Goal: Information Seeking & Learning: Learn about a topic

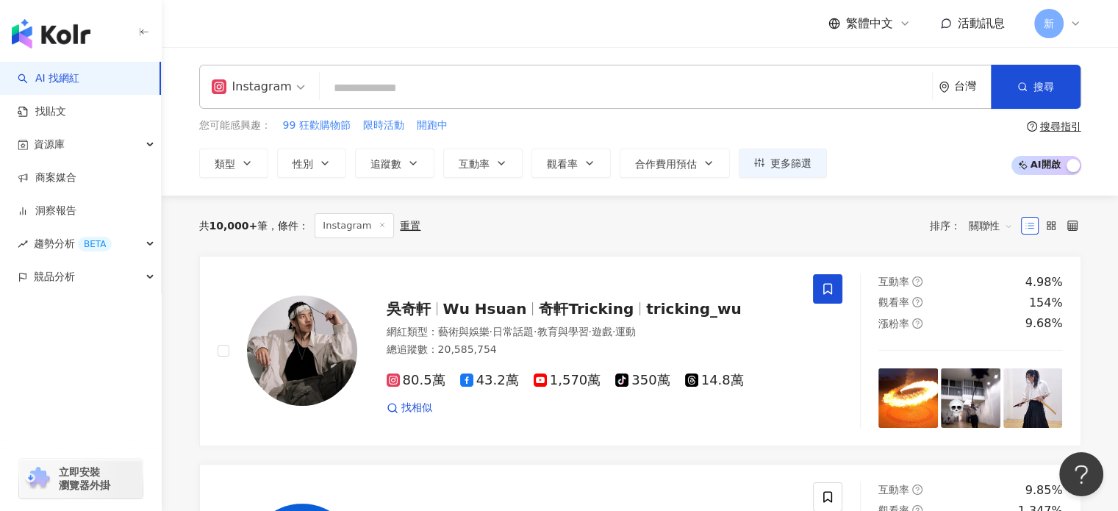
click at [411, 88] on input "search" at bounding box center [626, 88] width 600 height 28
click at [394, 167] on span "追蹤數" at bounding box center [385, 164] width 31 height 12
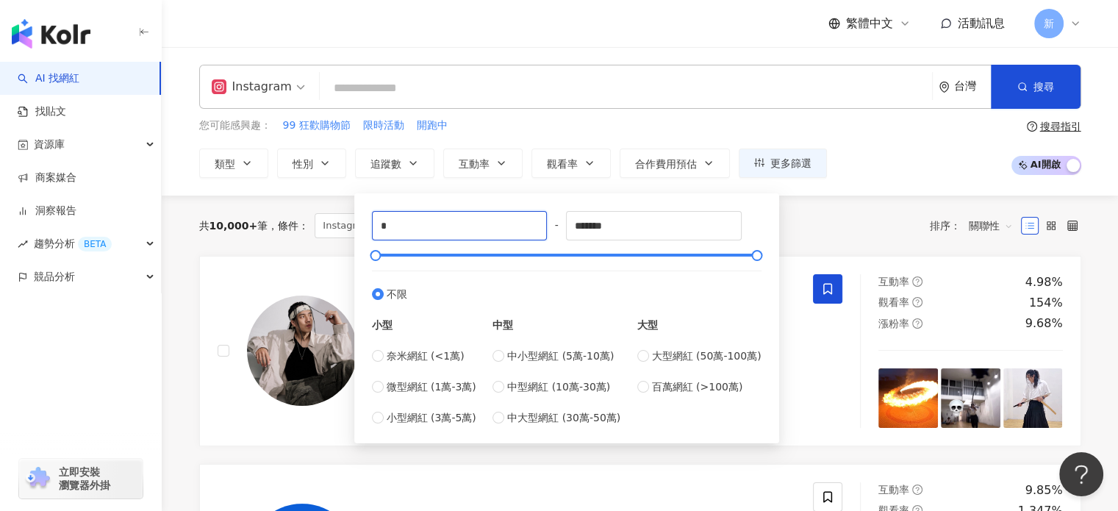
drag, startPoint x: 487, startPoint y: 219, endPoint x: 356, endPoint y: 229, distance: 130.4
click at [356, 229] on div "* - ******* 不限 小型 奈米網紅 (<1萬) 微型網紅 (1萬-3萬) 小型網紅 (3萬-5萬) 中型 中小型網紅 (5萬-10萬) 中型網紅 (…" at bounding box center [566, 318] width 425 height 250
type input "******"
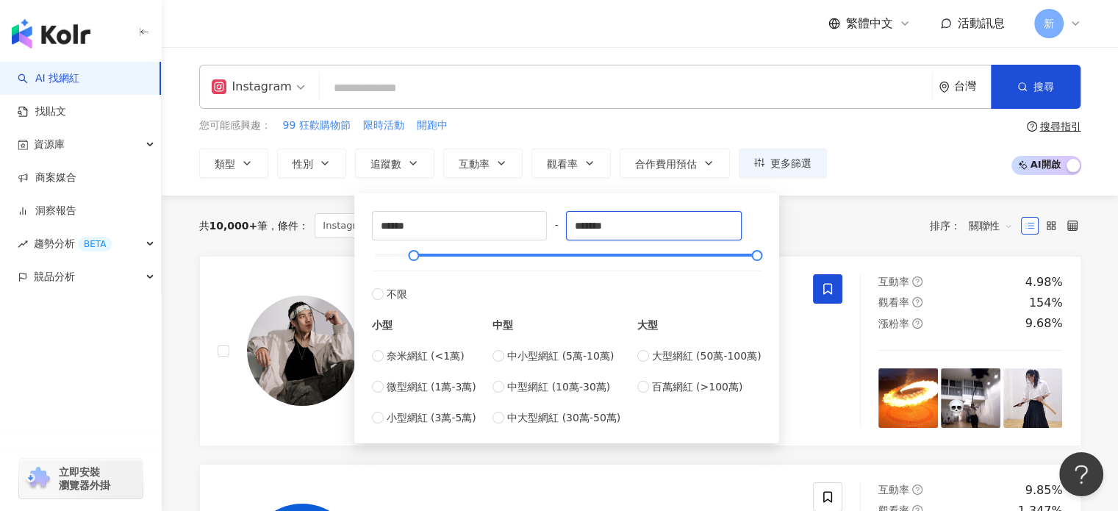
drag, startPoint x: 638, startPoint y: 224, endPoint x: 561, endPoint y: 220, distance: 77.3
click at [561, 220] on div "****** - ******* 不限 小型 奈米網紅 (<1萬) 微型網紅 (1萬-3萬) 小型網紅 (3萬-5萬) 中型 中小型網紅 (5萬-10萬) 中…" at bounding box center [567, 318] width 390 height 215
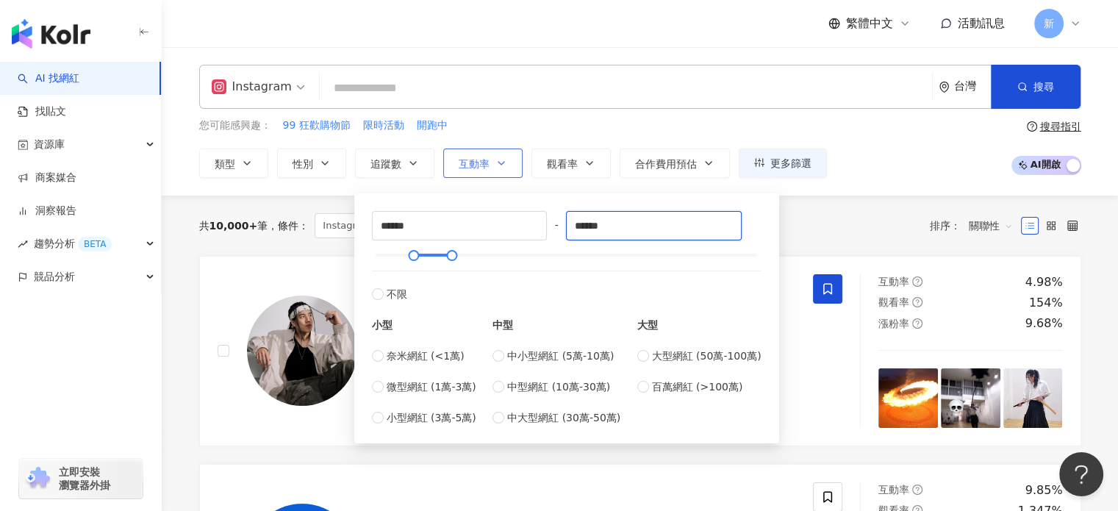
type input "******"
click at [475, 169] on span "互動率" at bounding box center [474, 164] width 31 height 12
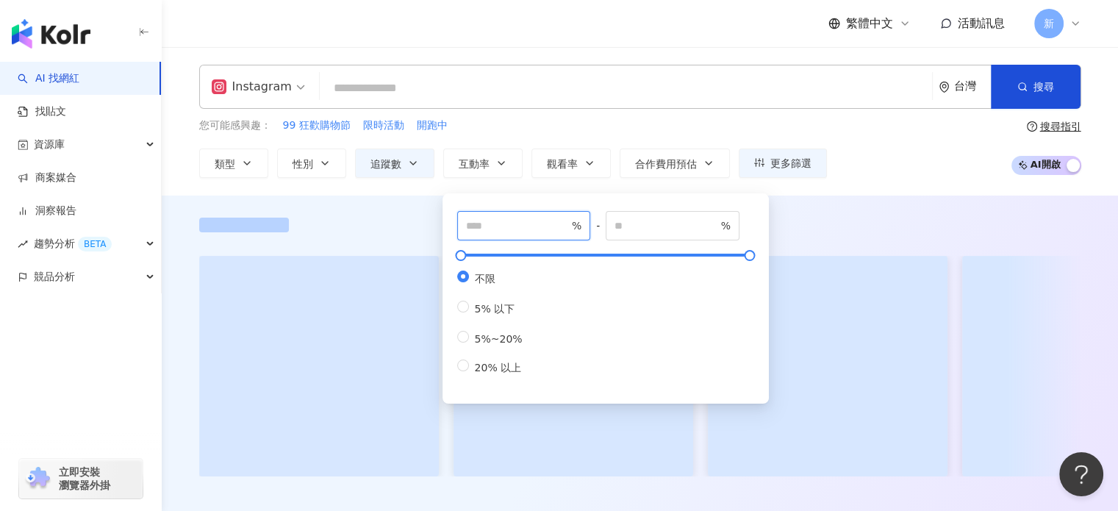
click at [514, 218] on input "number" at bounding box center [517, 226] width 103 height 16
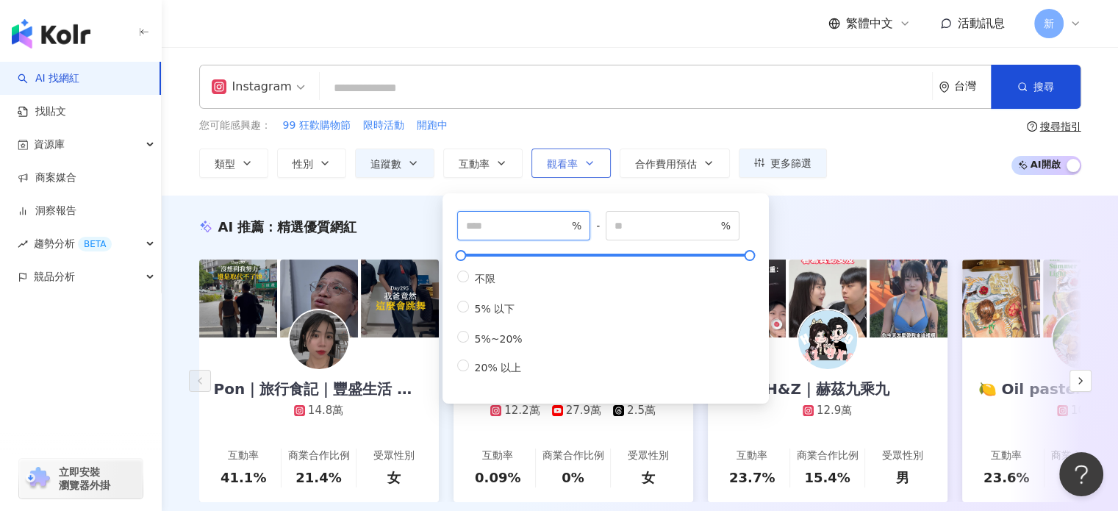
type input "*"
click at [539, 165] on button "觀看率" at bounding box center [570, 162] width 79 height 29
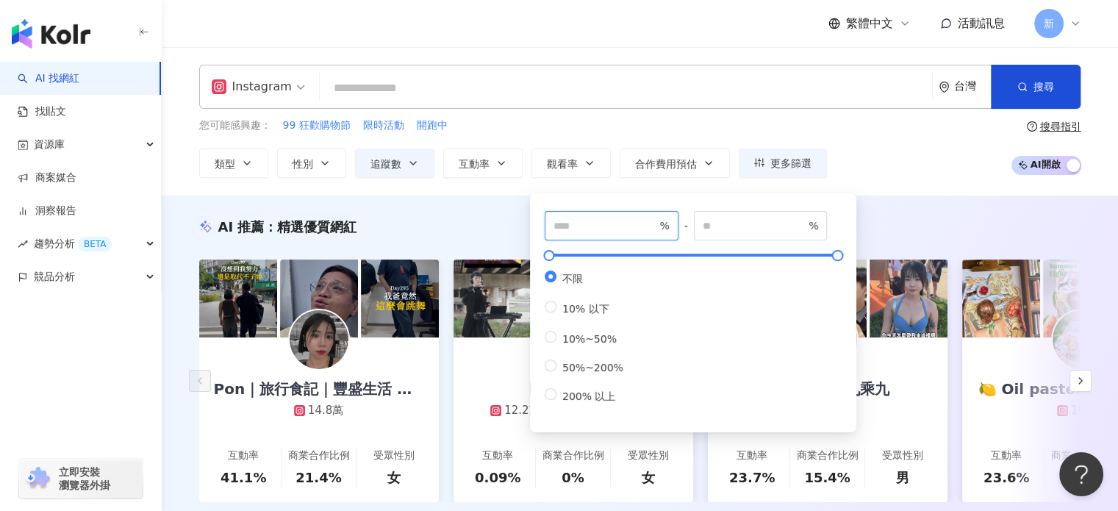
click at [564, 218] on input "number" at bounding box center [604, 226] width 103 height 16
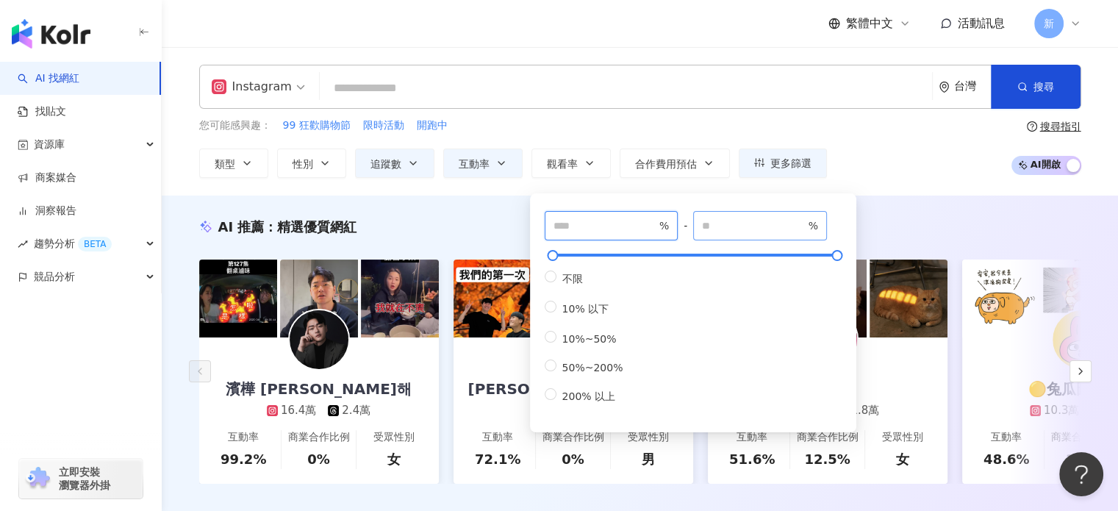
type input "***"
click at [719, 223] on input "number" at bounding box center [753, 226] width 103 height 16
click at [667, 120] on div "您可能感興趣： 99 狂歡購物節 限時活動 開跑中" at bounding box center [513, 126] width 628 height 16
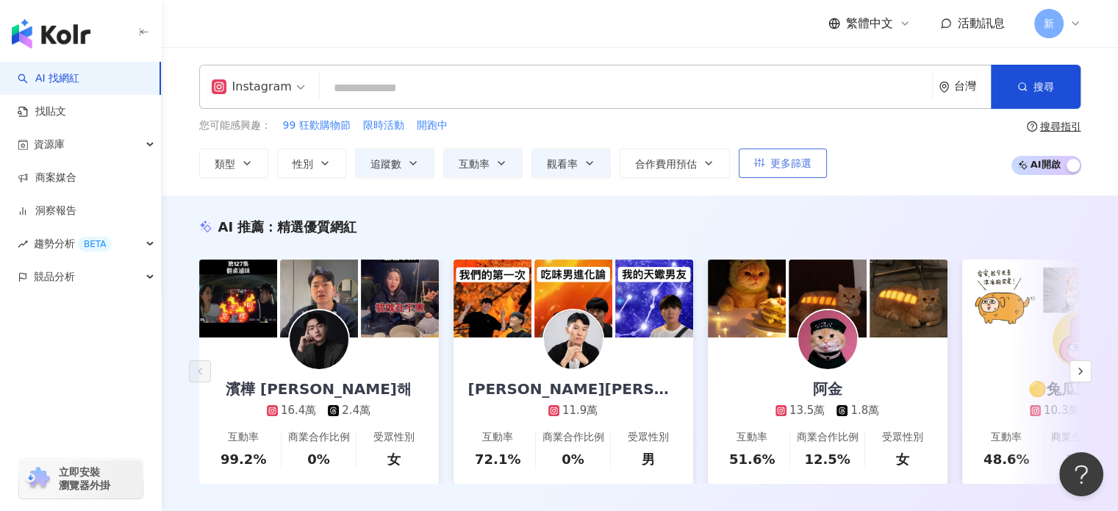
click at [806, 166] on span "更多篩選" at bounding box center [790, 163] width 41 height 12
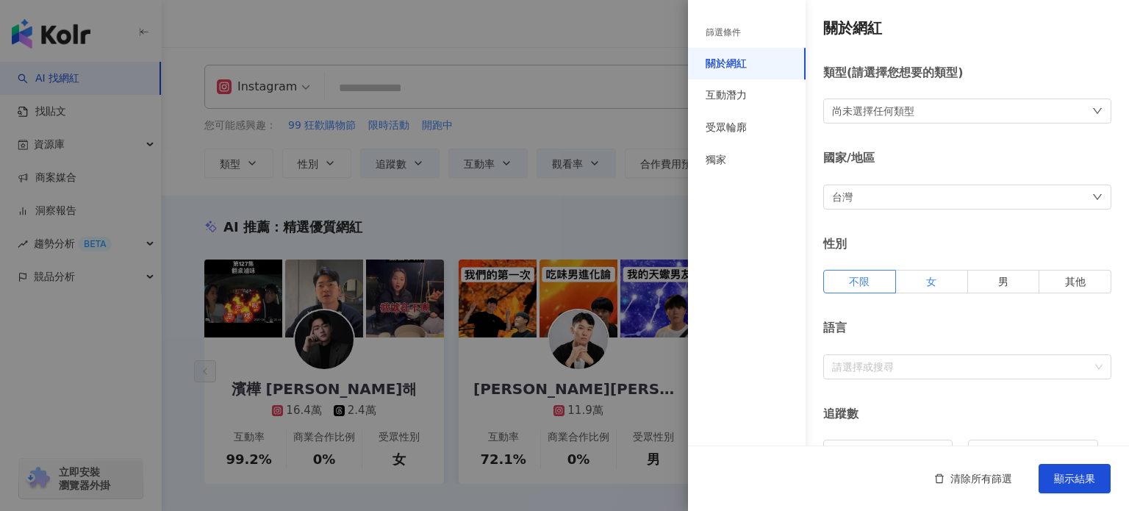
click at [916, 281] on label "女" at bounding box center [932, 282] width 72 height 24
click at [842, 281] on label "不限" at bounding box center [859, 282] width 73 height 24
click at [757, 121] on div "受眾輪廓" at bounding box center [747, 128] width 118 height 32
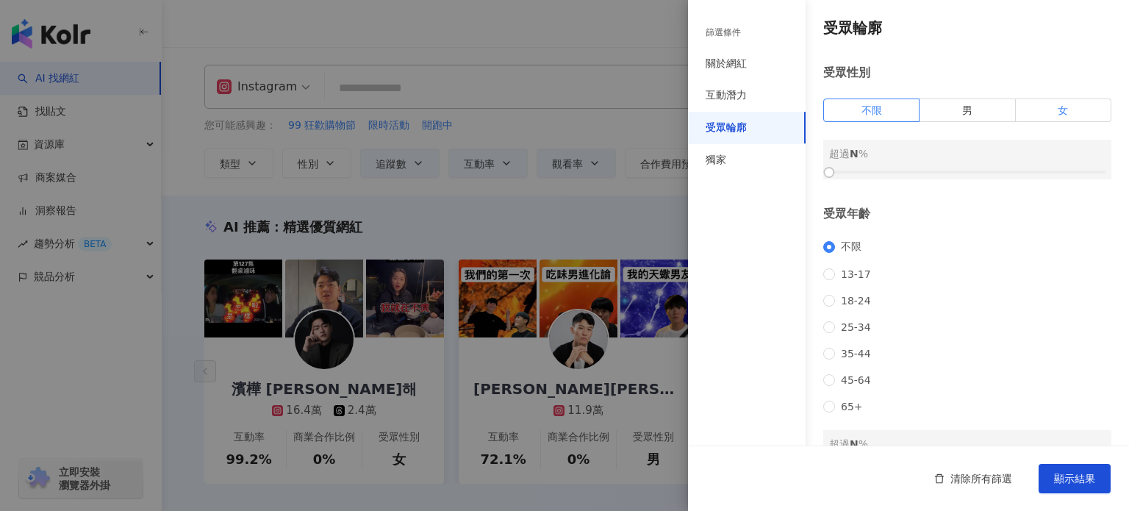
click at [1058, 115] on span "女" at bounding box center [1063, 110] width 10 height 12
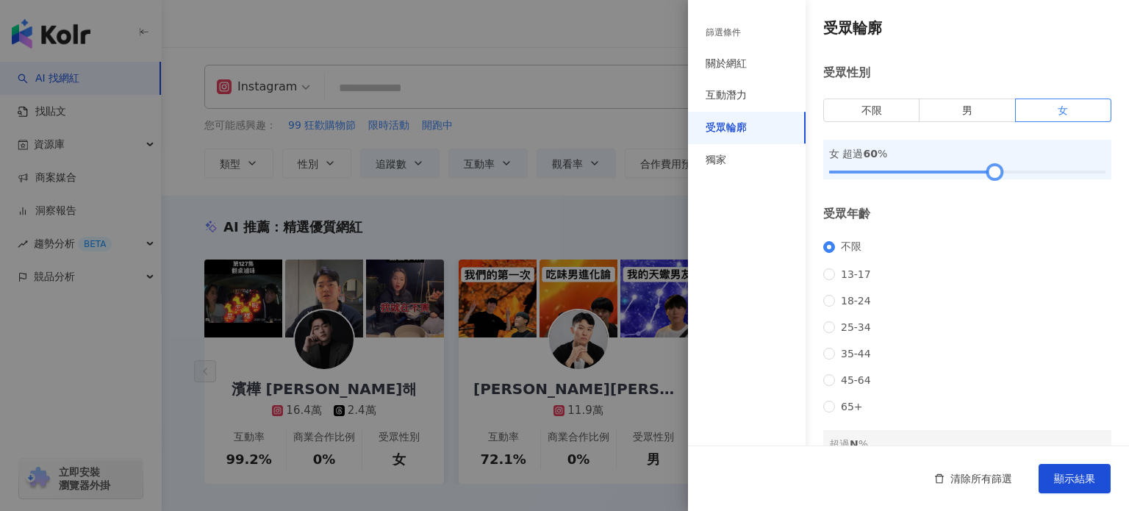
drag, startPoint x: 835, startPoint y: 170, endPoint x: 988, endPoint y: 172, distance: 152.9
click at [988, 172] on div at bounding box center [967, 172] width 276 height 9
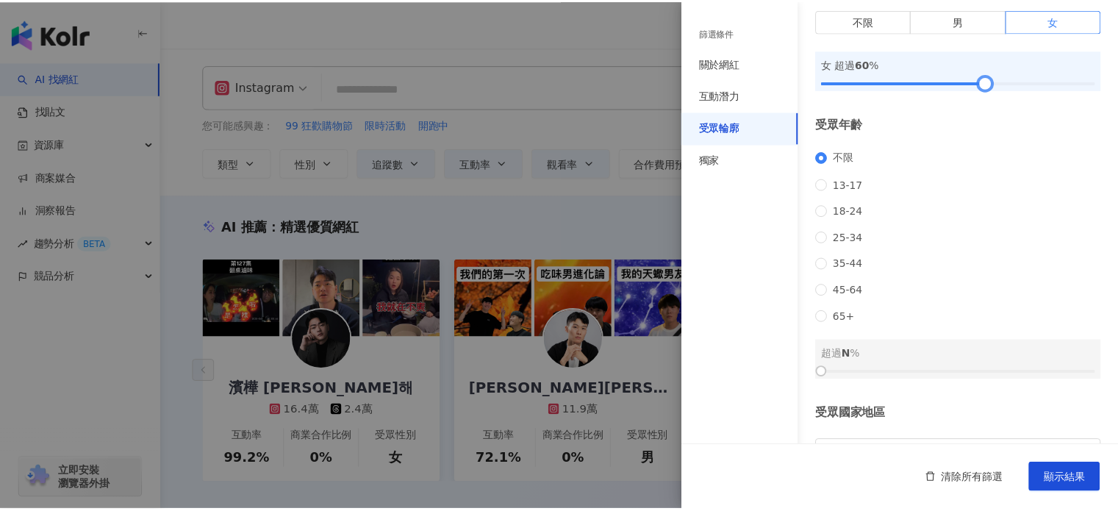
scroll to position [203, 0]
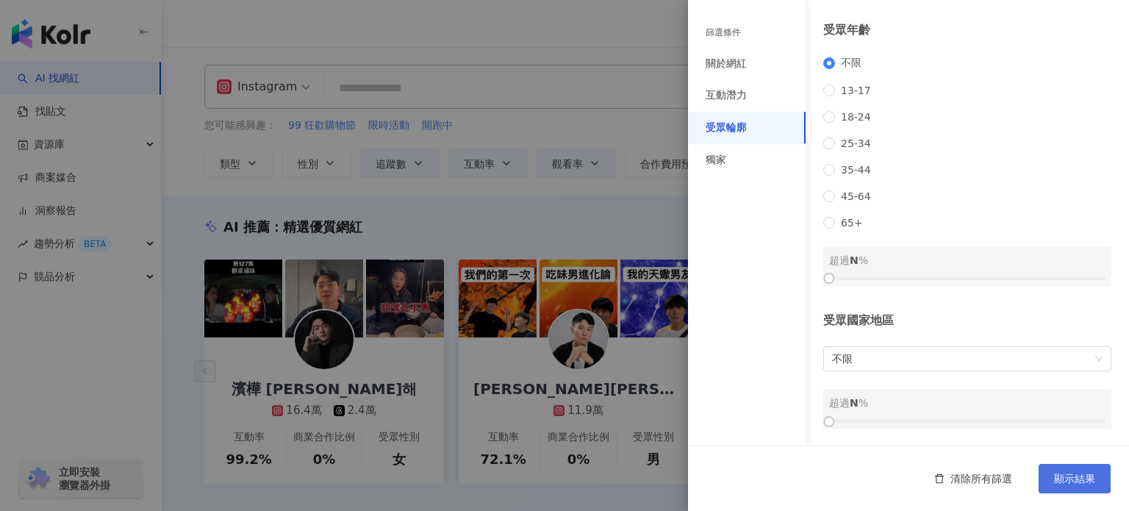
click at [1075, 478] on span "顯示結果" at bounding box center [1074, 479] width 41 height 12
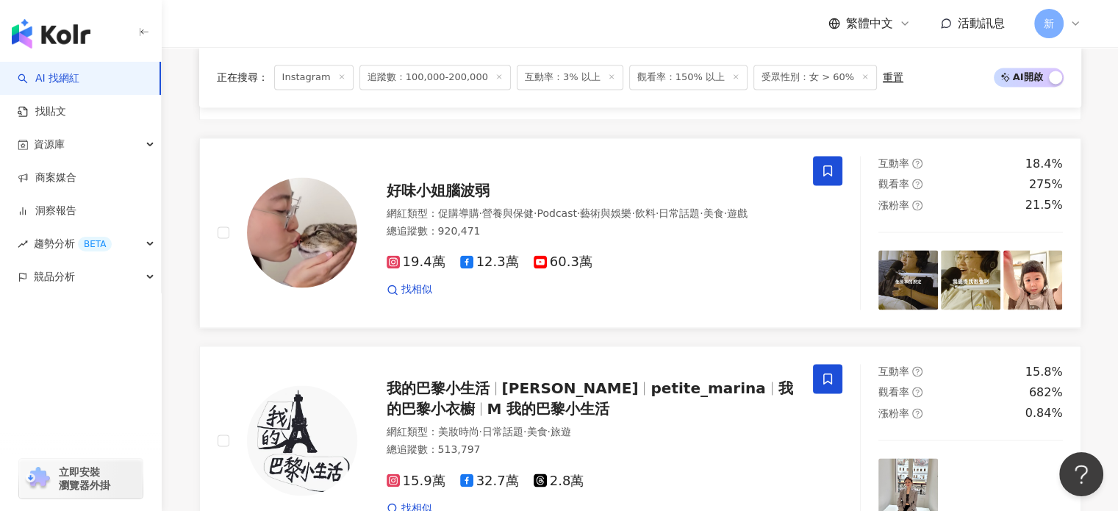
scroll to position [2450, 0]
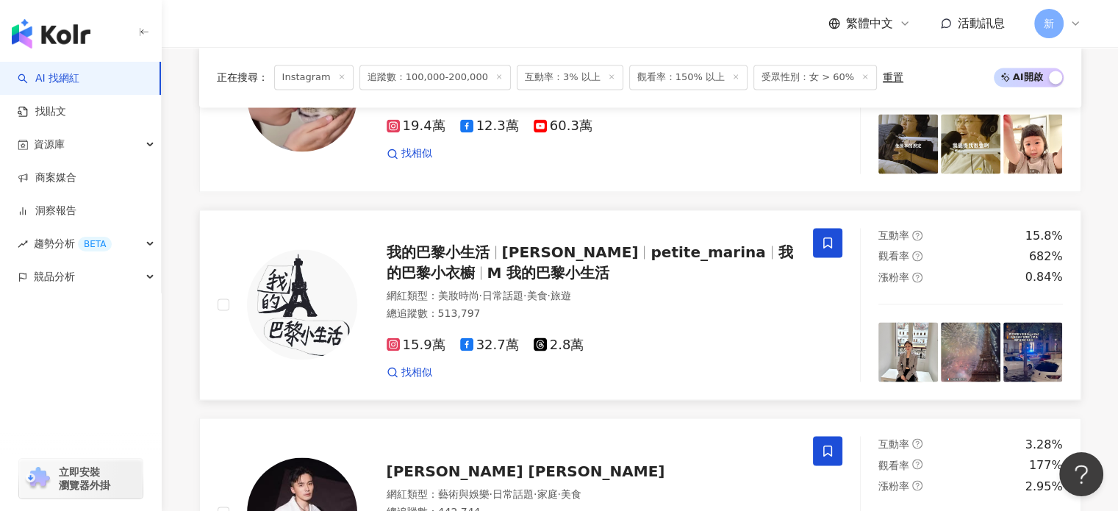
click at [391, 346] on span "15.9萬" at bounding box center [416, 344] width 59 height 15
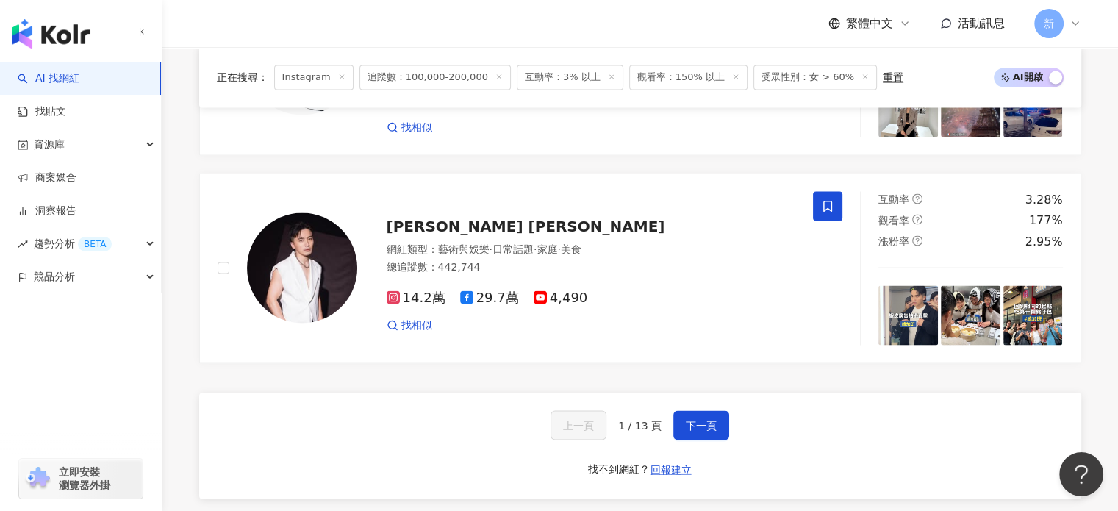
scroll to position [2817, 0]
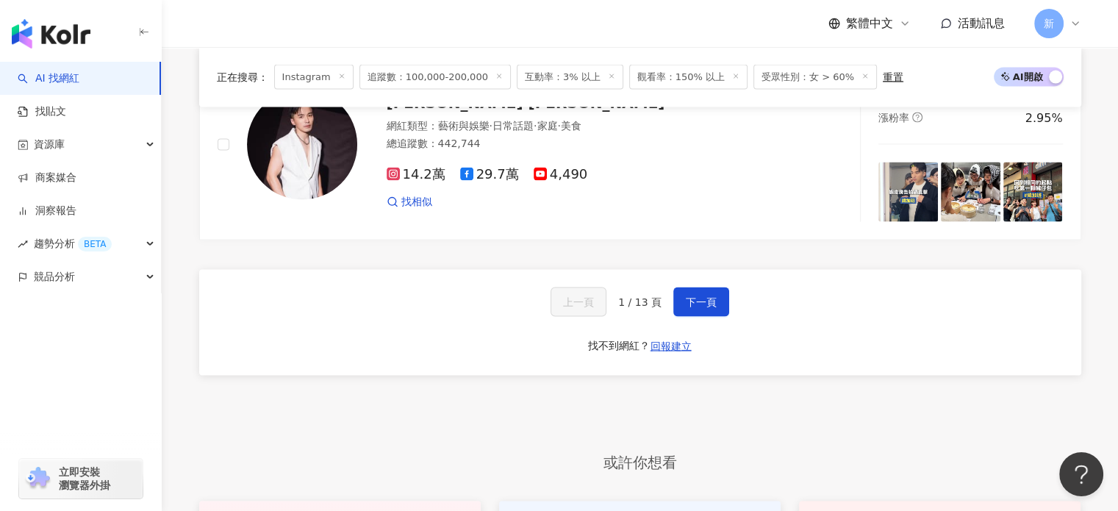
click at [717, 318] on div "上一頁 1 / 13 頁 下一頁 找不到網紅？ 回報建立" at bounding box center [640, 323] width 882 height 106
click at [719, 291] on button "下一頁" at bounding box center [701, 301] width 56 height 29
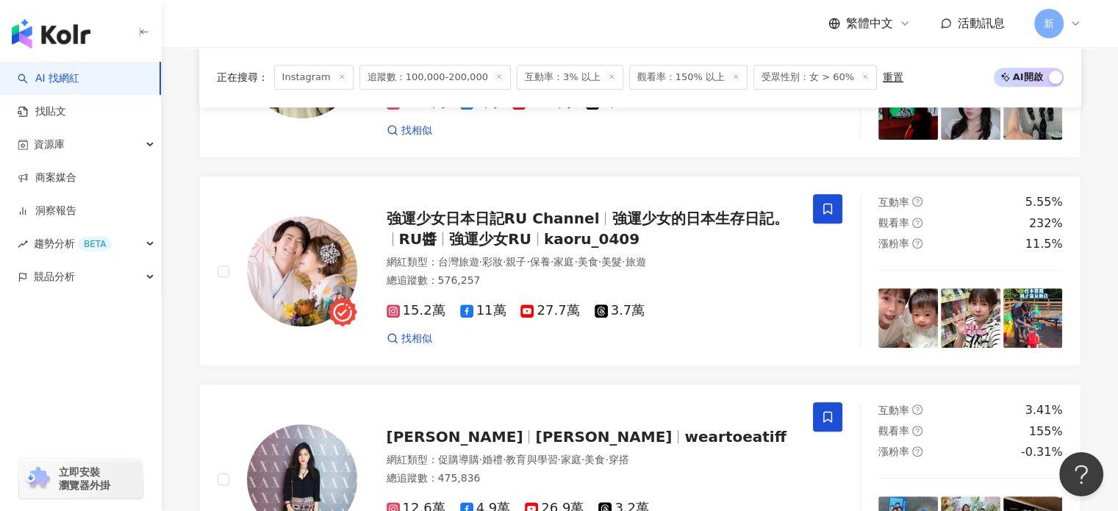
scroll to position [988, 0]
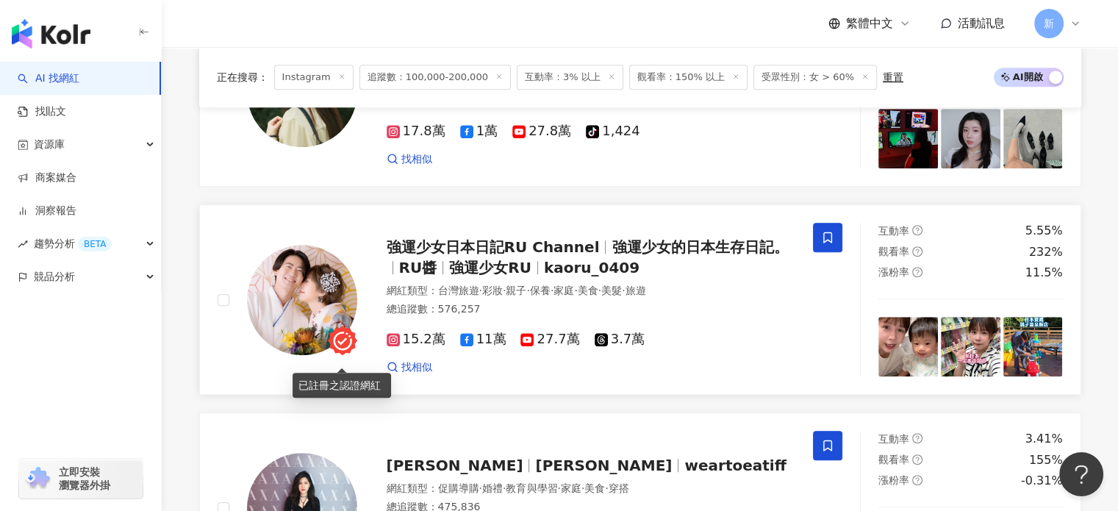
click at [351, 333] on div at bounding box center [302, 300] width 110 height 110
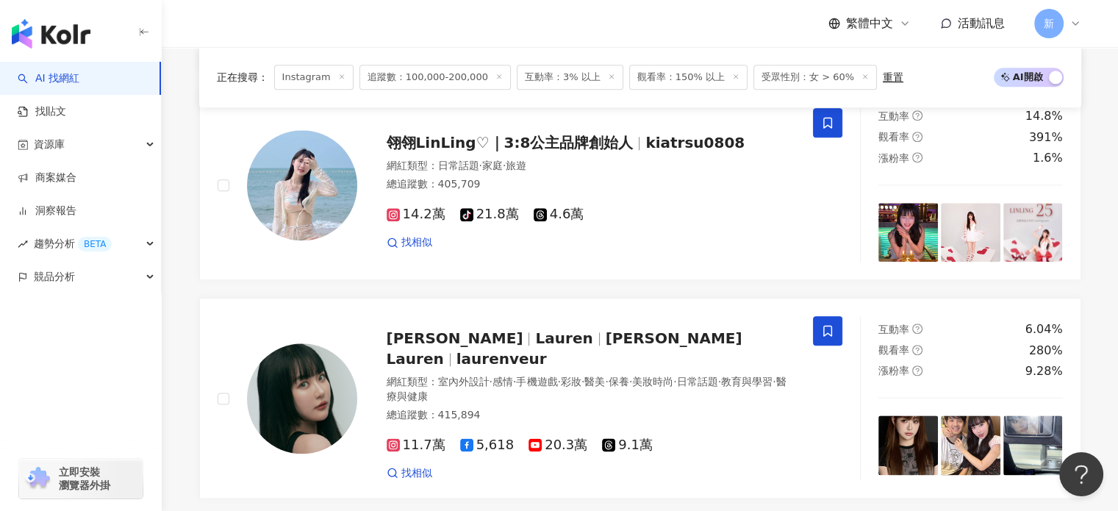
scroll to position [1846, 0]
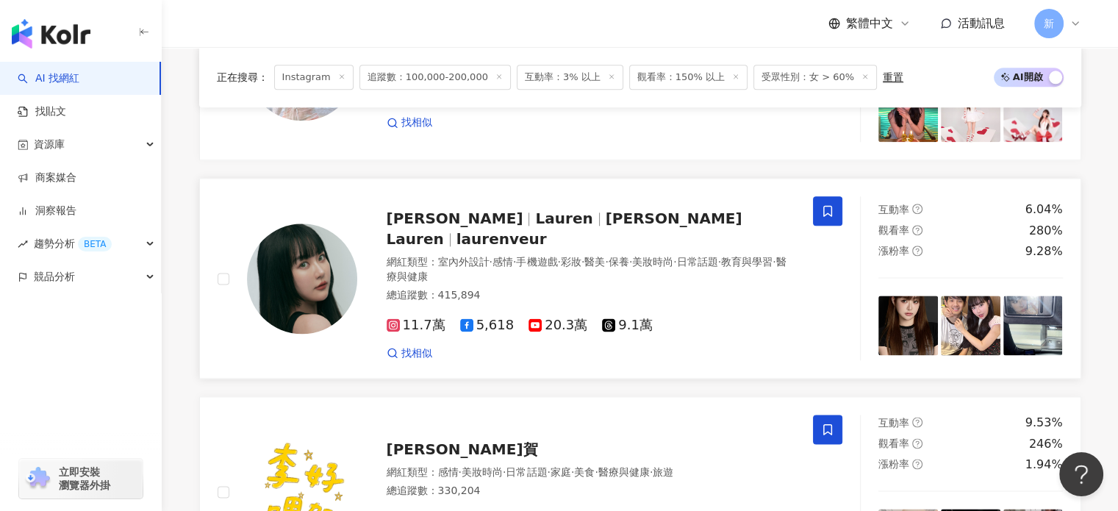
click at [721, 267] on span "教育與學習" at bounding box center [746, 262] width 51 height 12
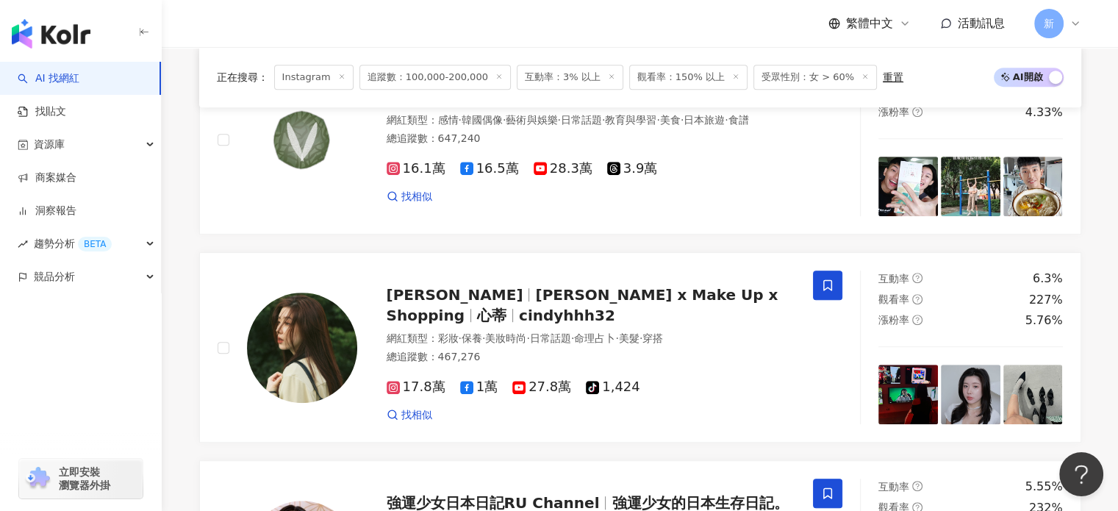
scroll to position [866, 0]
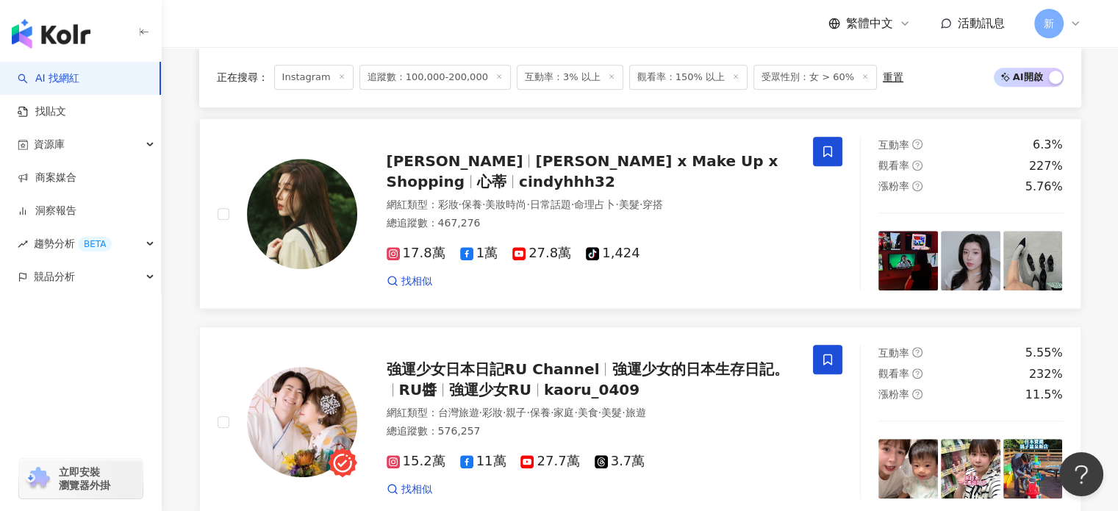
click at [571, 210] on span "日常話題" at bounding box center [550, 204] width 41 height 12
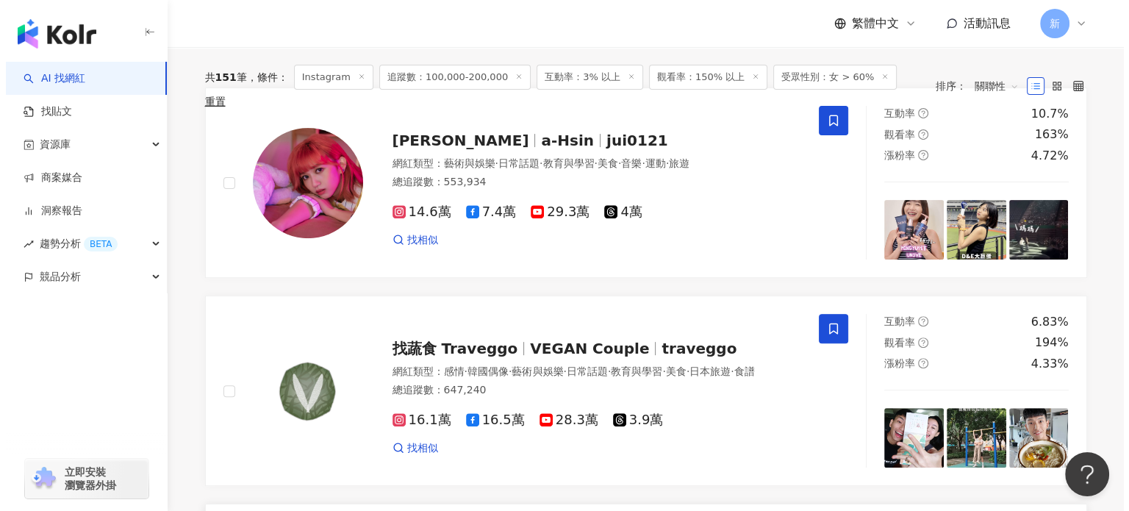
scroll to position [0, 0]
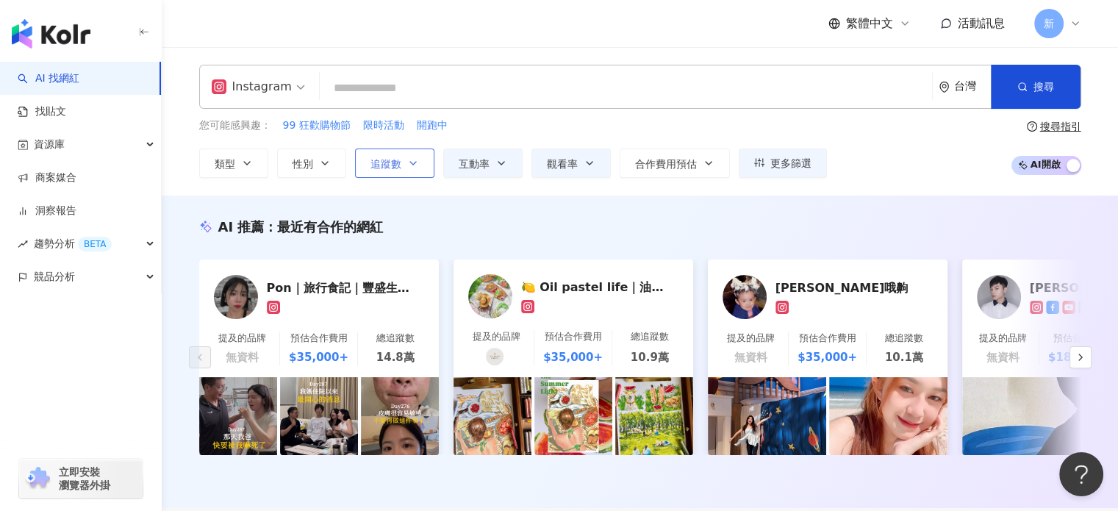
click at [379, 166] on span "追蹤數" at bounding box center [385, 164] width 31 height 12
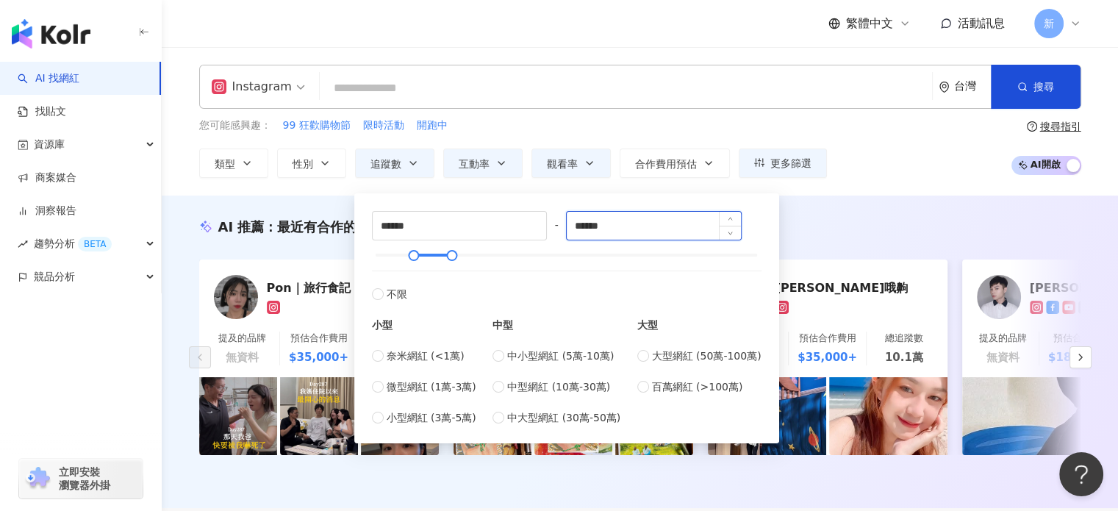
click at [582, 223] on input "******" at bounding box center [654, 226] width 174 height 28
type input "******"
click at [788, 150] on button "更多篩選" at bounding box center [783, 162] width 88 height 29
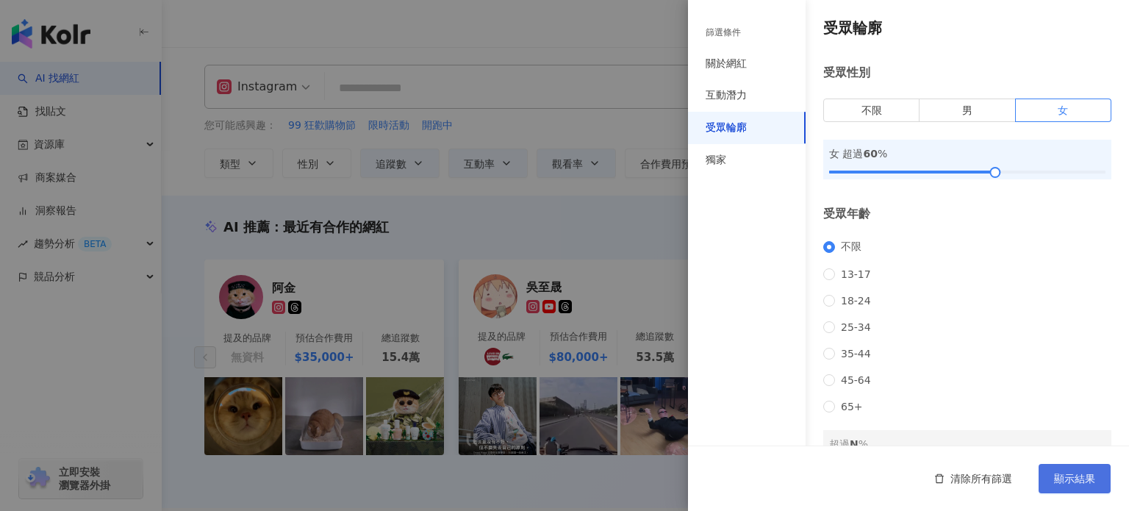
click at [1044, 481] on button "顯示結果" at bounding box center [1074, 478] width 72 height 29
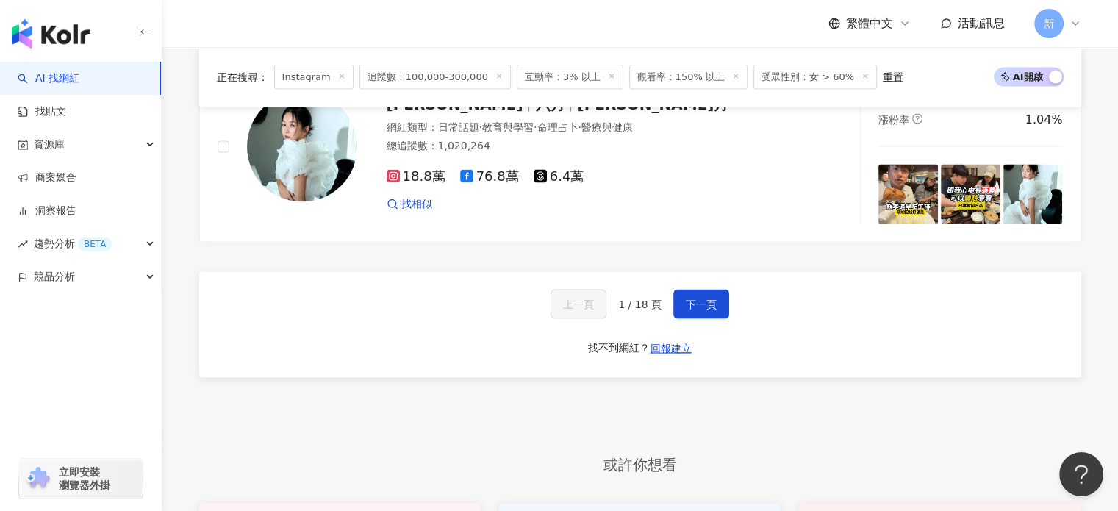
scroll to position [2817, 0]
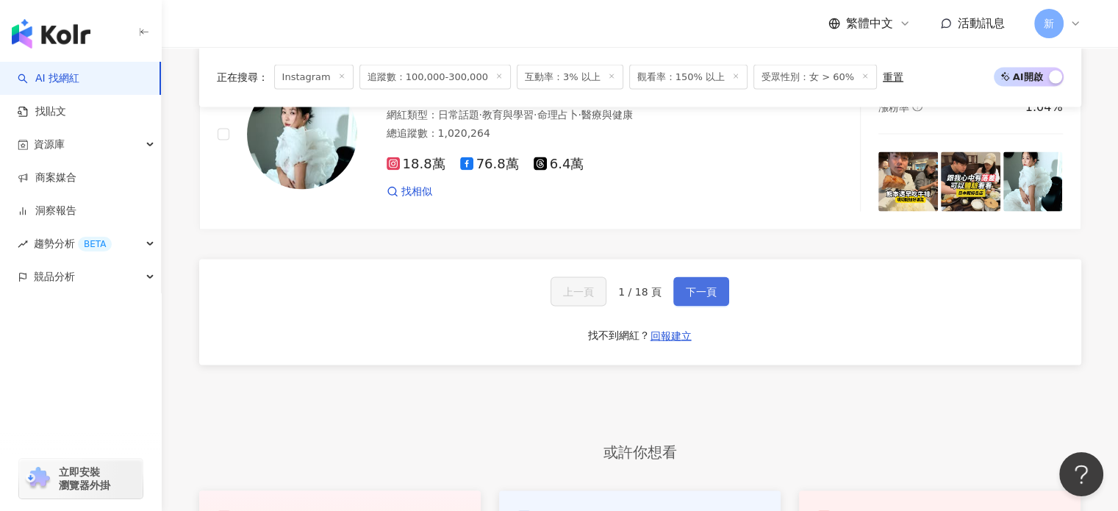
click at [705, 298] on span "下一頁" at bounding box center [701, 292] width 31 height 12
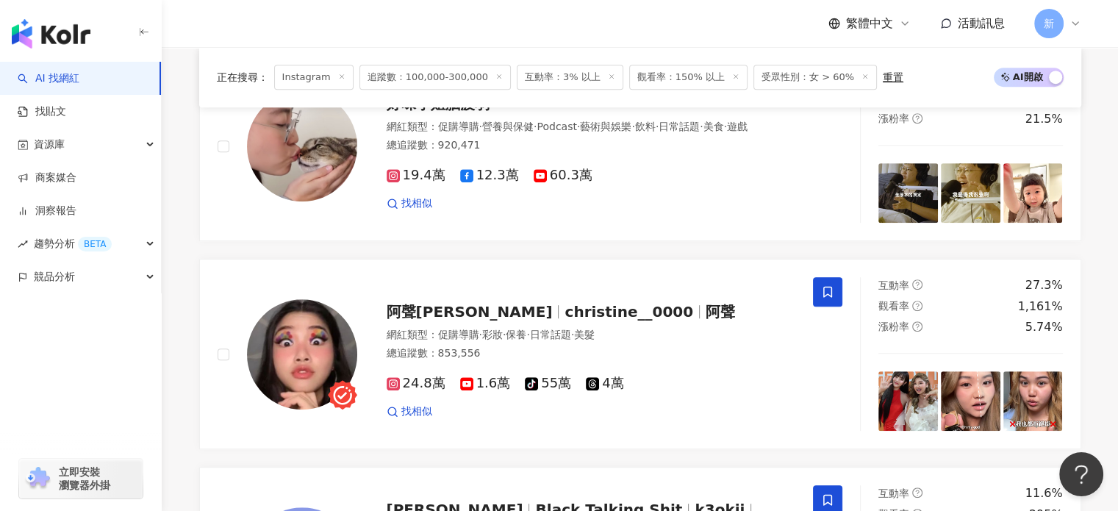
scroll to position [735, 0]
click at [430, 317] on span "阿聲JJ Christine" at bounding box center [470, 313] width 166 height 18
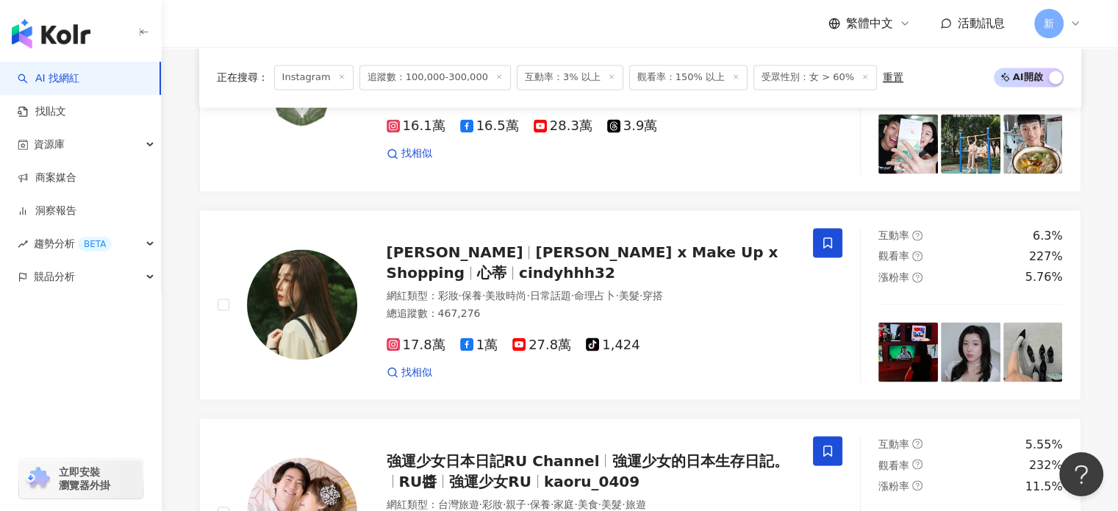
scroll to position [2817, 0]
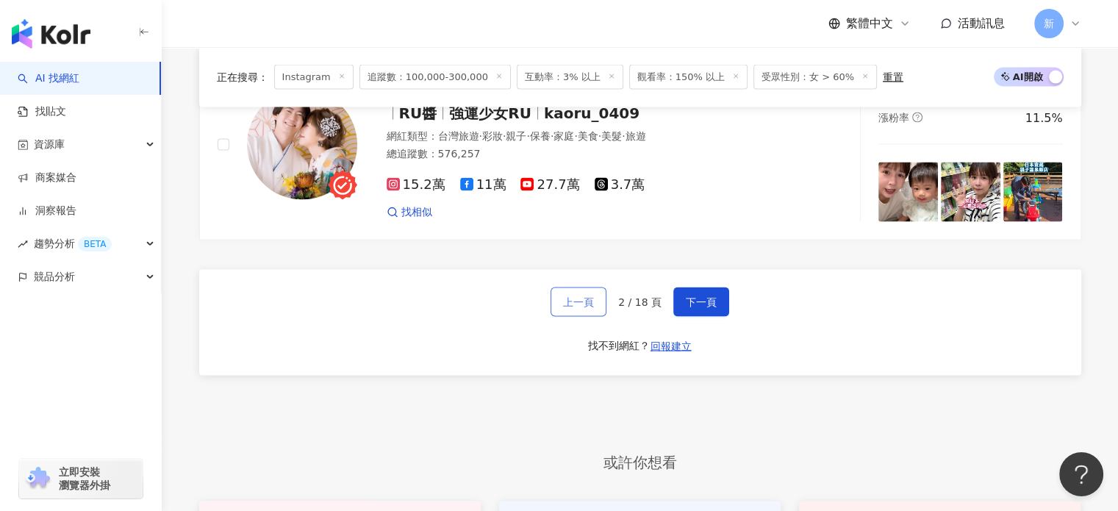
click at [592, 300] on span "上一頁" at bounding box center [578, 302] width 31 height 12
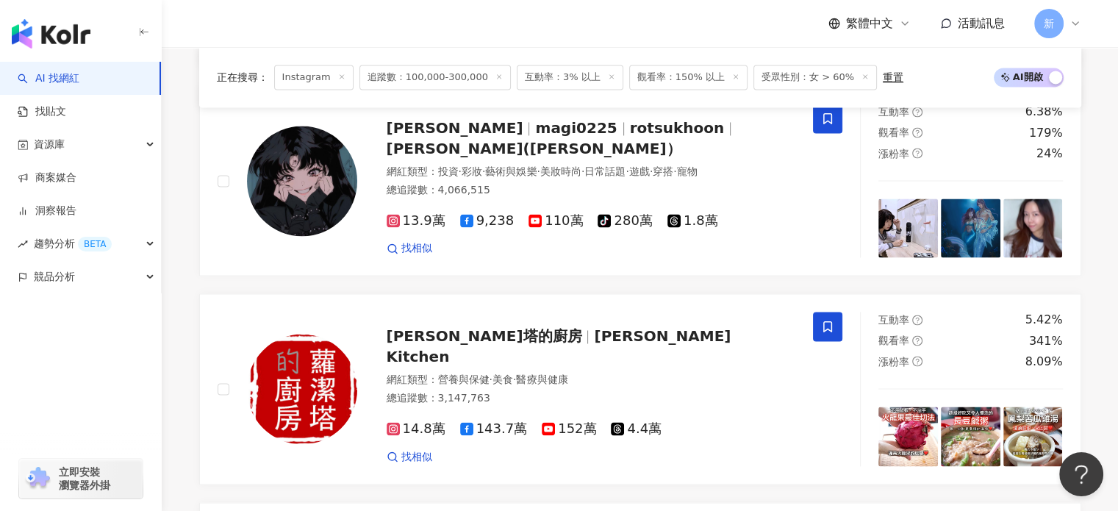
scroll to position [2327, 0]
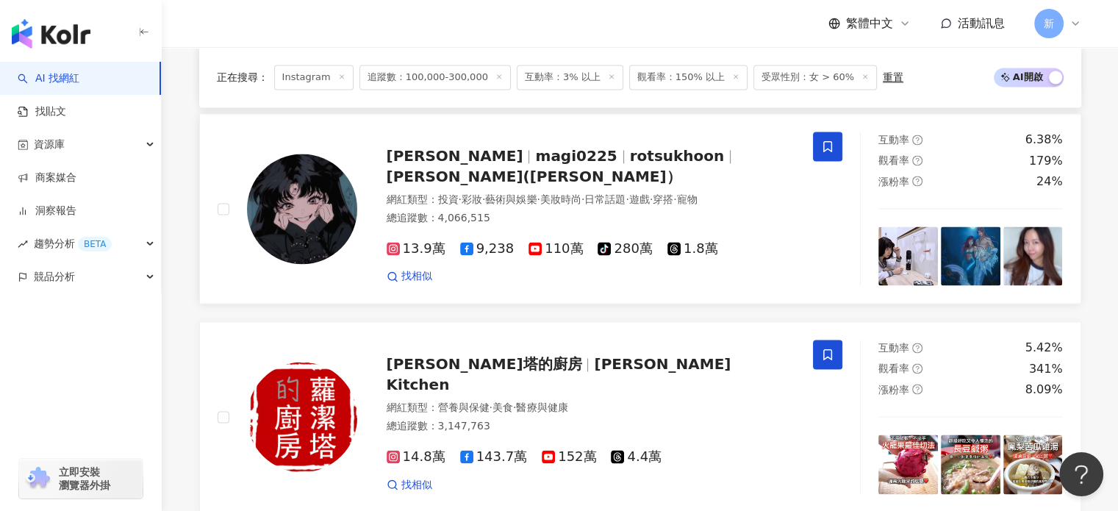
click at [650, 176] on span "美姬(姬哥）" at bounding box center [534, 177] width 295 height 18
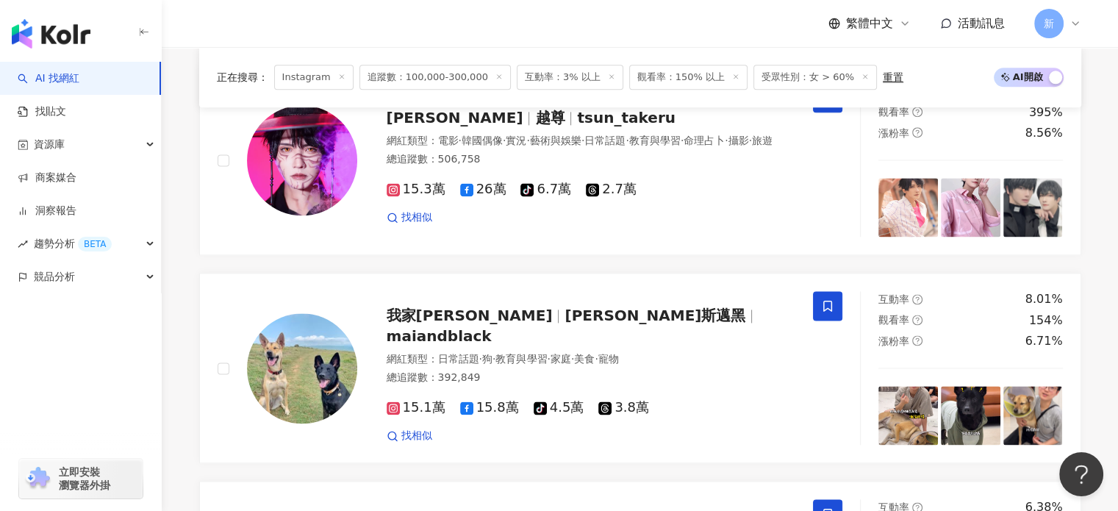
click at [864, 78] on line at bounding box center [866, 77] width 4 height 4
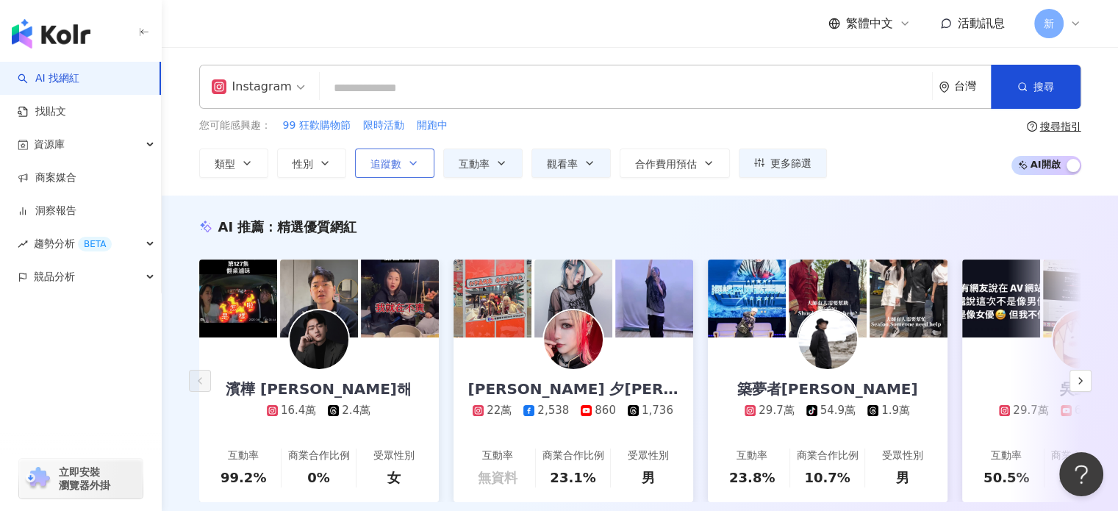
click at [378, 158] on span "追蹤數" at bounding box center [385, 164] width 31 height 12
click at [500, 165] on icon "button" at bounding box center [501, 163] width 12 height 12
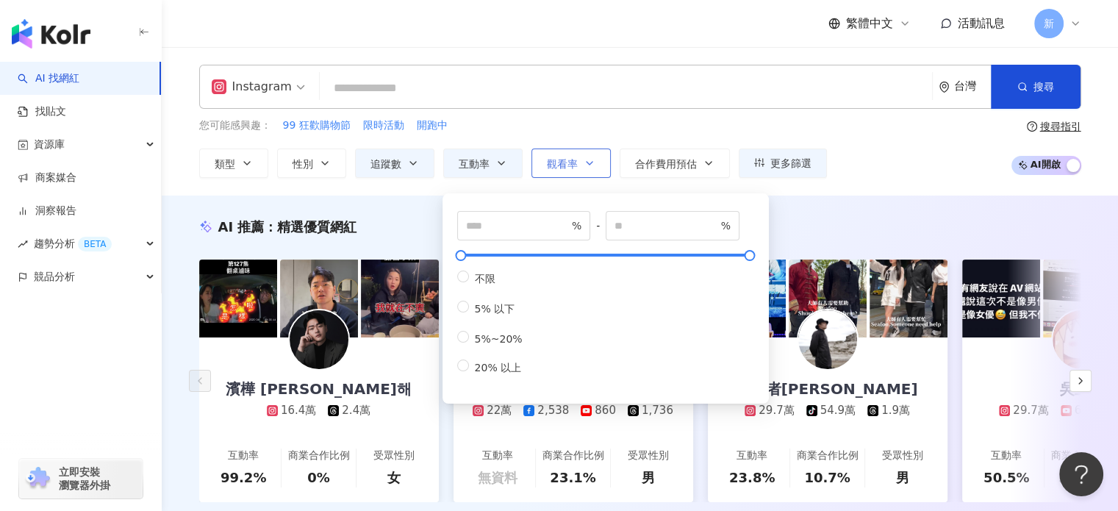
click at [556, 164] on span "觀看率" at bounding box center [562, 164] width 31 height 12
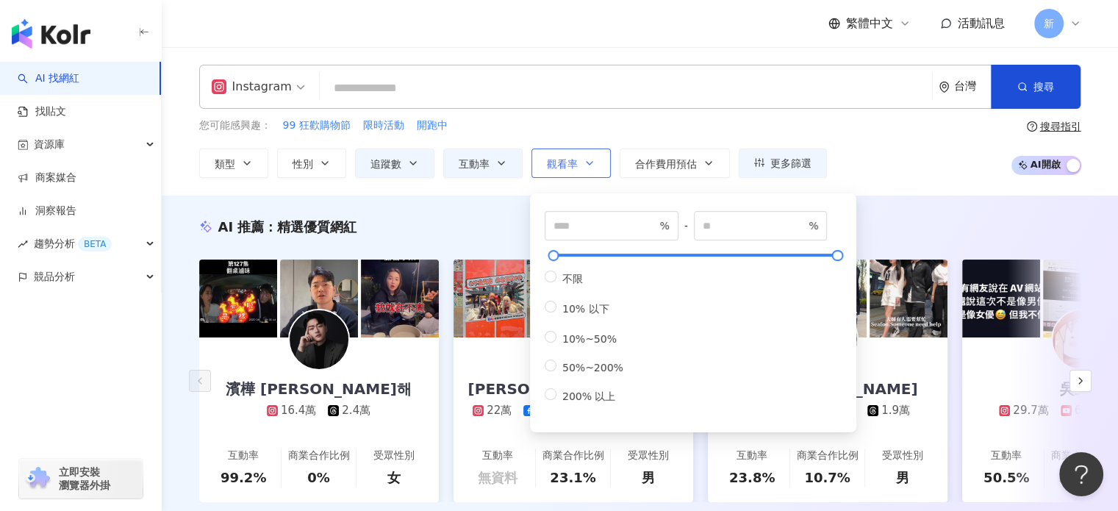
click at [560, 164] on span "觀看率" at bounding box center [562, 164] width 31 height 12
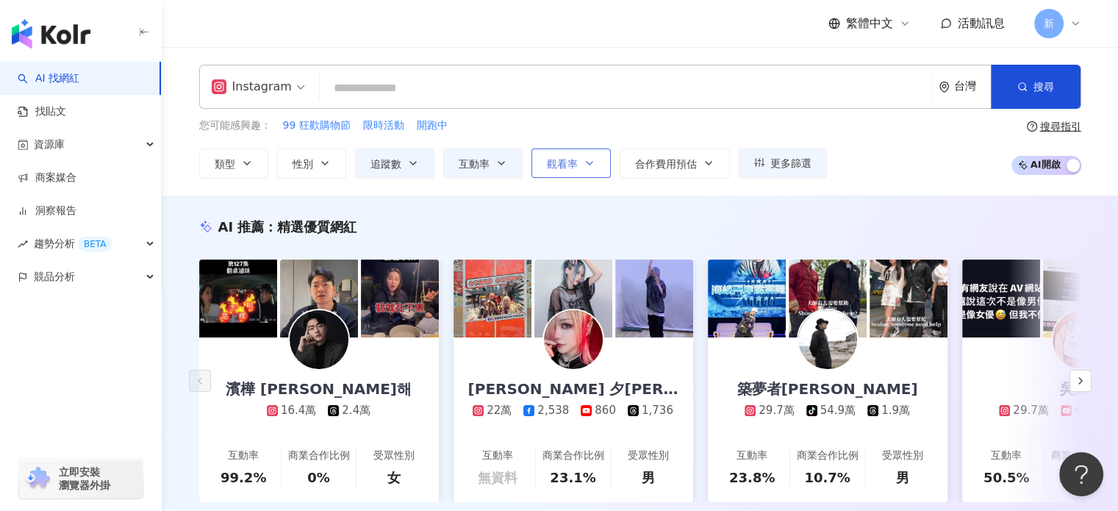
click at [560, 164] on span "觀看率" at bounding box center [562, 164] width 31 height 12
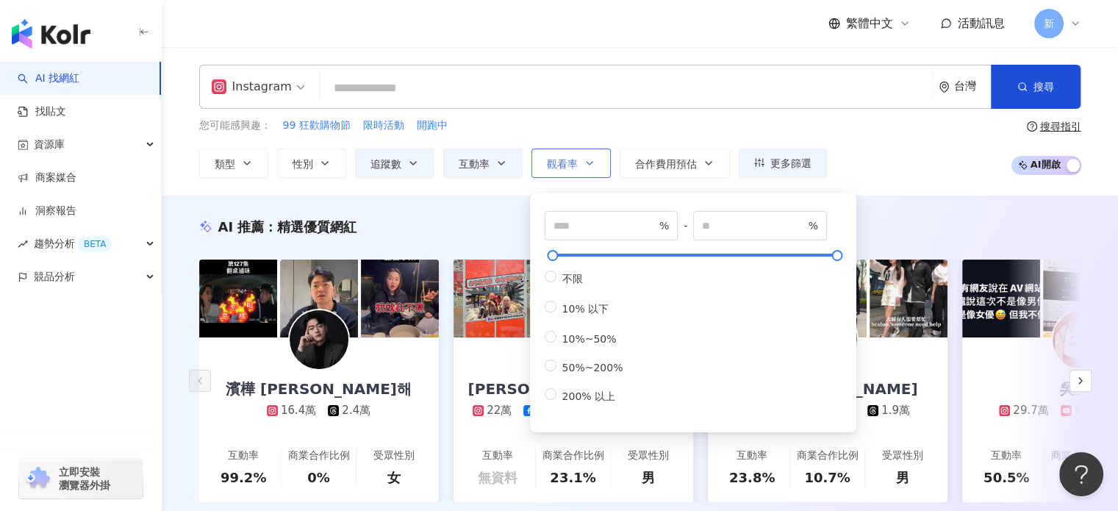
drag, startPoint x: 579, startPoint y: 167, endPoint x: 596, endPoint y: 173, distance: 17.9
click at [580, 168] on button "觀看率" at bounding box center [570, 162] width 79 height 29
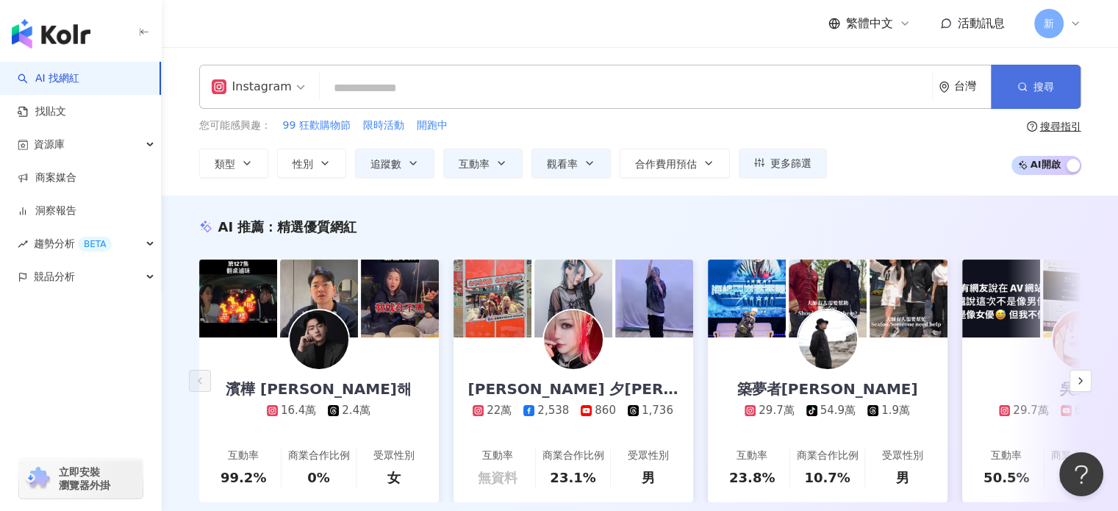
click at [994, 99] on button "搜尋" at bounding box center [1036, 87] width 90 height 44
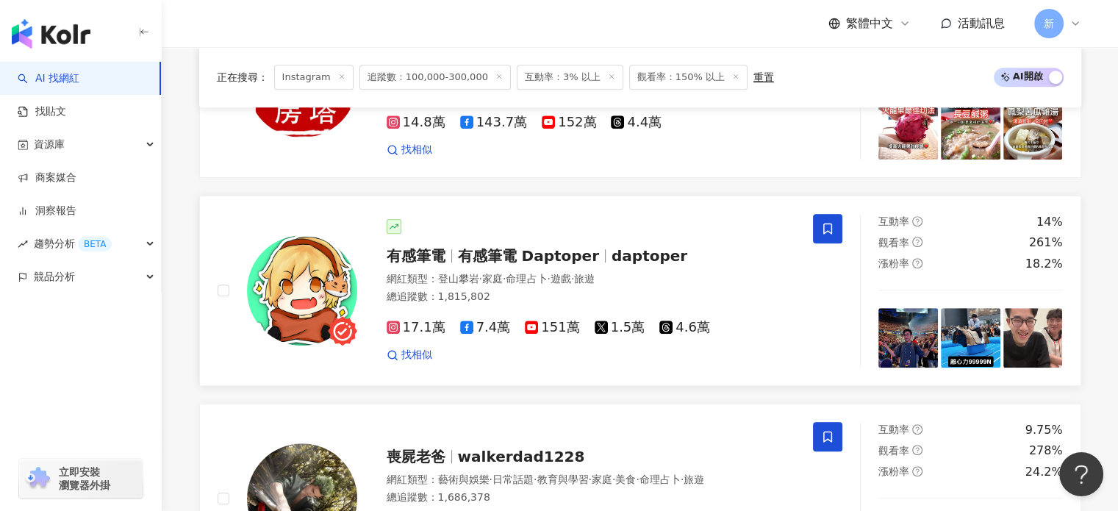
scroll to position [735, 0]
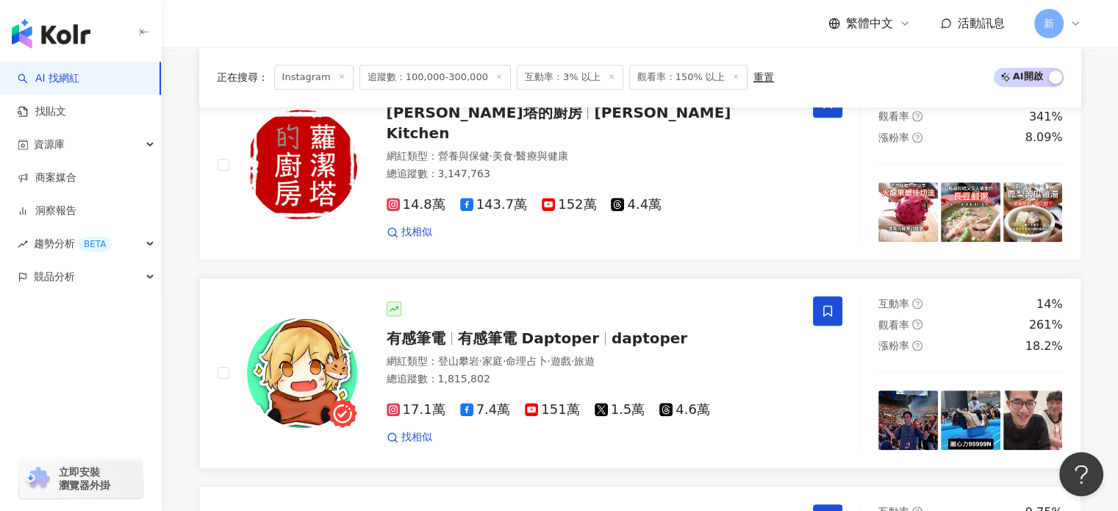
click at [448, 347] on span "有感筆電" at bounding box center [422, 338] width 71 height 18
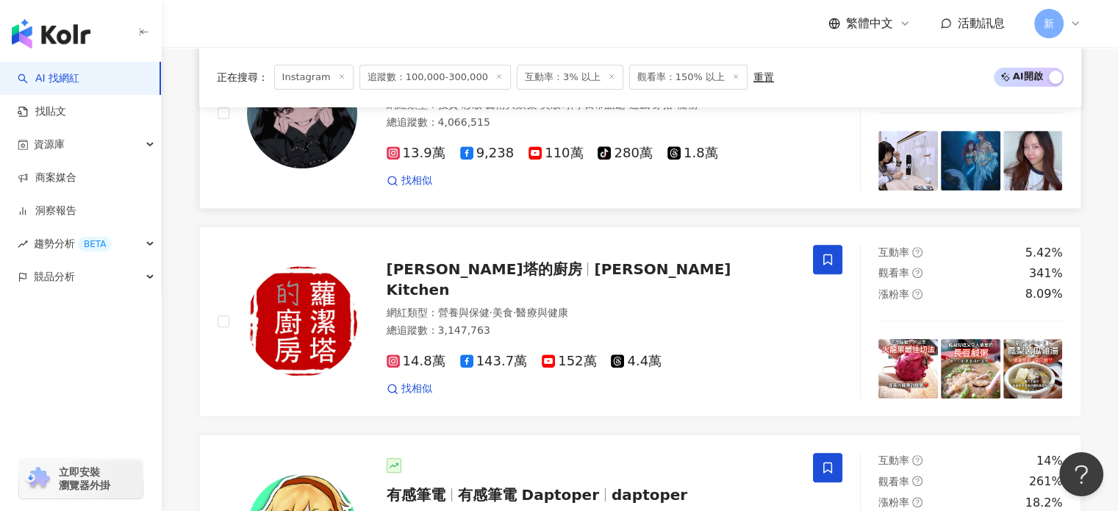
scroll to position [537, 0]
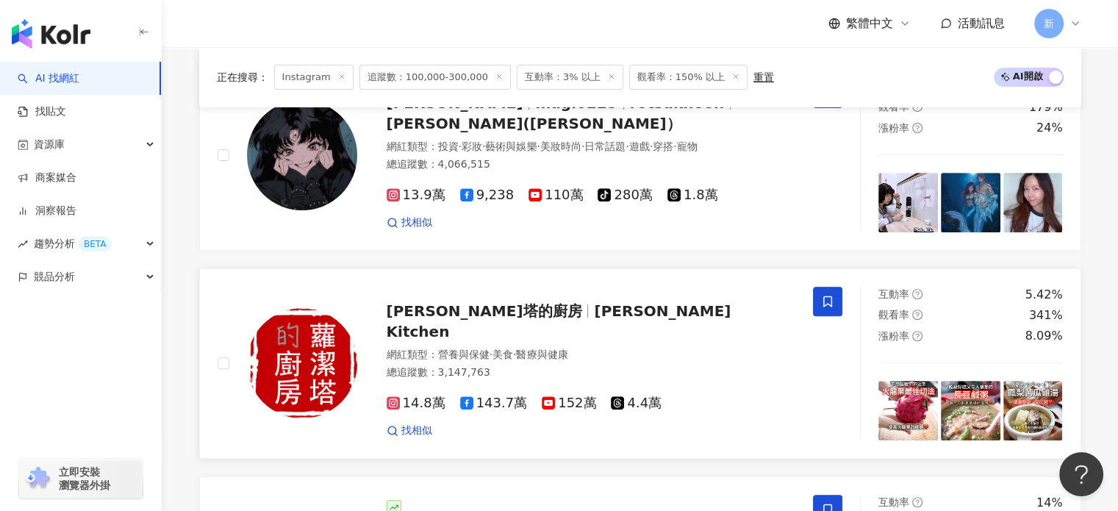
click at [425, 320] on span "蘿潔塔的廚房" at bounding box center [484, 311] width 195 height 18
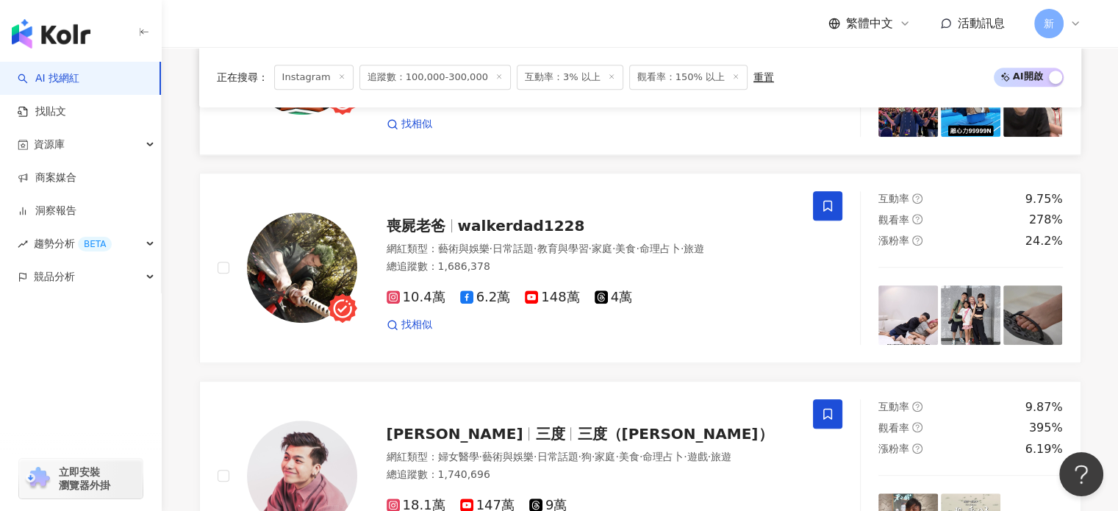
scroll to position [1149, 0]
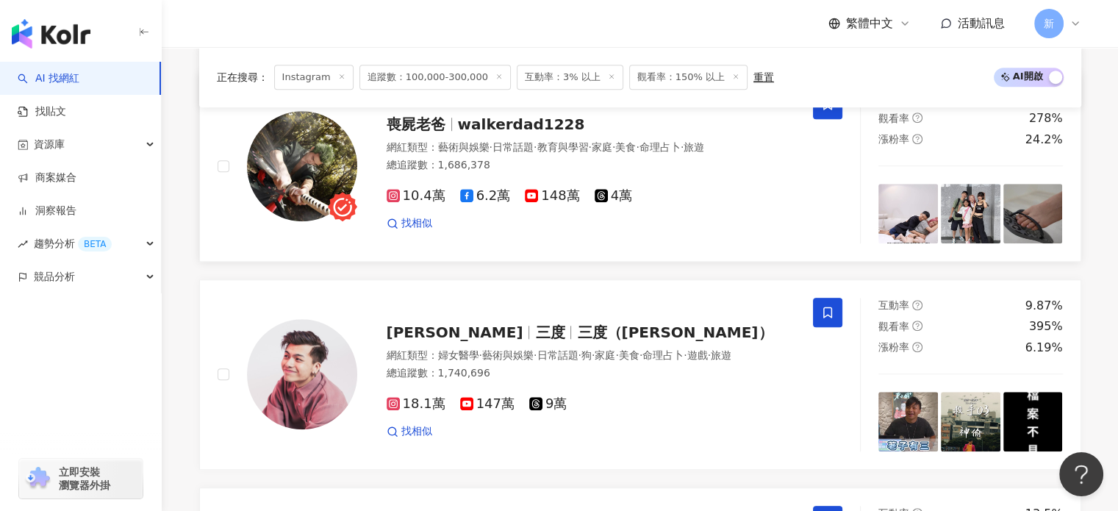
click at [478, 133] on span "walkerdad1228" at bounding box center [521, 124] width 127 height 18
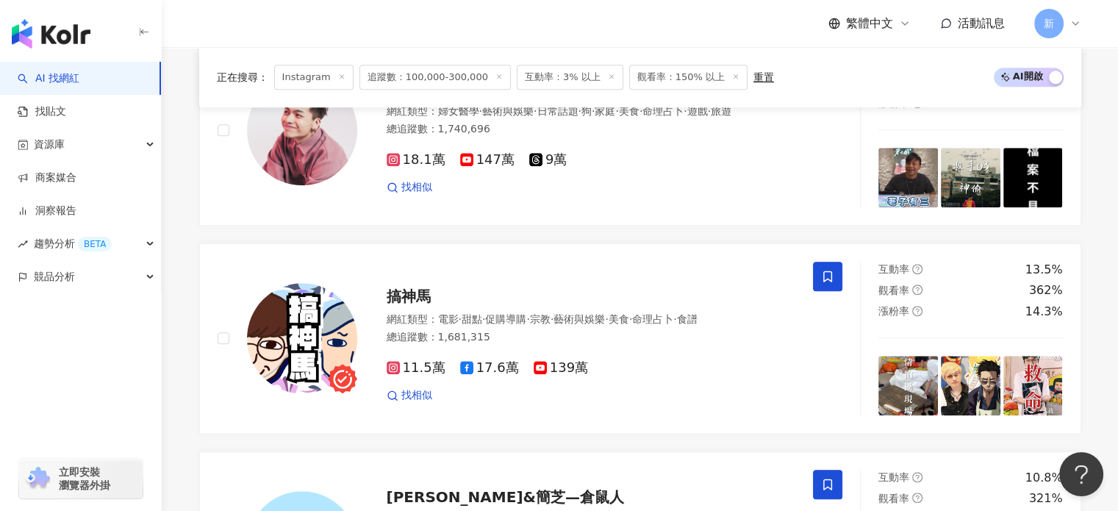
scroll to position [1517, 0]
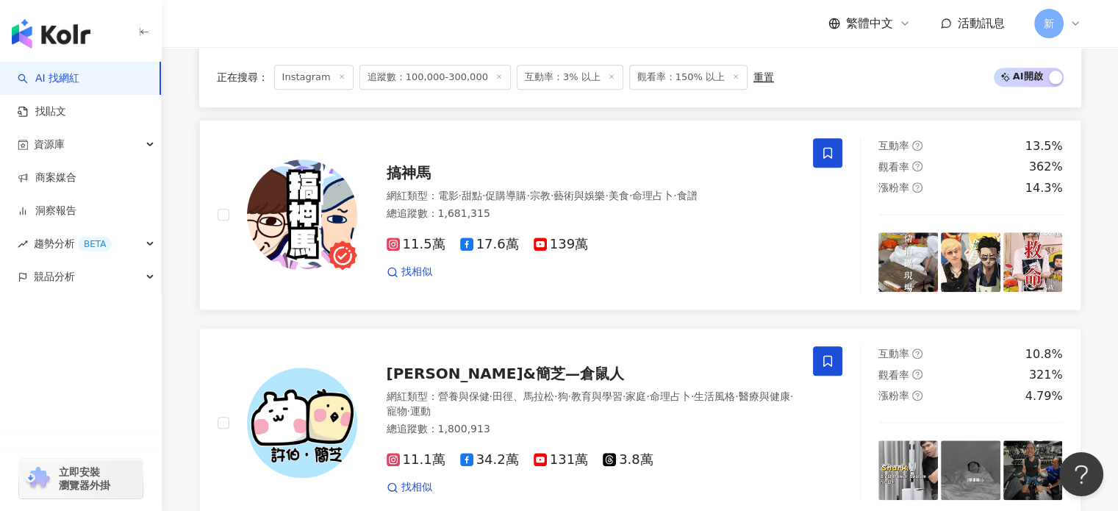
click at [341, 209] on img at bounding box center [302, 214] width 110 height 110
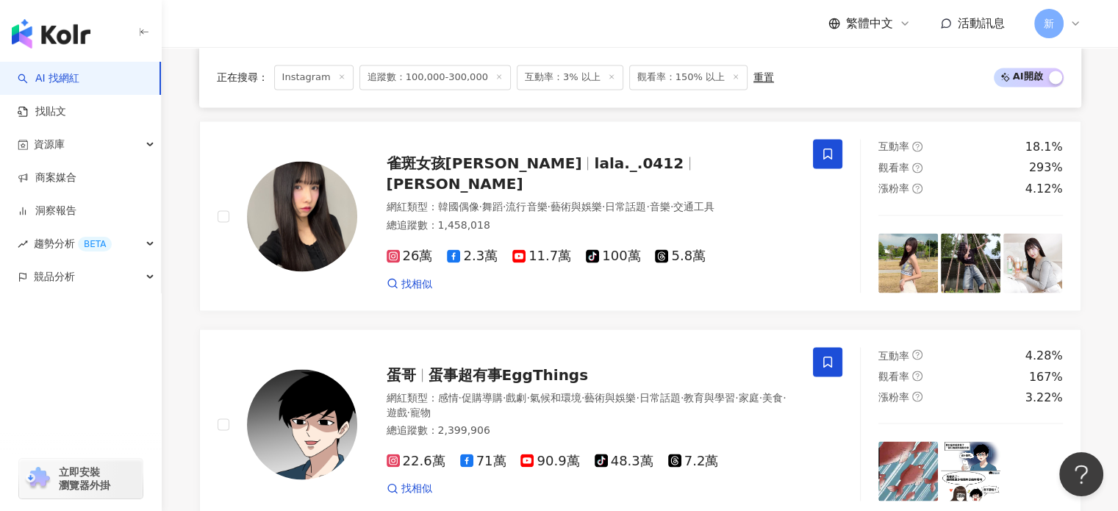
scroll to position [2741, 0]
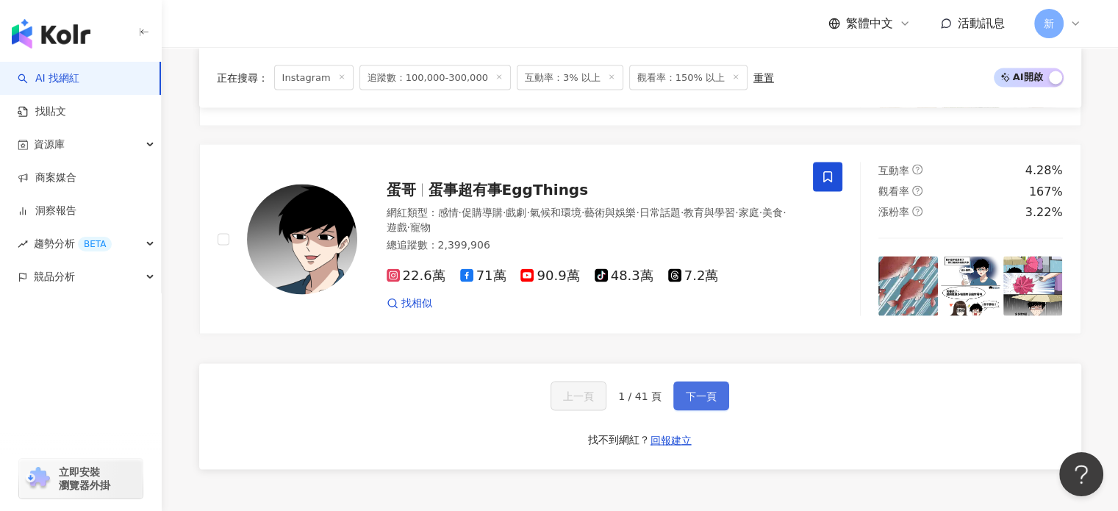
click at [700, 401] on span "下一頁" at bounding box center [701, 396] width 31 height 12
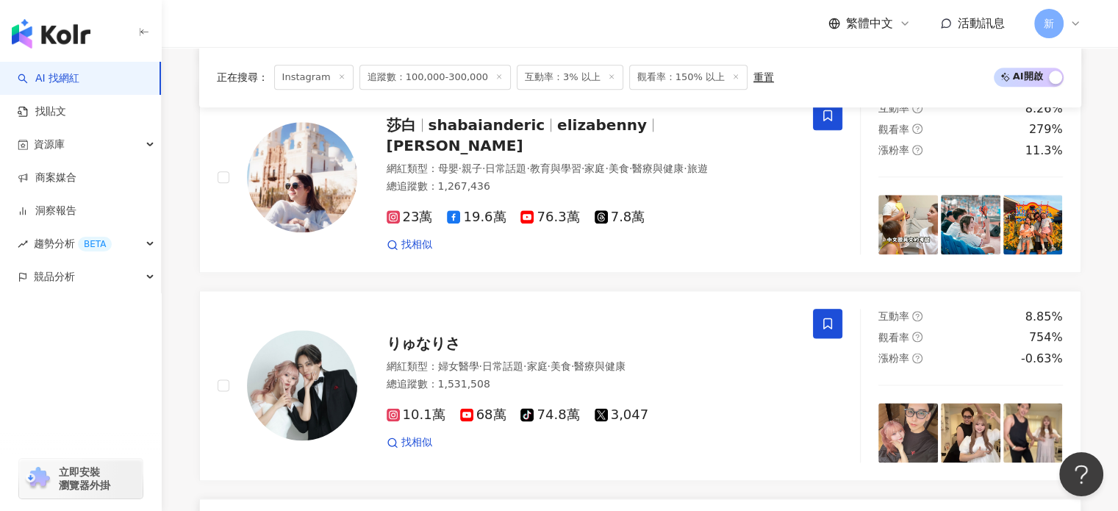
scroll to position [1761, 0]
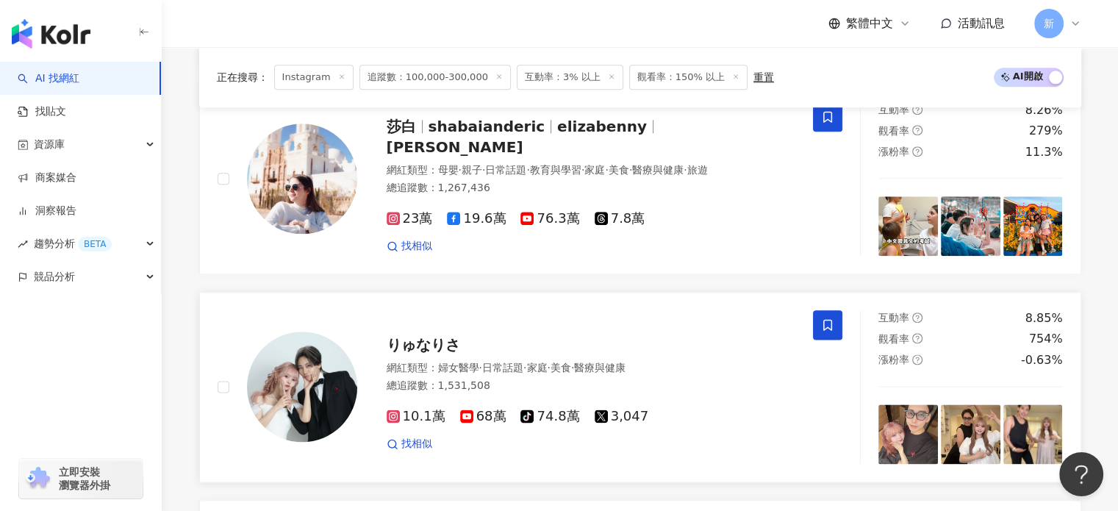
click at [442, 348] on span "りゅなりさ" at bounding box center [423, 345] width 73 height 18
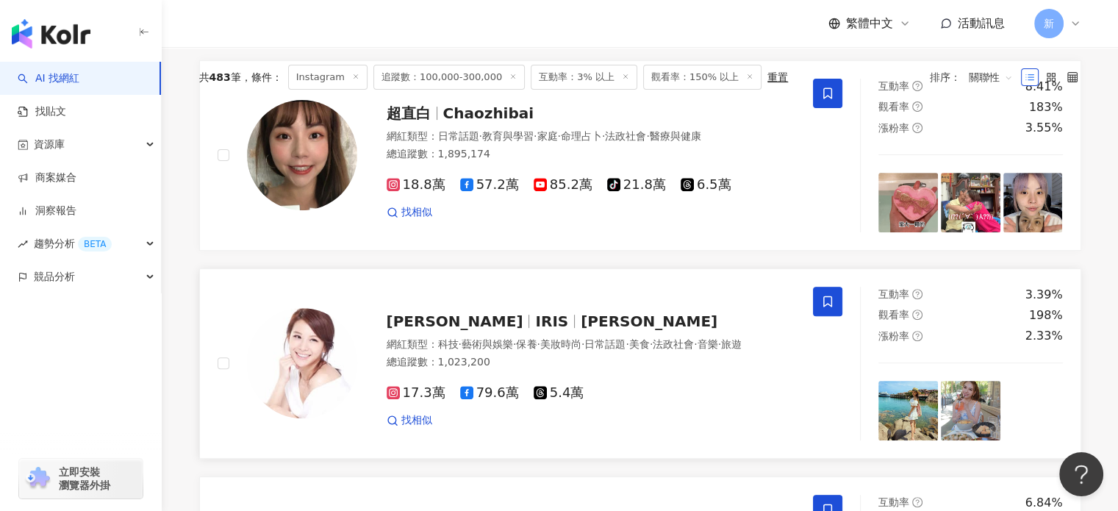
scroll to position [415, 0]
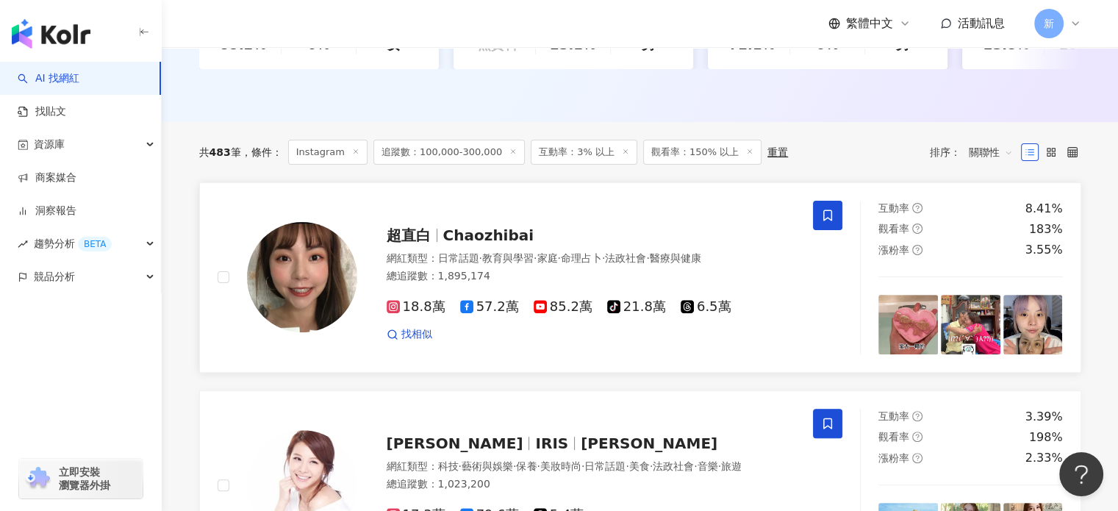
click at [333, 284] on img at bounding box center [302, 277] width 110 height 110
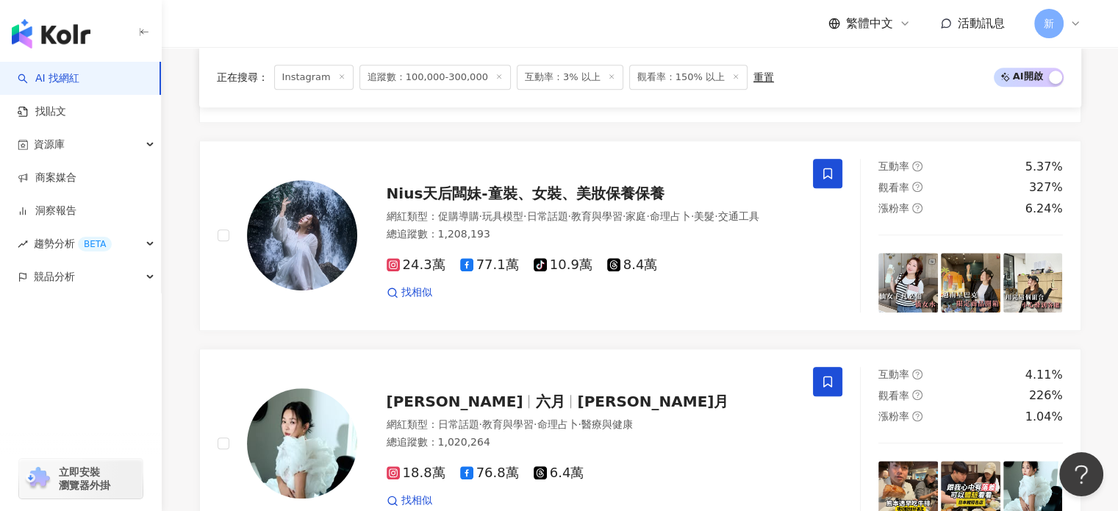
scroll to position [1393, 0]
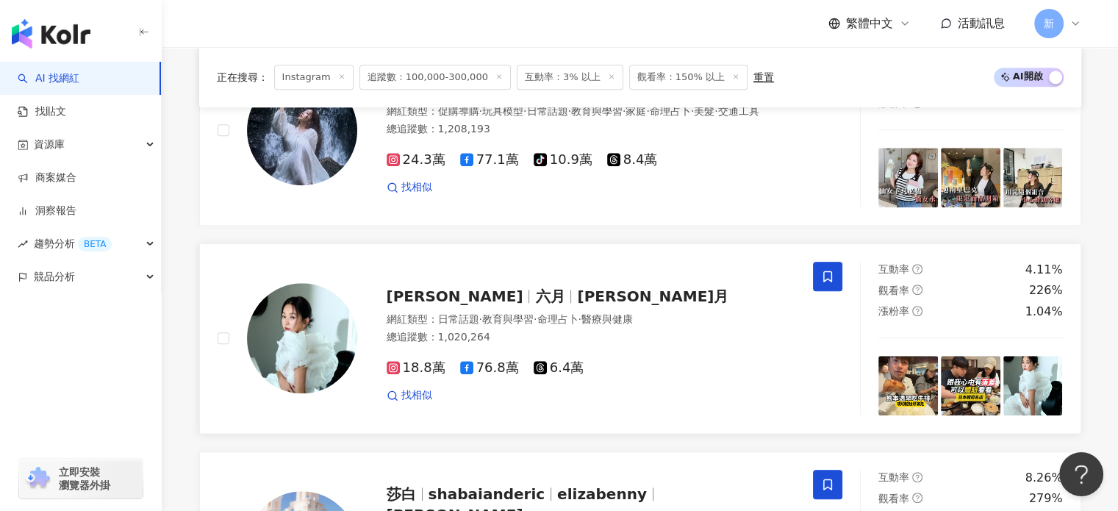
click at [535, 303] on span "六月" at bounding box center [556, 296] width 42 height 18
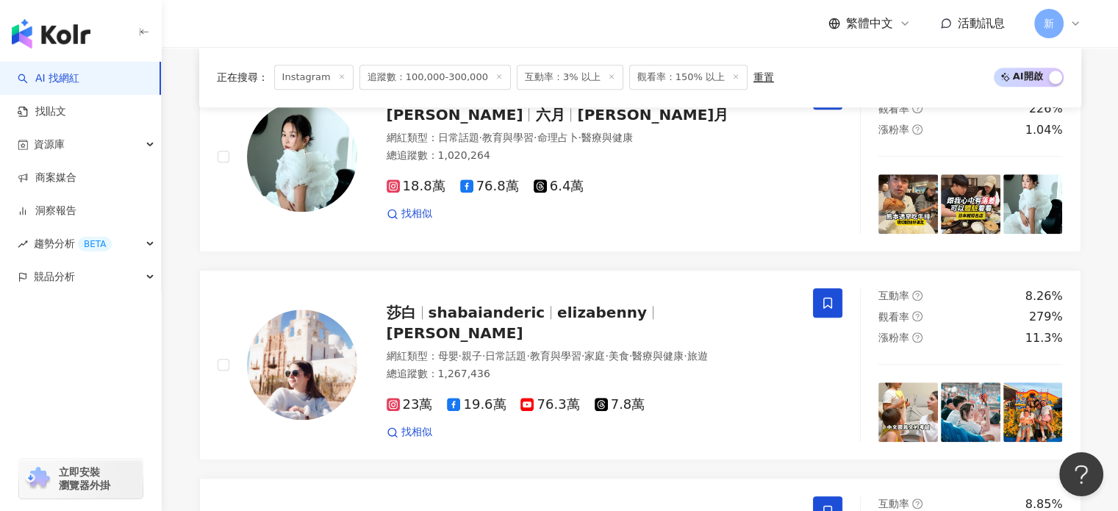
scroll to position [1639, 0]
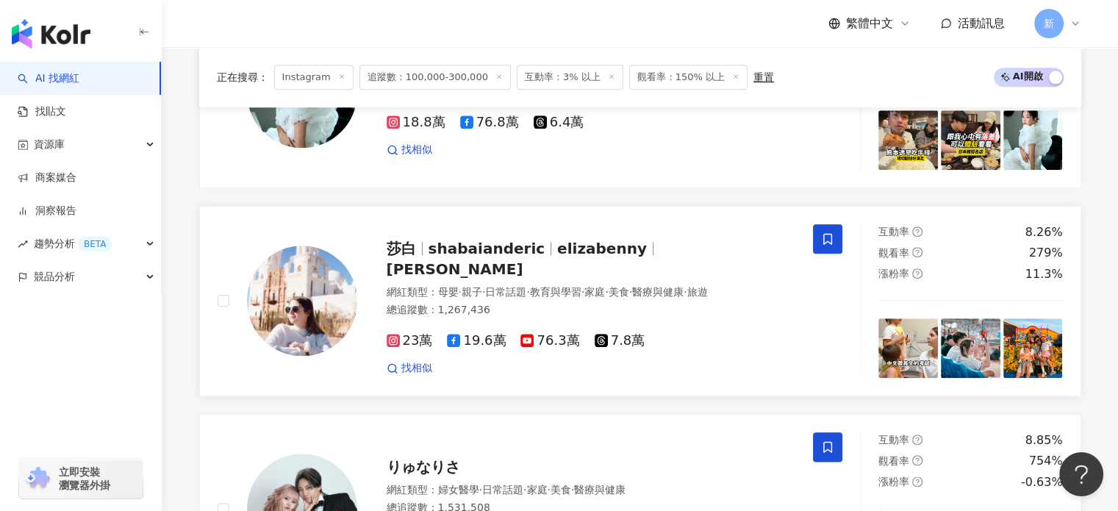
click at [403, 346] on span "23萬" at bounding box center [410, 340] width 46 height 15
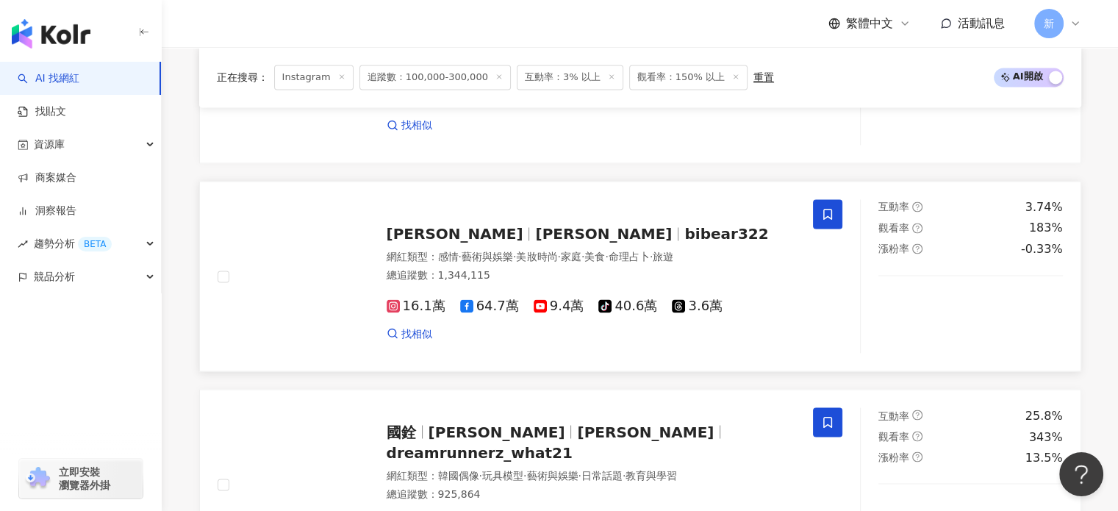
scroll to position [2741, 0]
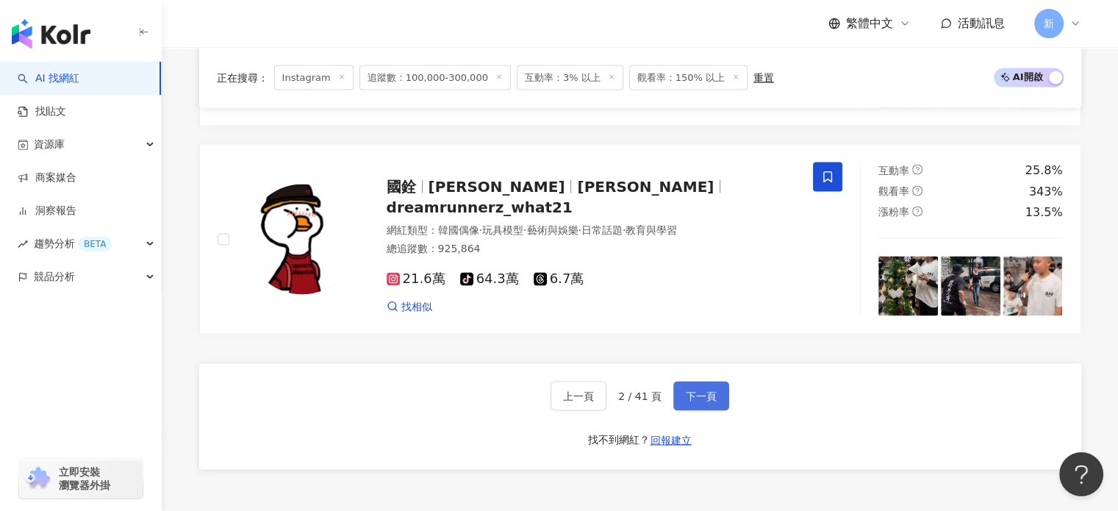
click at [686, 401] on span "下一頁" at bounding box center [701, 396] width 31 height 12
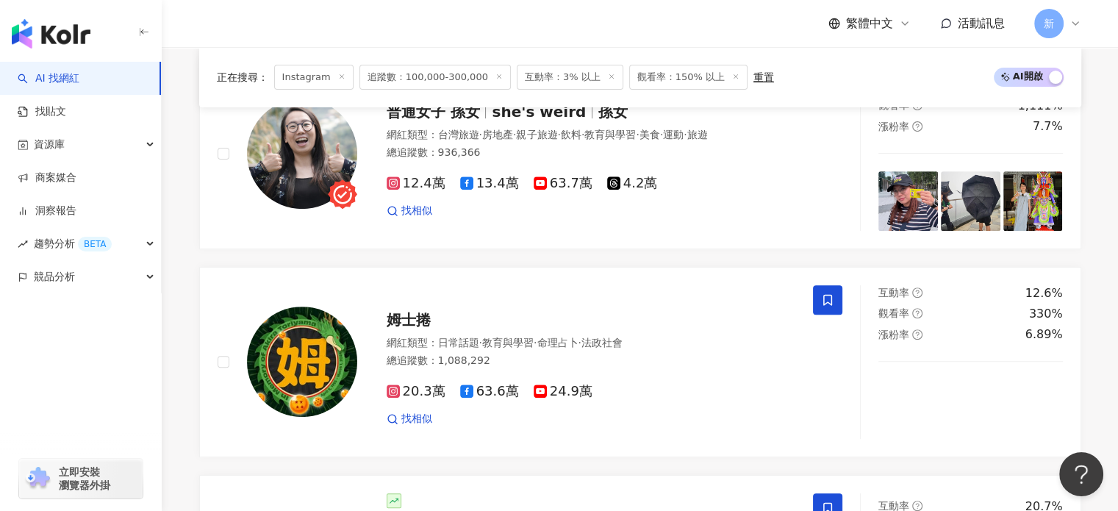
scroll to position [424, 0]
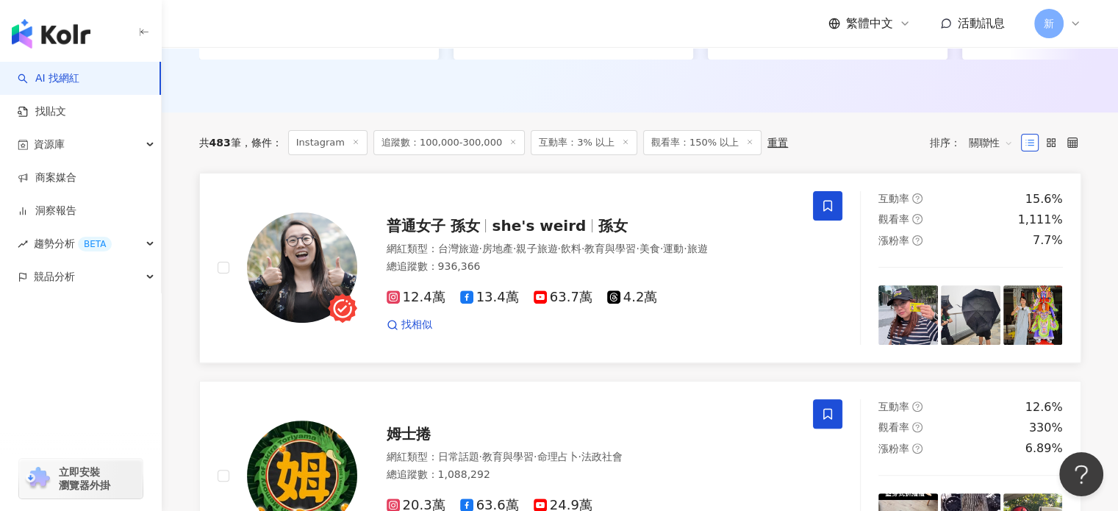
click at [444, 254] on span "台灣旅遊" at bounding box center [458, 249] width 41 height 12
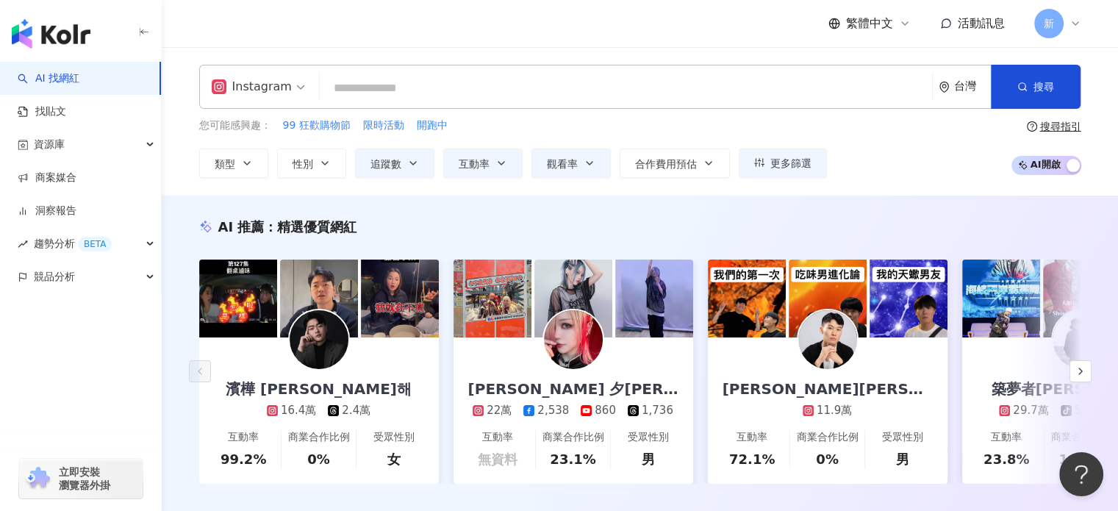
scroll to position [0, 0]
click at [557, 172] on button "觀看率" at bounding box center [570, 162] width 79 height 29
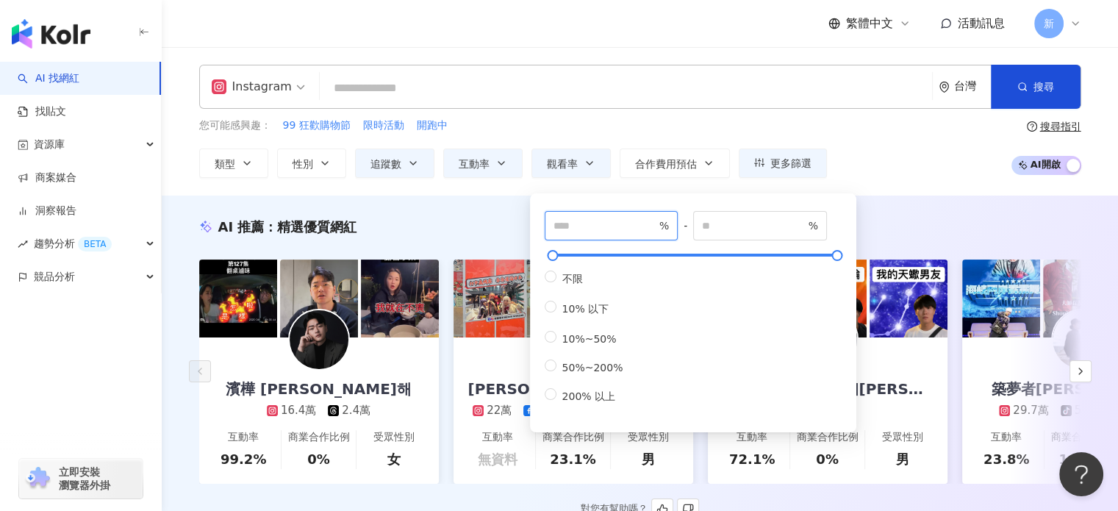
drag, startPoint x: 573, startPoint y: 228, endPoint x: 527, endPoint y: 226, distance: 45.6
click at [703, 123] on div "您可能感興趣： 99 狂歡購物節 限時活動 開跑中" at bounding box center [513, 126] width 628 height 16
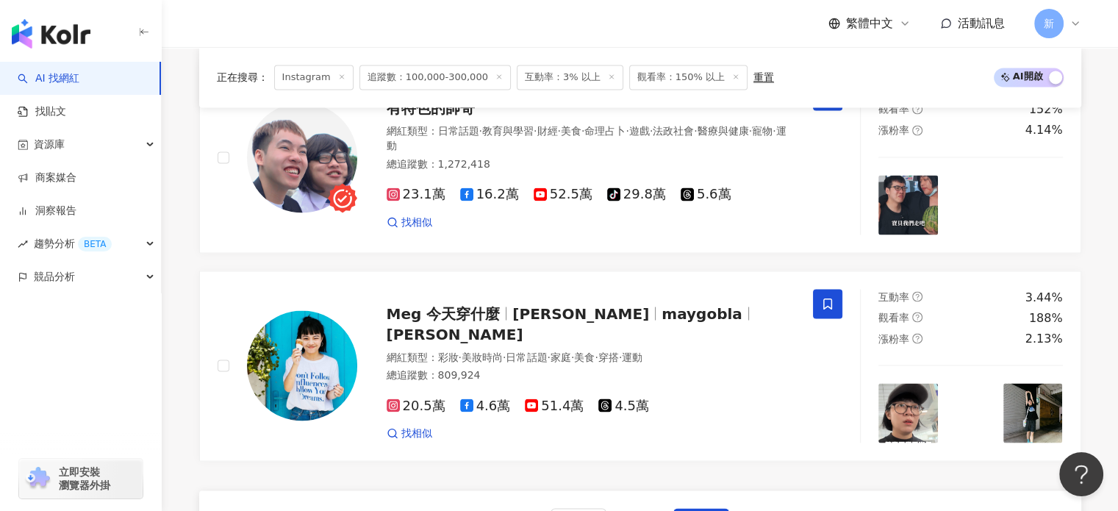
scroll to position [2572, 0]
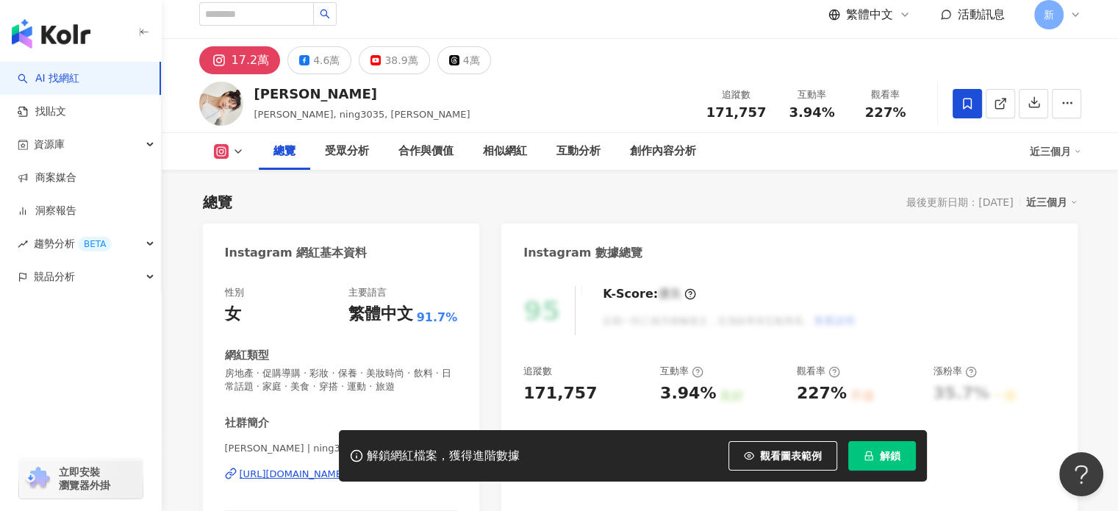
scroll to position [245, 0]
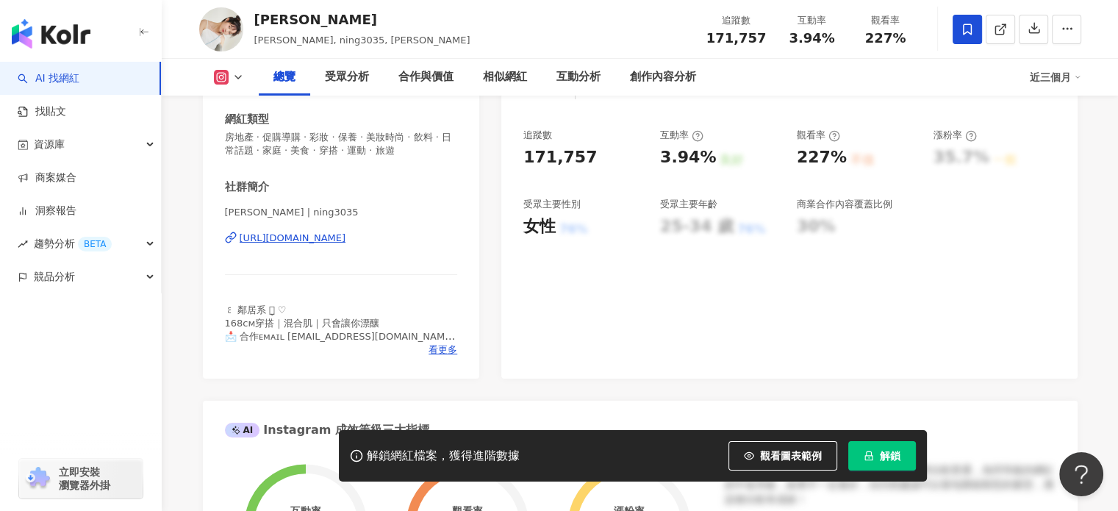
click at [346, 236] on div "https://www.instagram.com/ning3035/" at bounding box center [293, 238] width 107 height 13
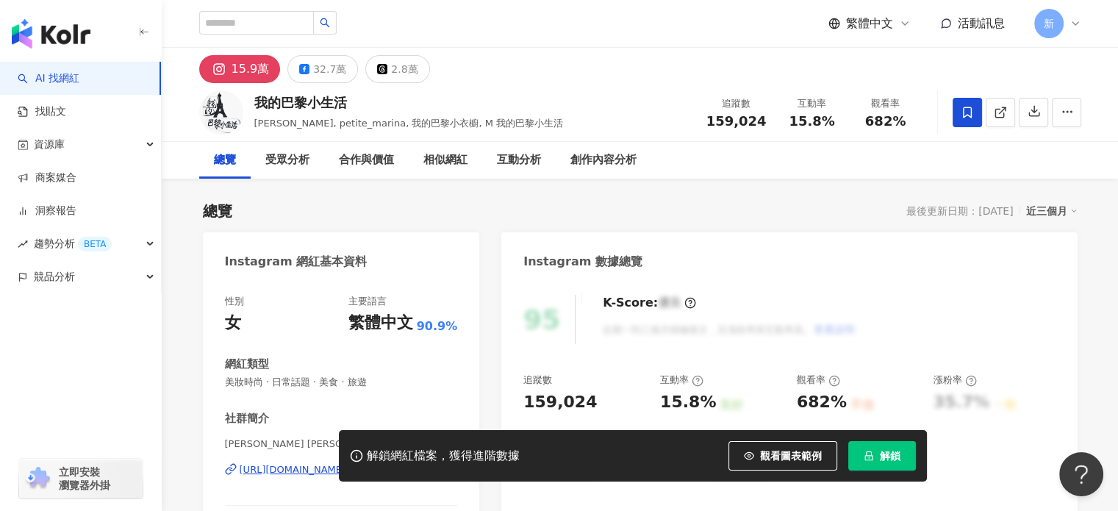
scroll to position [530, 0]
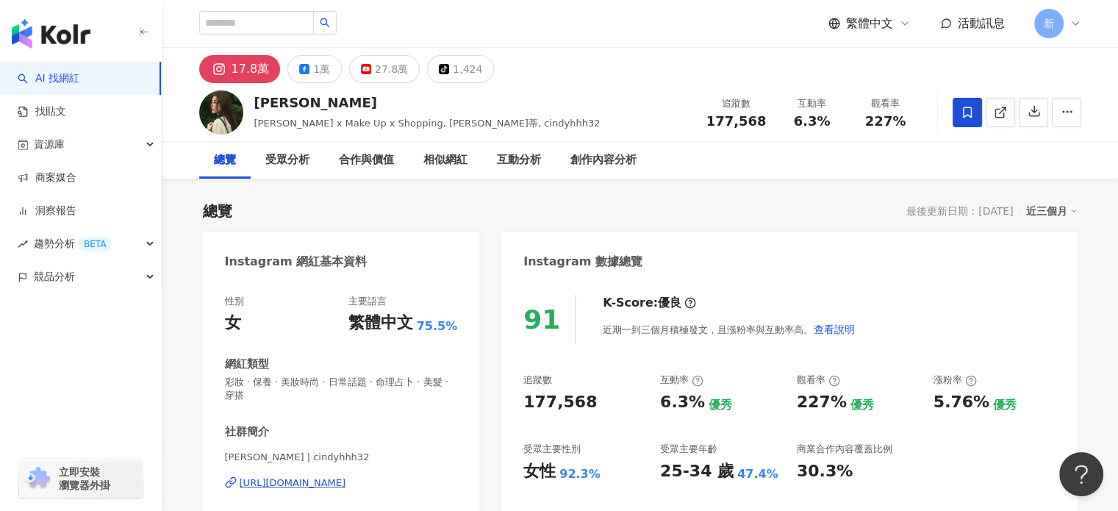
click at [346, 477] on div "https://www.instagram.com/cindyhhh32/" at bounding box center [293, 482] width 107 height 13
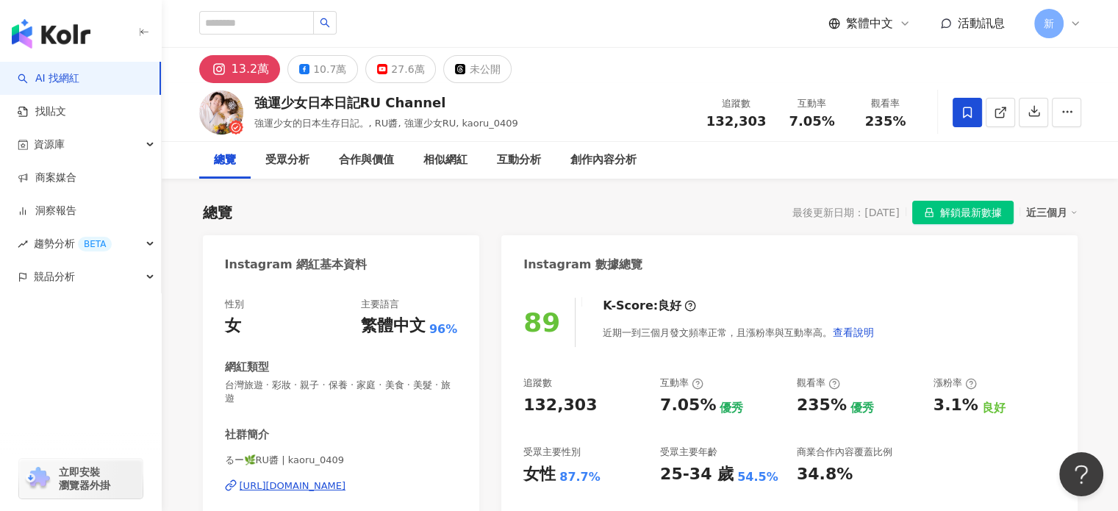
scroll to position [245, 0]
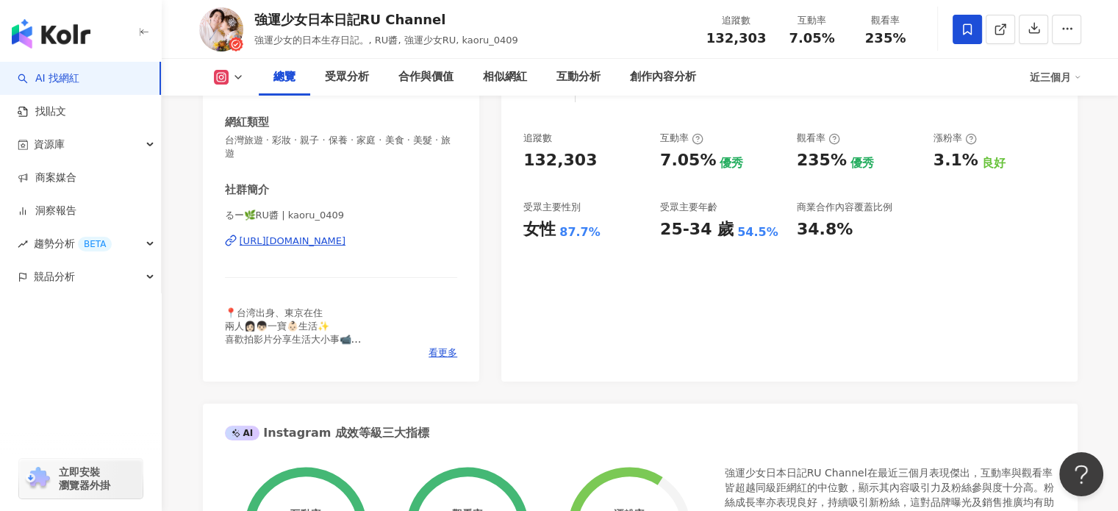
click at [322, 246] on div "[URL][DOMAIN_NAME]" at bounding box center [293, 240] width 107 height 13
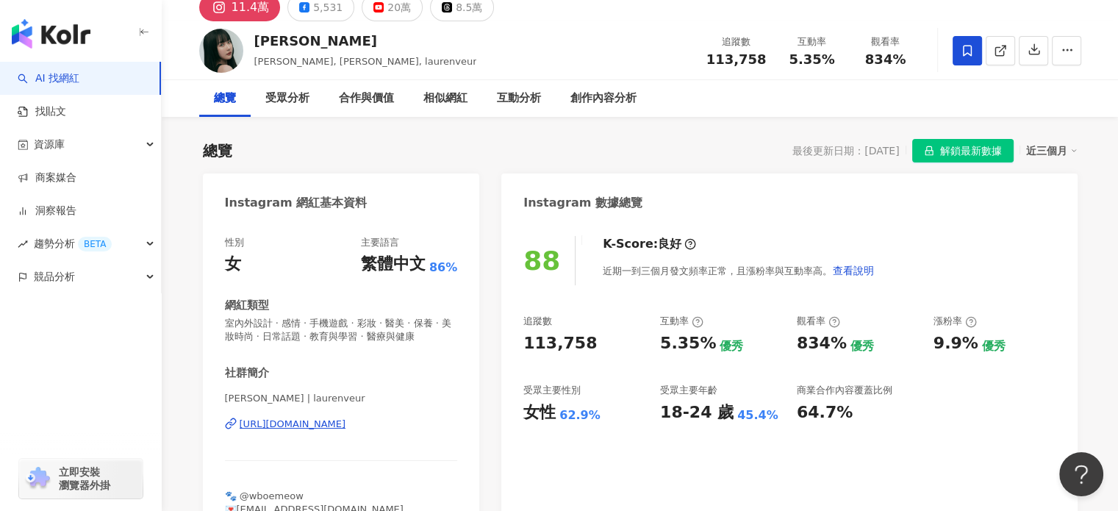
scroll to position [122, 0]
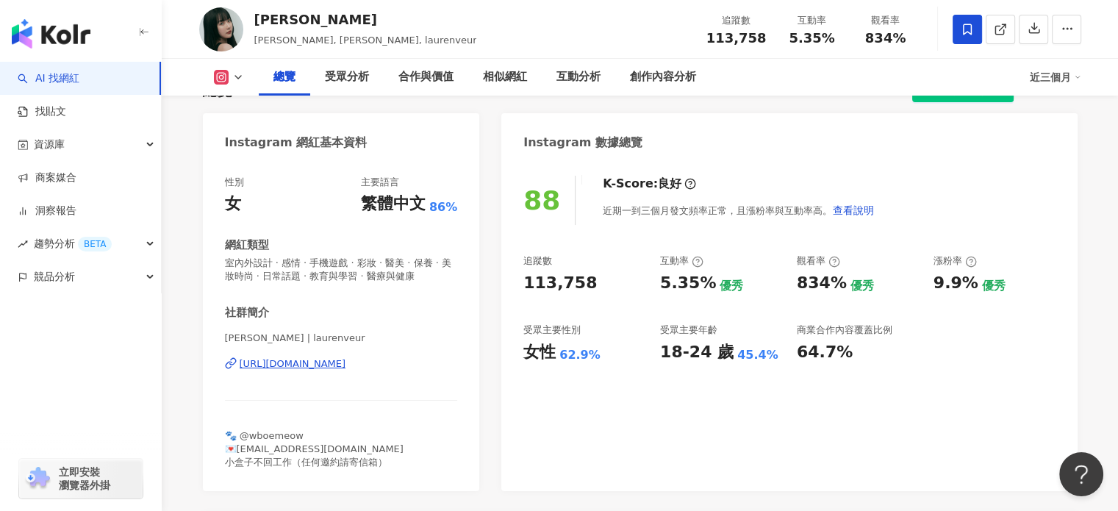
click at [346, 364] on div "https://www.instagram.com/laurenveur/" at bounding box center [293, 363] width 107 height 13
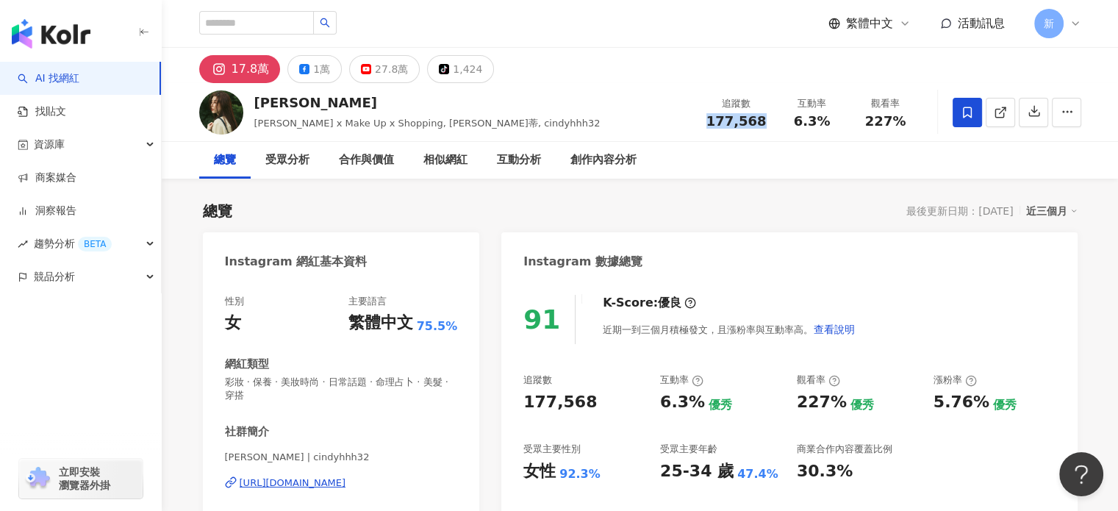
drag, startPoint x: 764, startPoint y: 124, endPoint x: 697, endPoint y: 123, distance: 67.6
click at [697, 123] on div "[PERSON_NAME] [PERSON_NAME] x Make Up x Shopping, [PERSON_NAME]蒂, cindyhhh32 追蹤…" at bounding box center [640, 112] width 941 height 58
copy span "177,568"
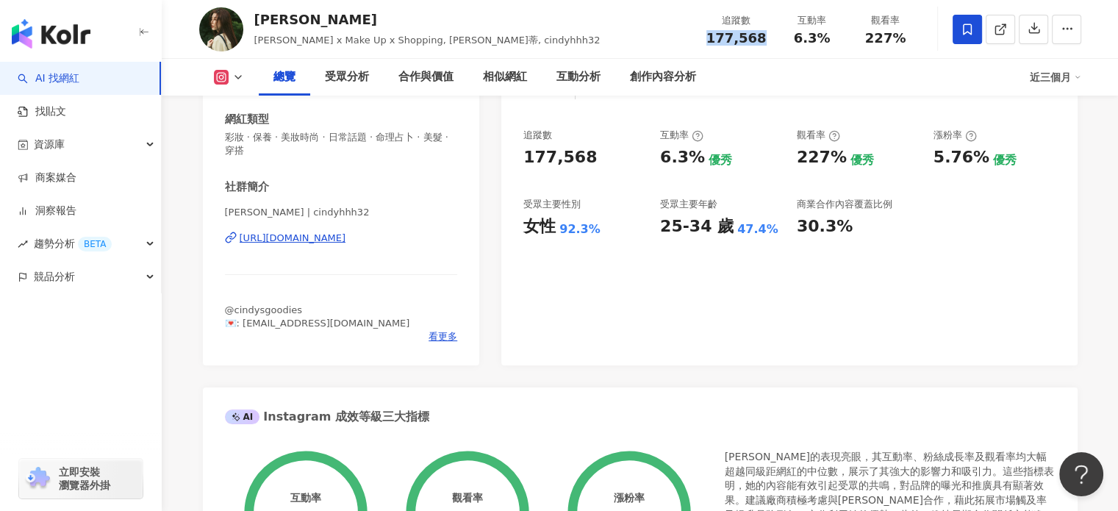
drag, startPoint x: 729, startPoint y: 223, endPoint x: 720, endPoint y: 317, distance: 93.8
click at [737, 223] on div "47.4%" at bounding box center [757, 229] width 41 height 16
click at [581, 240] on div "91 K-Score : 優良 近期一到三個月積極發文，且漲粉率與互動率高。 查看說明 追蹤數 177,568 互動率 6.3% 優秀 觀看率 227% 優秀…" at bounding box center [788, 200] width 575 height 330
click at [581, 220] on div "女性 92.3%" at bounding box center [584, 226] width 122 height 23
click at [539, 223] on div "女性" at bounding box center [539, 226] width 32 height 23
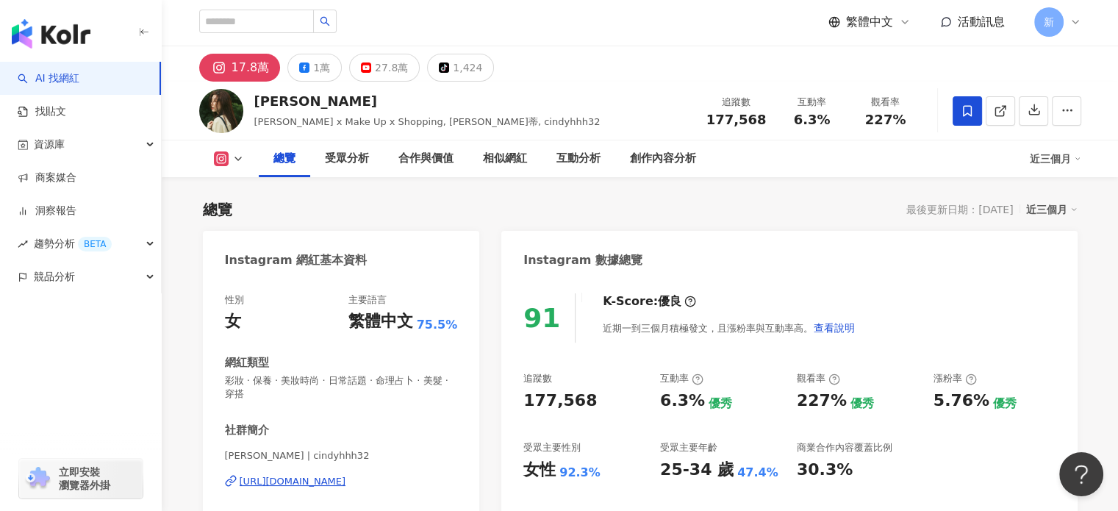
scroll to position [0, 0]
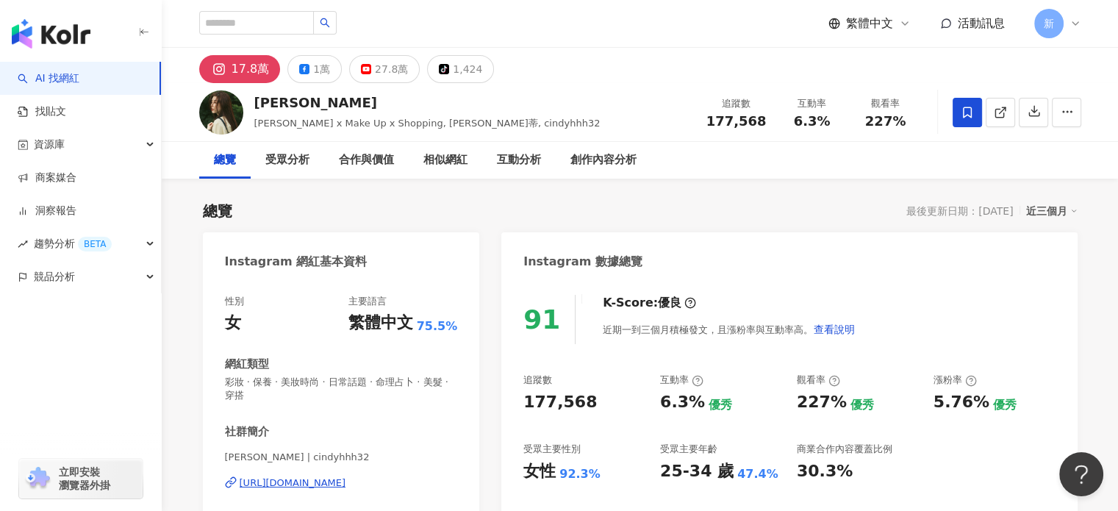
click at [560, 400] on div "177,568" at bounding box center [559, 402] width 73 height 23
copy div "177,568"
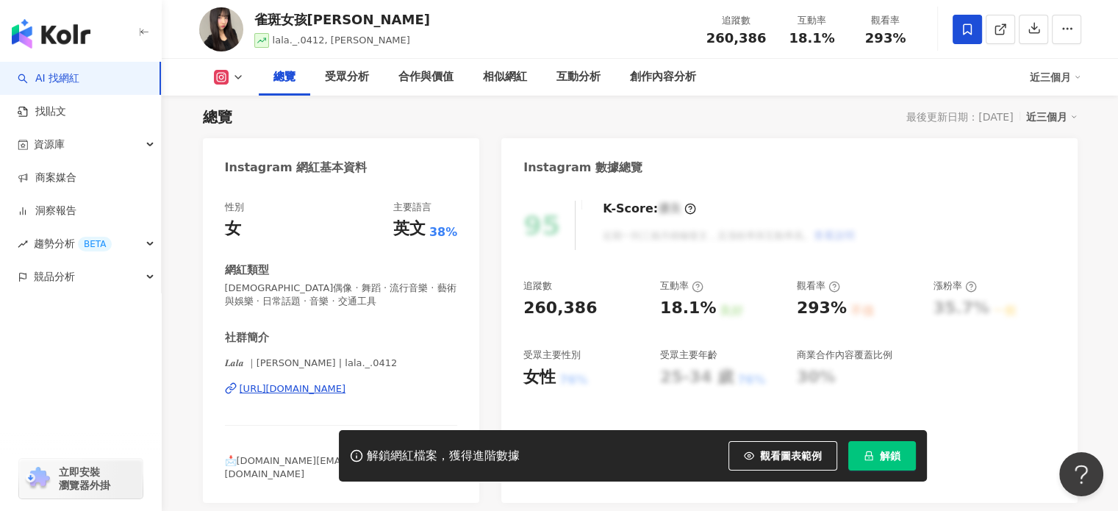
scroll to position [122, 0]
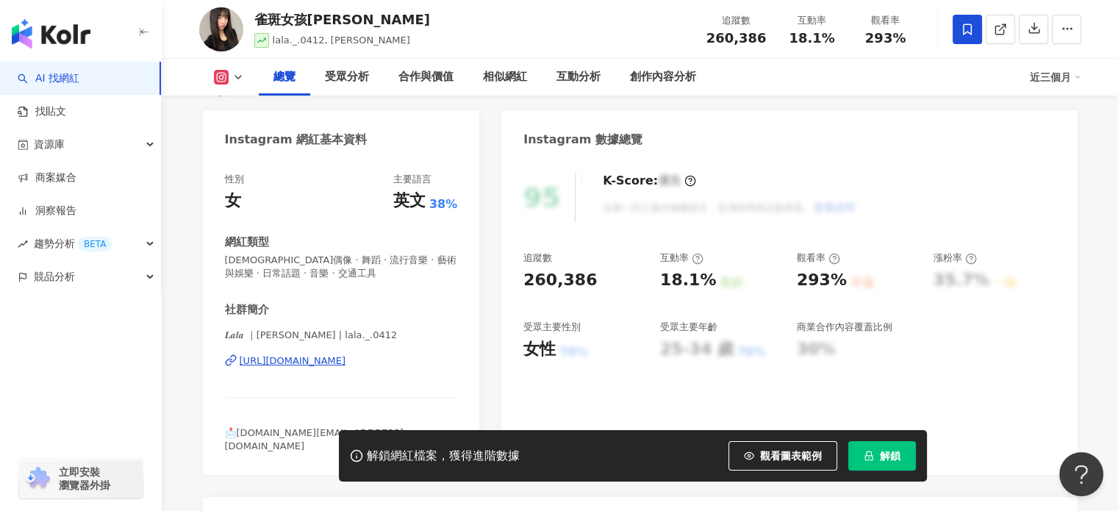
click at [281, 352] on div "𝑳𝒂𝒍𝒂 ｜夏菈 | lala._.0412 https://www.instagram.com/lala._.0412/" at bounding box center [341, 372] width 233 height 86
click at [282, 356] on div "https://www.instagram.com/lala._.0412/" at bounding box center [293, 360] width 107 height 13
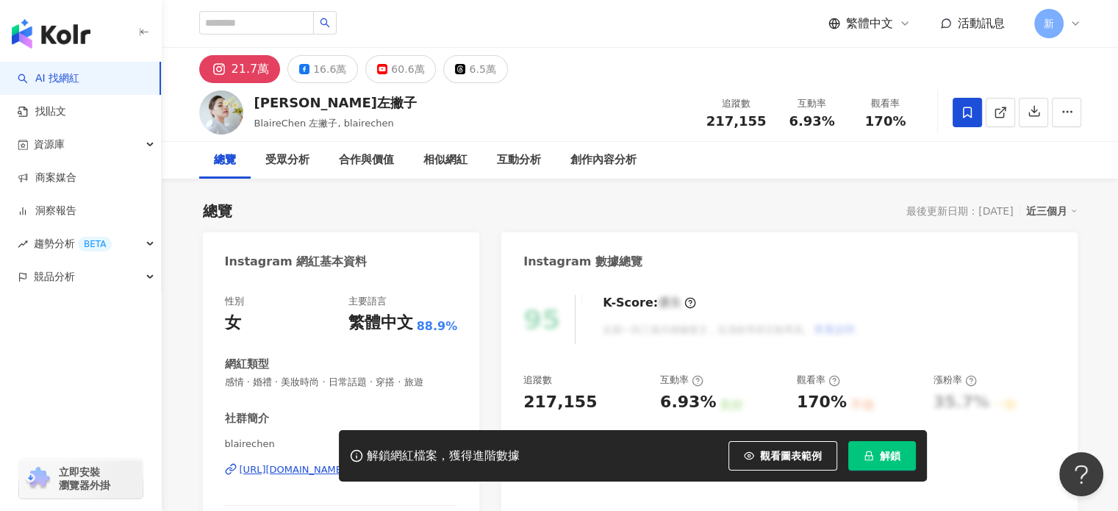
click at [270, 473] on div "解鎖網紅檔案，獲得進階數據 觀看圖表範例 解鎖" at bounding box center [559, 455] width 1118 height 51
click at [289, 467] on div "解鎖網紅檔案，獲得進階數據 觀看圖表範例 解鎖" at bounding box center [559, 455] width 1118 height 51
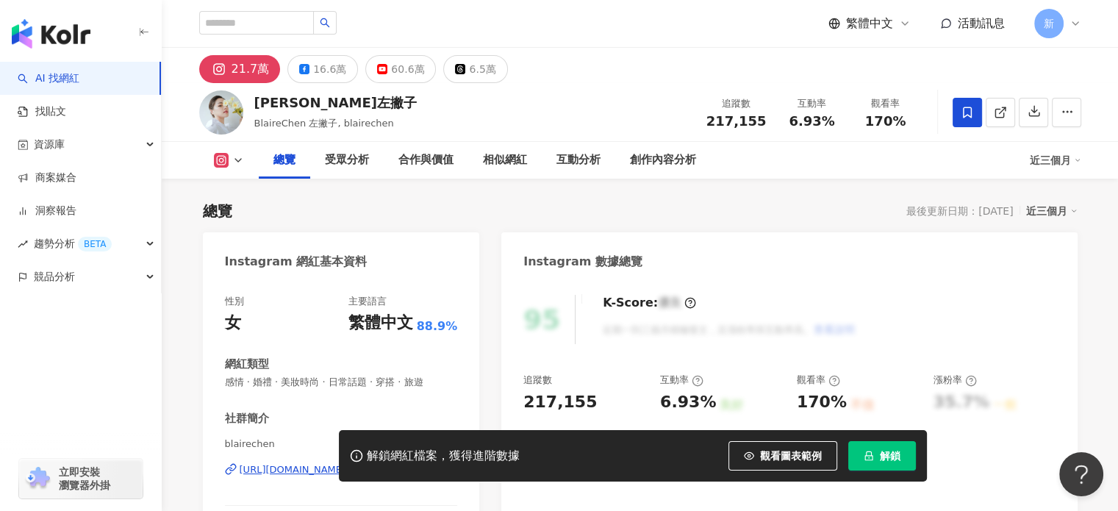
scroll to position [245, 0]
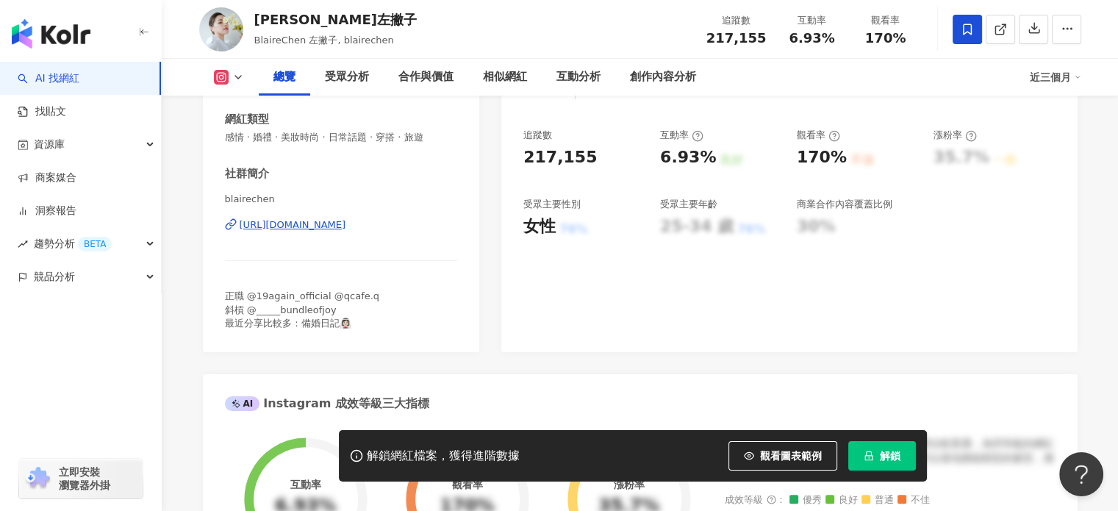
click at [346, 229] on div "[URL][DOMAIN_NAME]" at bounding box center [293, 224] width 107 height 13
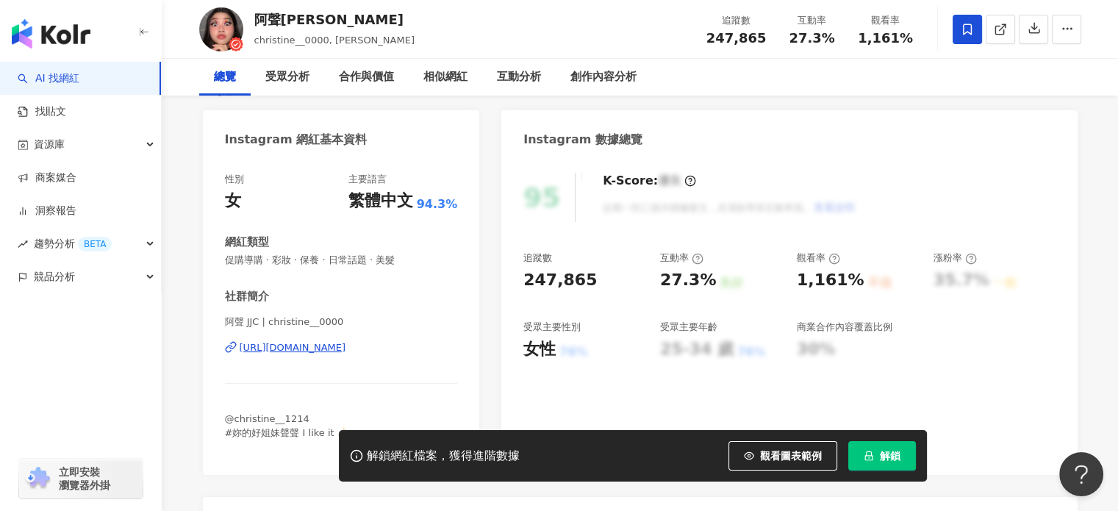
click at [323, 349] on div "[URL][DOMAIN_NAME]" at bounding box center [293, 347] width 107 height 13
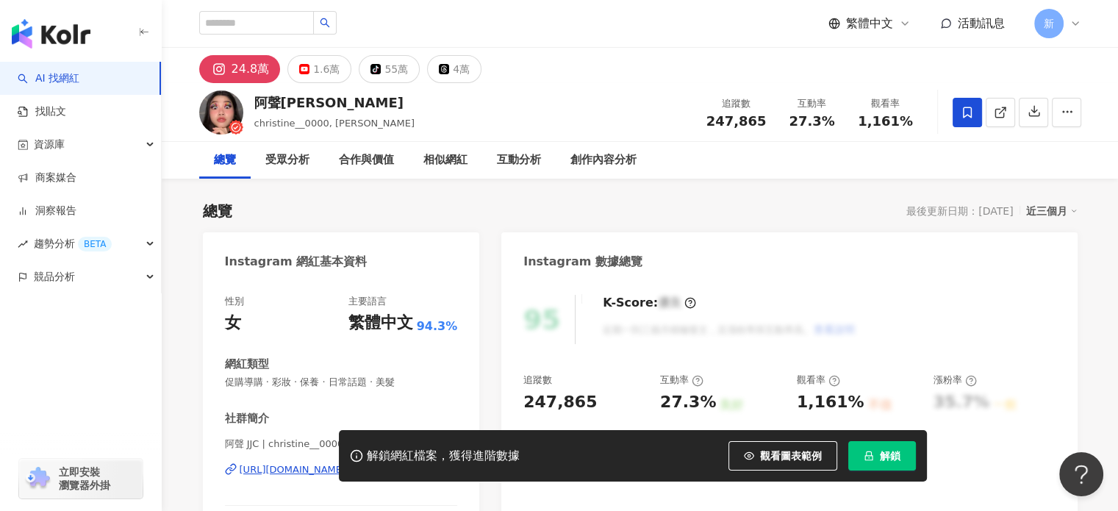
click at [873, 442] on button "解鎖" at bounding box center [882, 455] width 68 height 29
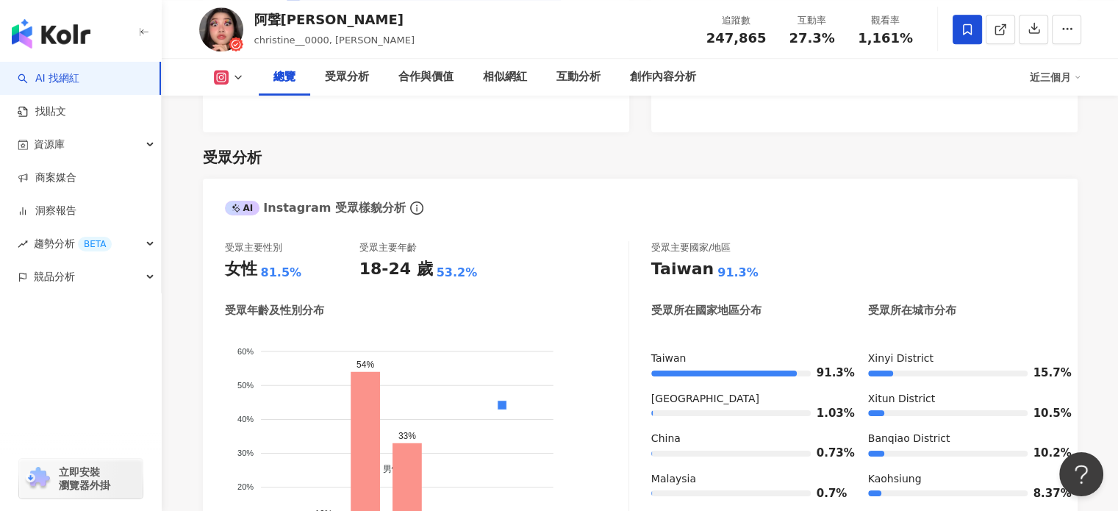
scroll to position [980, 0]
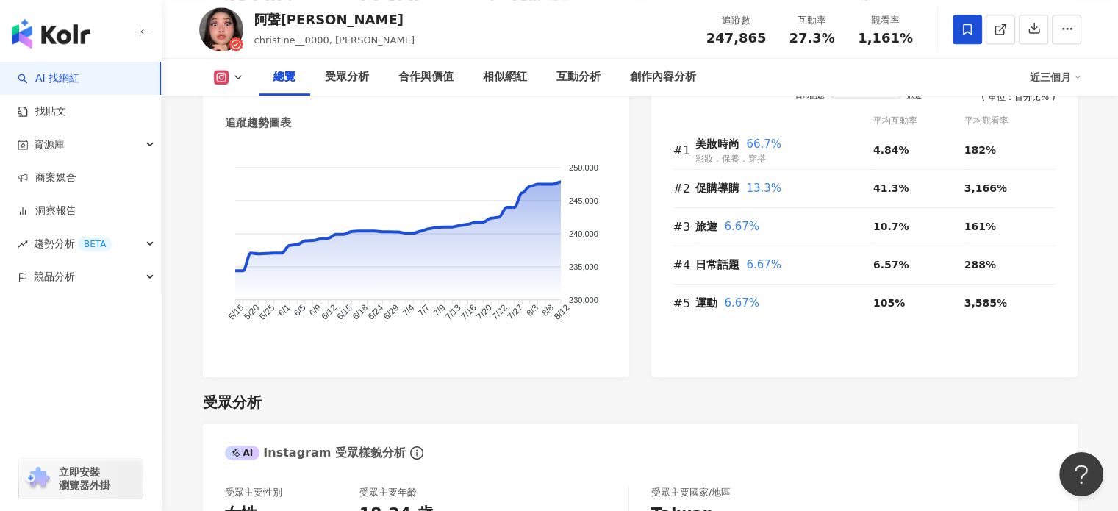
click at [725, 37] on span "247,865" at bounding box center [736, 37] width 60 height 15
copy span "247,865"
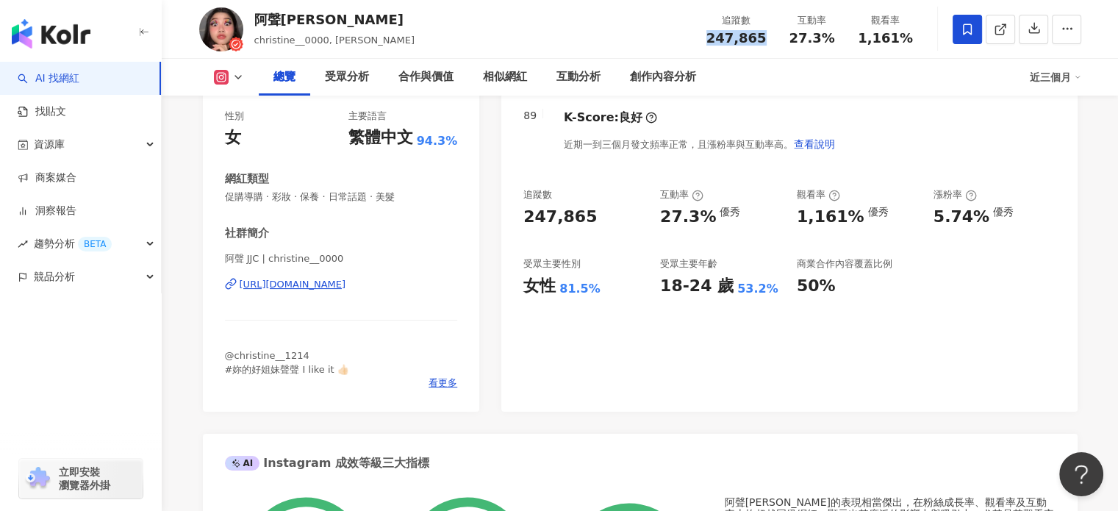
scroll to position [0, 0]
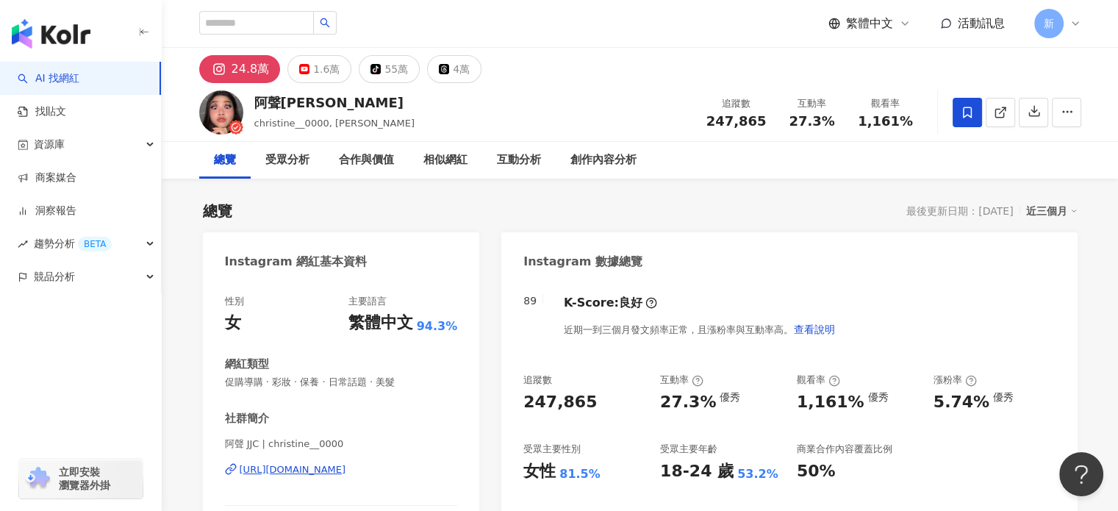
click at [825, 121] on span "27.3%" at bounding box center [812, 121] width 46 height 15
copy span "27.3%"
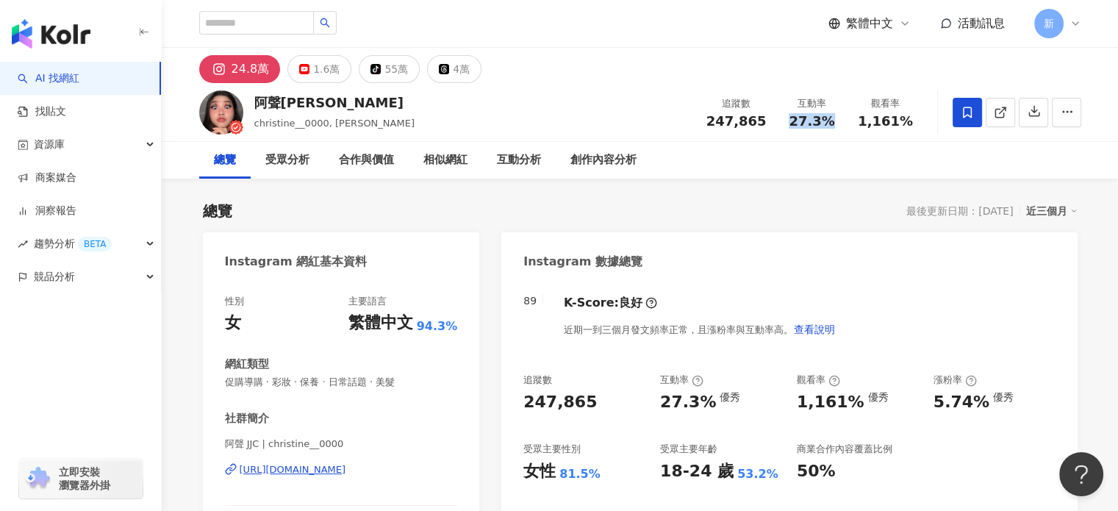
drag, startPoint x: 867, startPoint y: 133, endPoint x: 872, endPoint y: 118, distance: 16.1
click at [867, 133] on div "追蹤數 247,865 互動率 27.3% 觀看率 1,161%" at bounding box center [809, 111] width 225 height 43
click at [872, 118] on span "1,161%" at bounding box center [885, 121] width 55 height 15
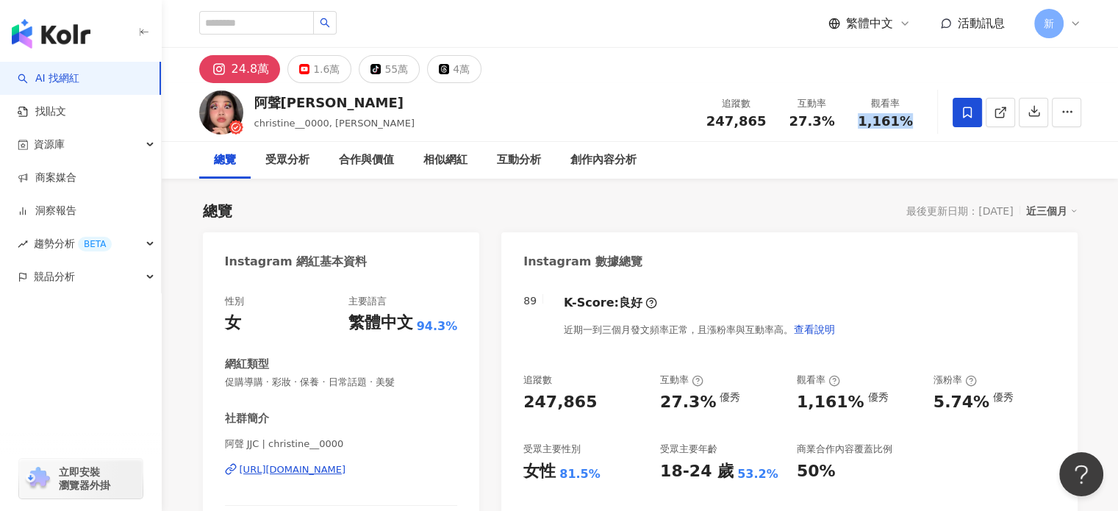
copy span "1,161%"
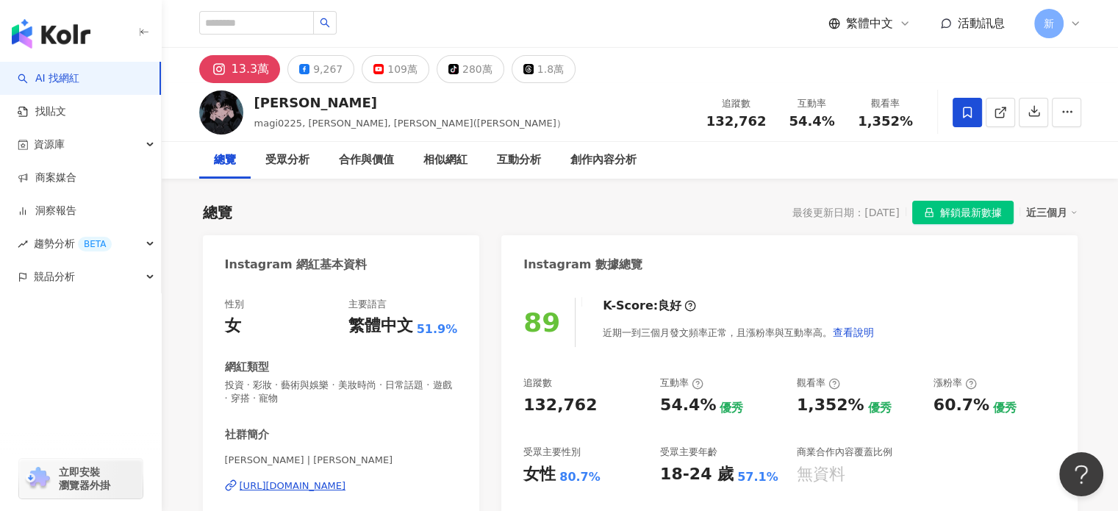
scroll to position [245, 0]
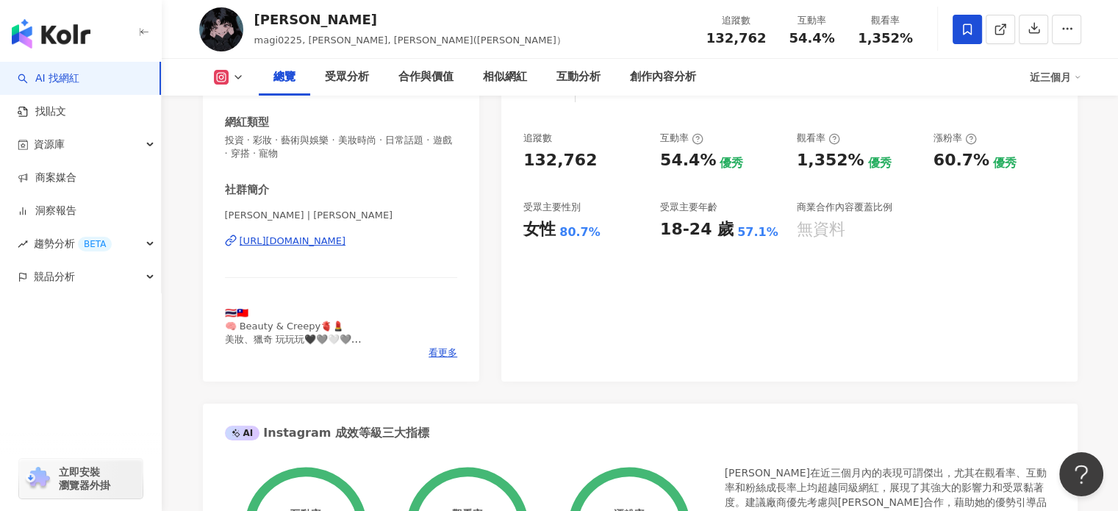
click at [329, 237] on div "https://www.instagram.com/rotsukhoon/" at bounding box center [293, 240] width 107 height 13
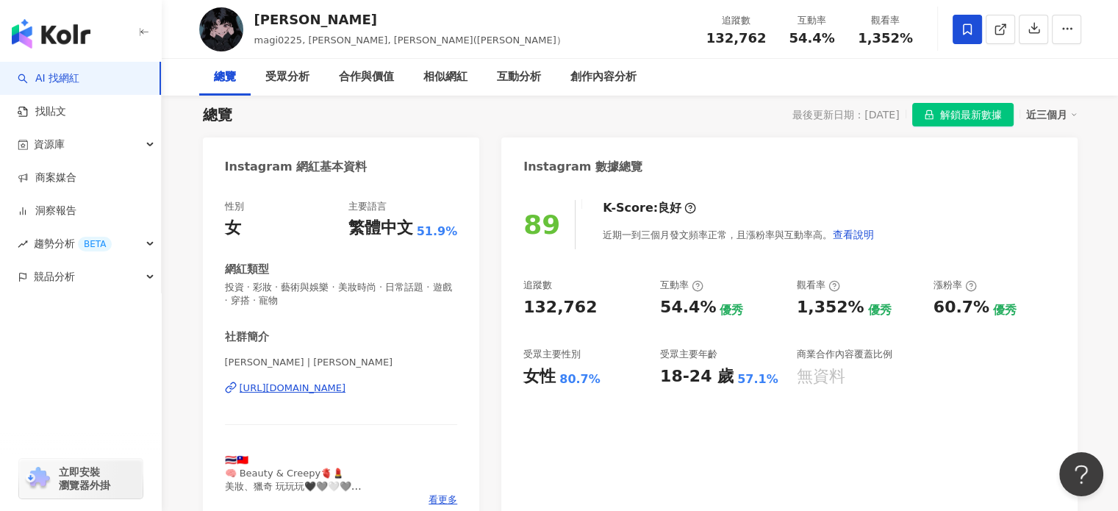
scroll to position [0, 0]
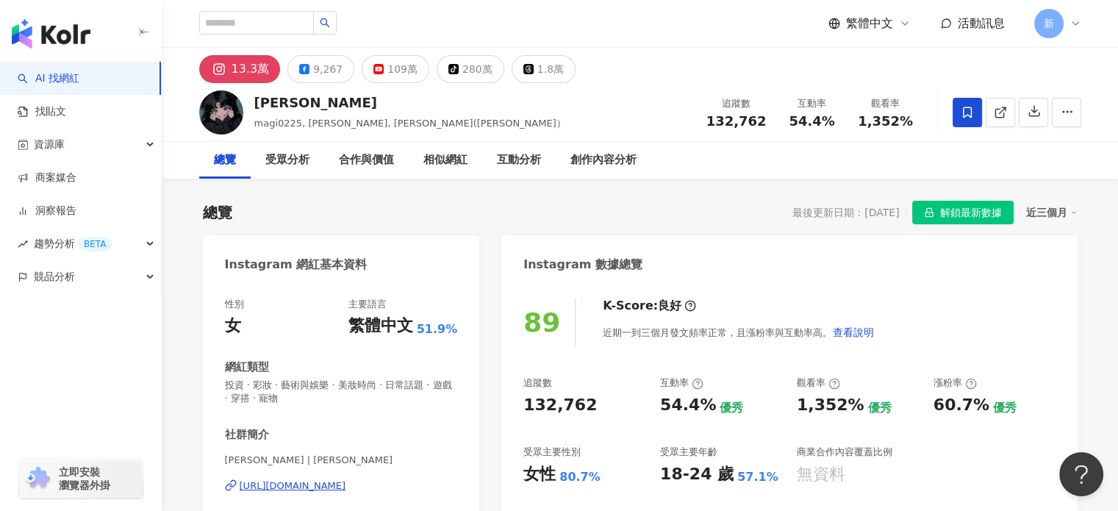
click at [808, 414] on div "1,352%" at bounding box center [831, 405] width 68 height 23
copy div "1,352%"
click at [718, 249] on div "Instagram 數據總覽" at bounding box center [788, 259] width 575 height 48
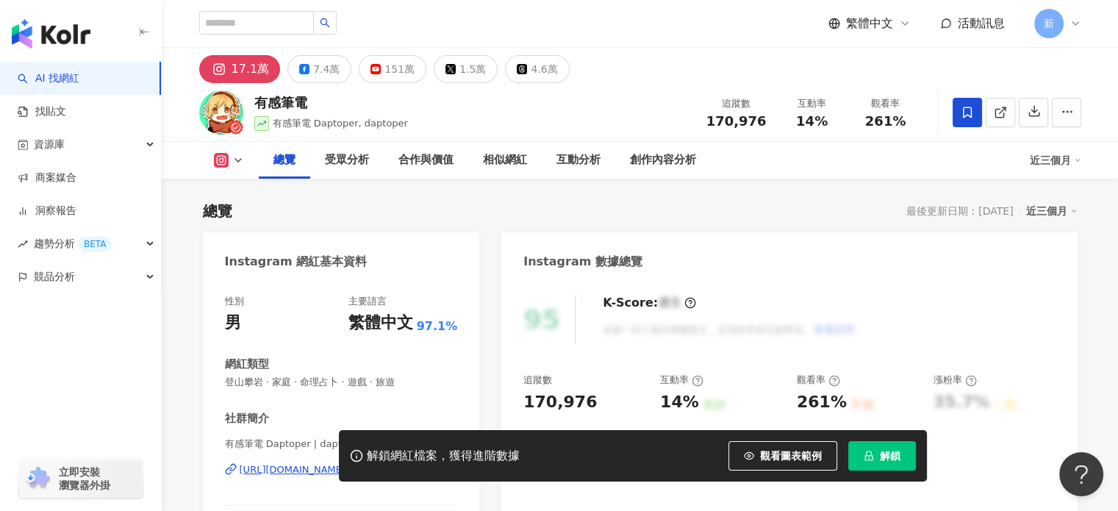
scroll to position [245, 0]
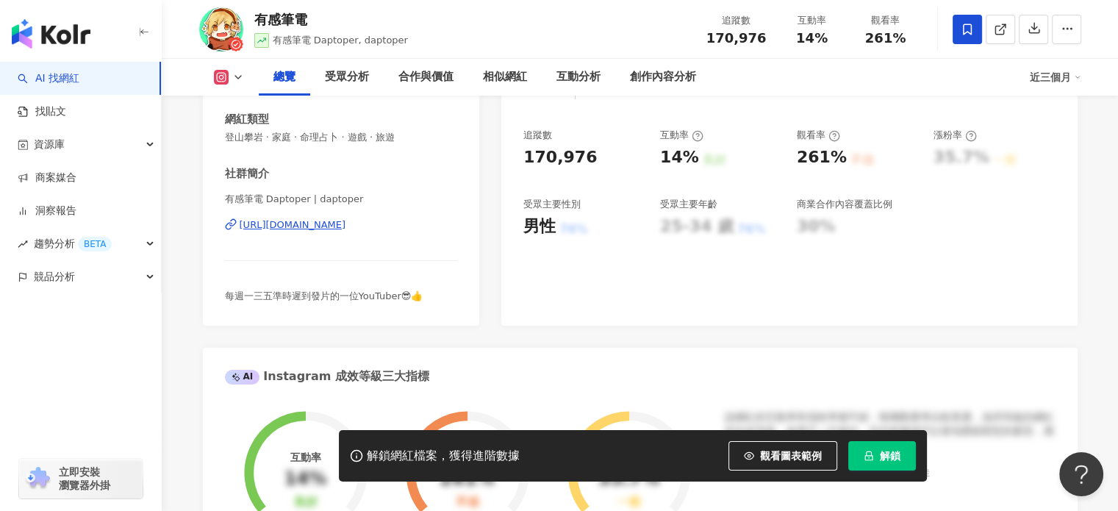
click at [346, 223] on div "[URL][DOMAIN_NAME]" at bounding box center [293, 224] width 107 height 13
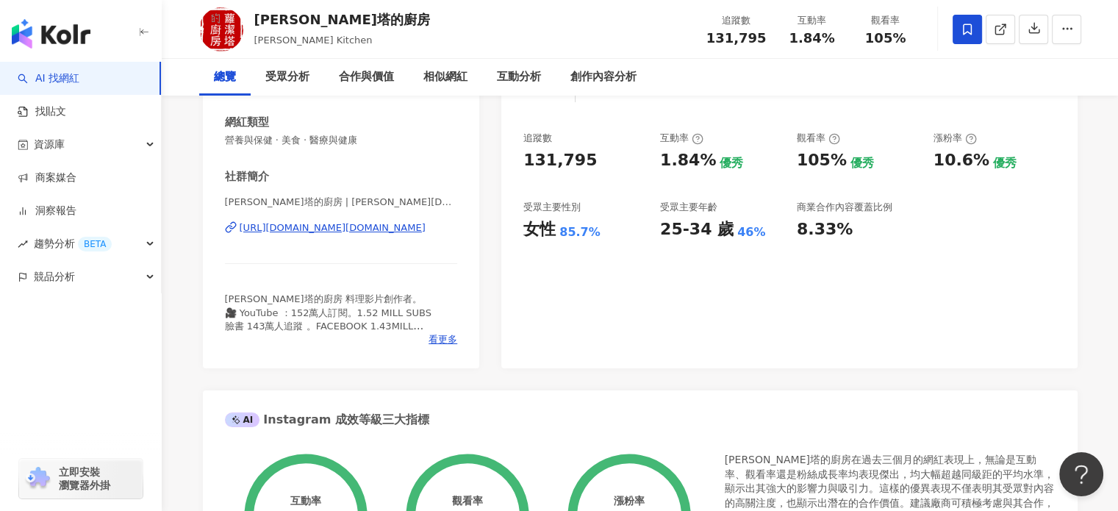
scroll to position [122, 0]
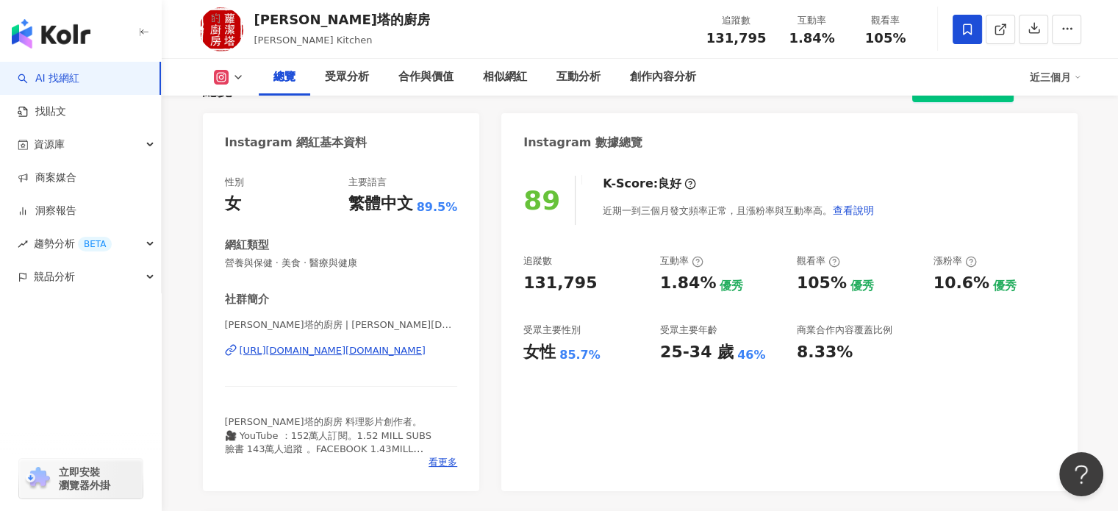
click at [426, 348] on div "[URL][DOMAIN_NAME][DOMAIN_NAME]" at bounding box center [333, 350] width 186 height 13
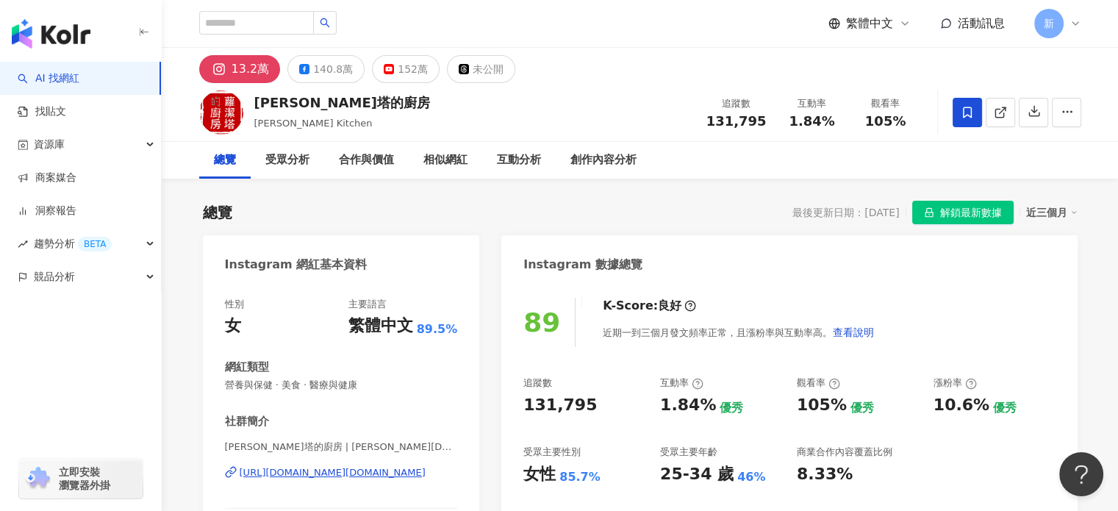
click at [750, 126] on span "131,795" at bounding box center [736, 120] width 60 height 15
copy span "131,795"
click at [823, 406] on div "105%" at bounding box center [822, 405] width 50 height 23
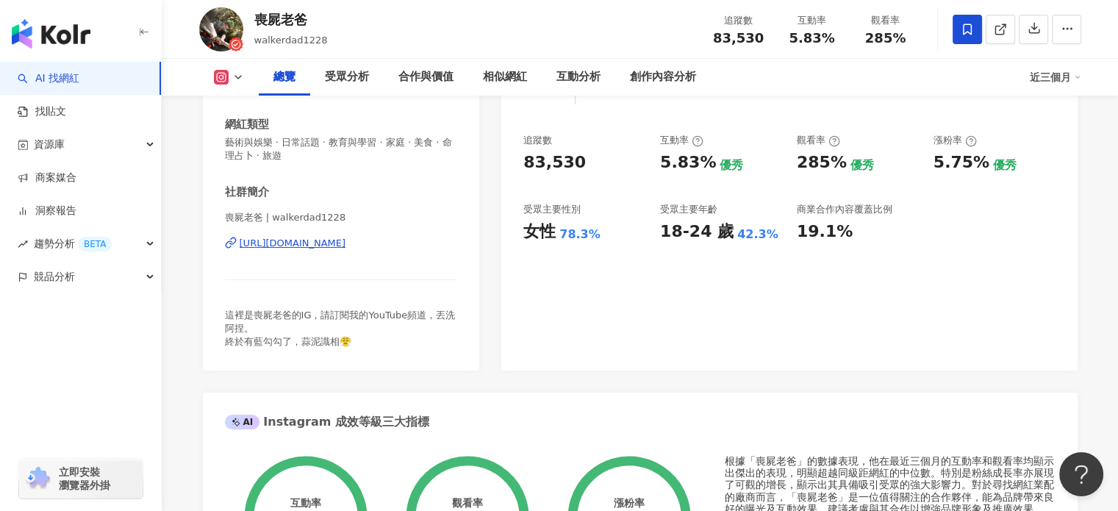
scroll to position [245, 0]
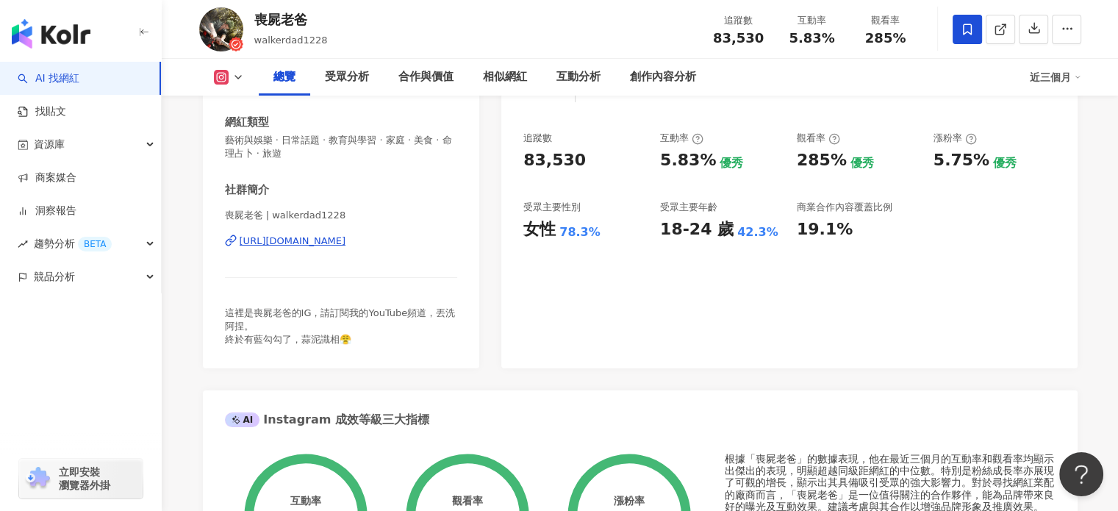
drag, startPoint x: 423, startPoint y: 245, endPoint x: 417, endPoint y: 275, distance: 30.7
click at [346, 245] on div "[URL][DOMAIN_NAME]" at bounding box center [293, 240] width 107 height 13
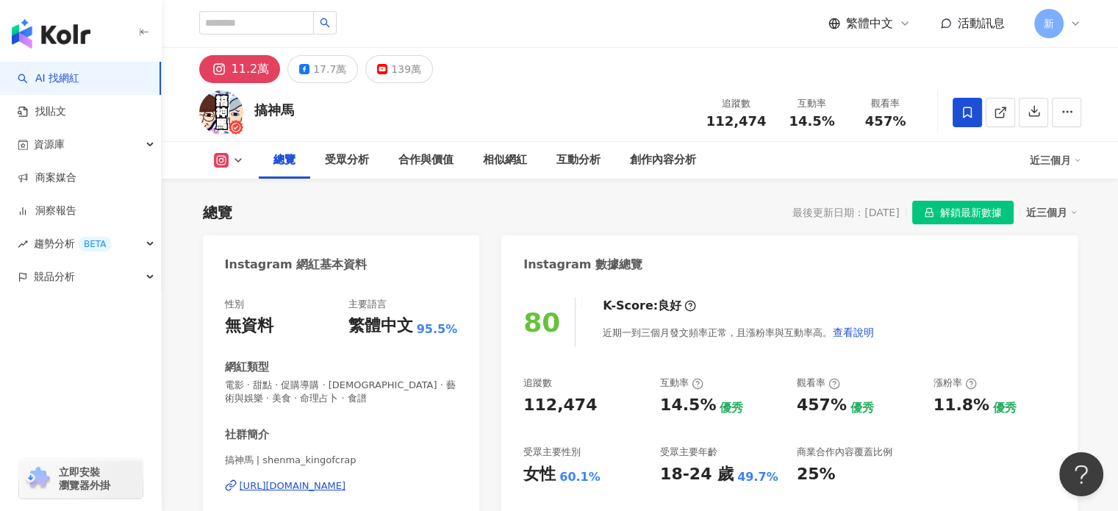
scroll to position [122, 0]
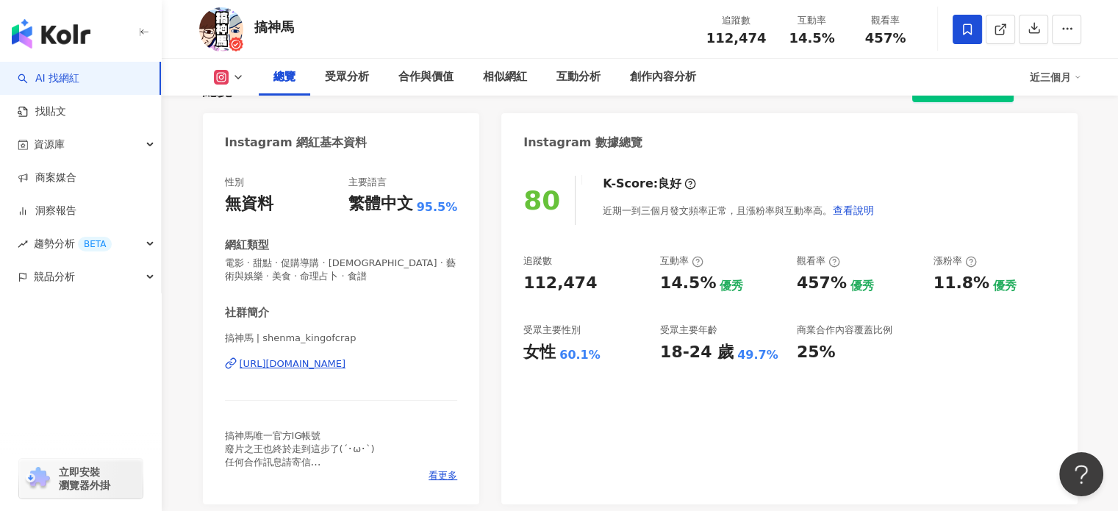
click at [346, 365] on div "[URL][DOMAIN_NAME]" at bounding box center [293, 363] width 107 height 13
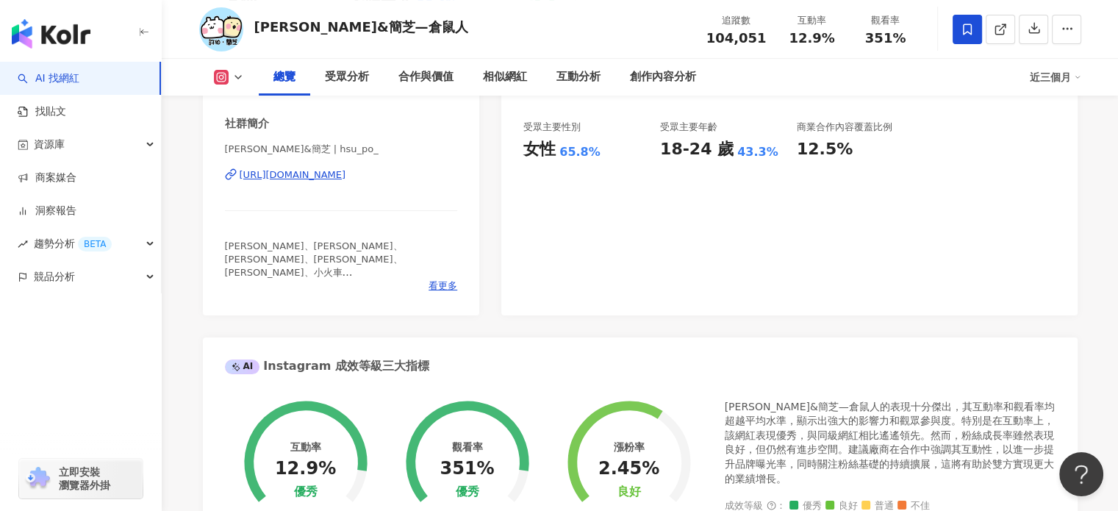
scroll to position [122, 0]
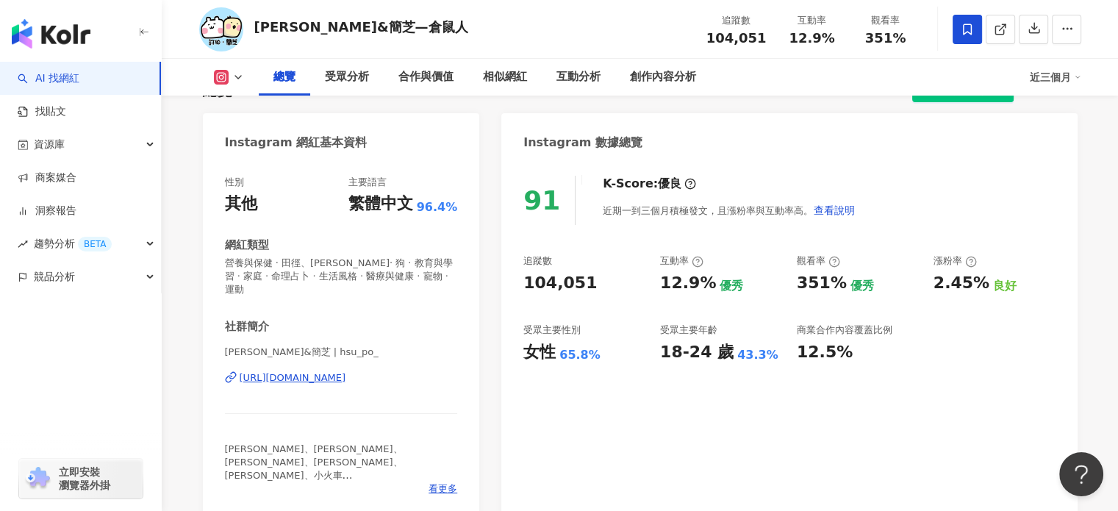
click at [335, 371] on div "https://www.instagram.com/hsu_po_/" at bounding box center [293, 377] width 107 height 13
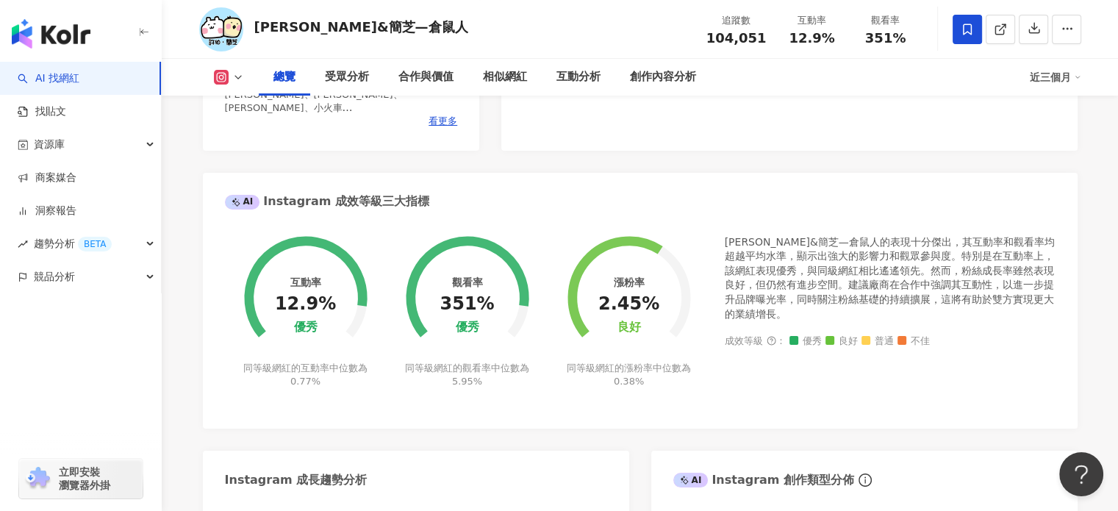
scroll to position [735, 0]
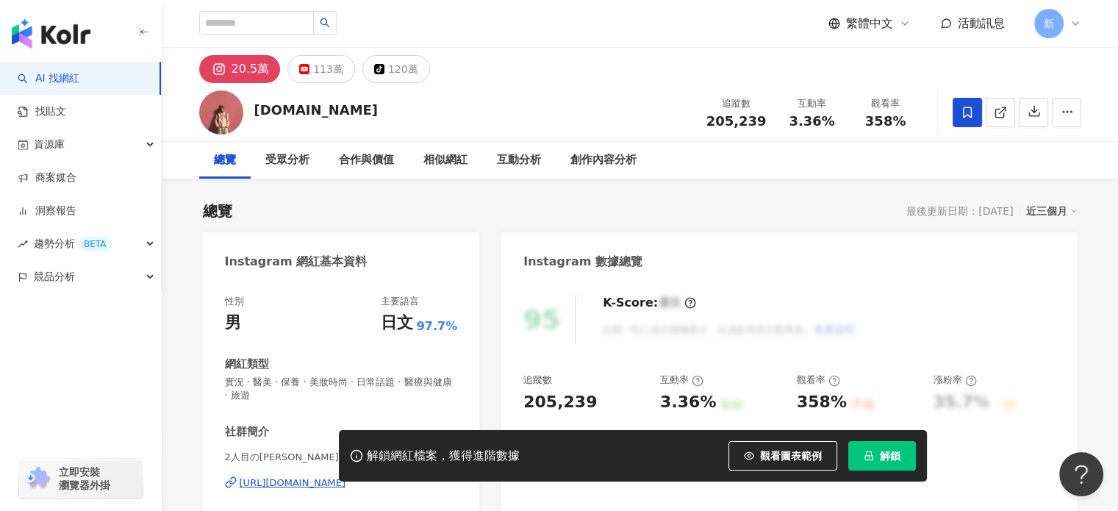
scroll to position [245, 0]
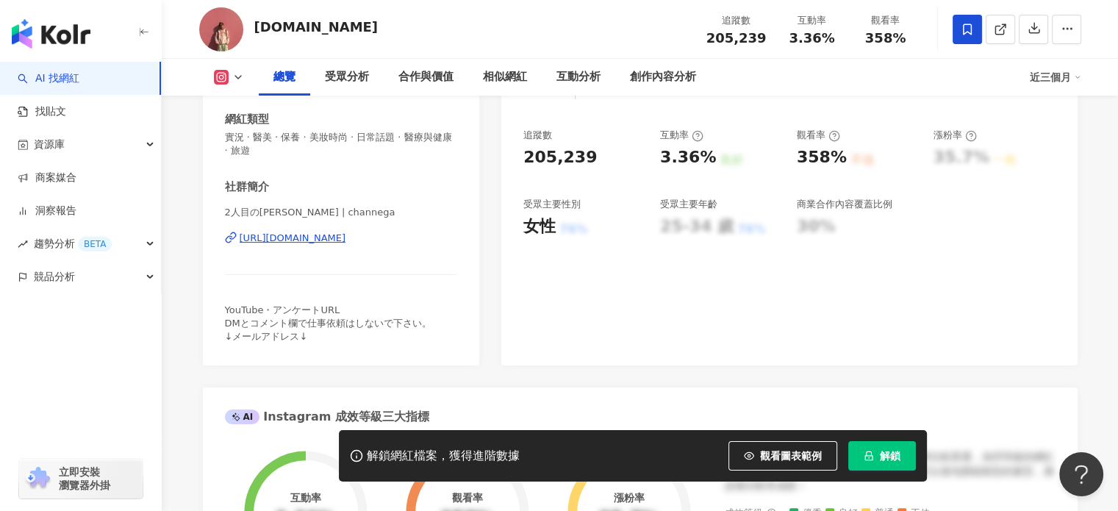
click at [346, 232] on div "[URL][DOMAIN_NAME]" at bounding box center [293, 238] width 107 height 13
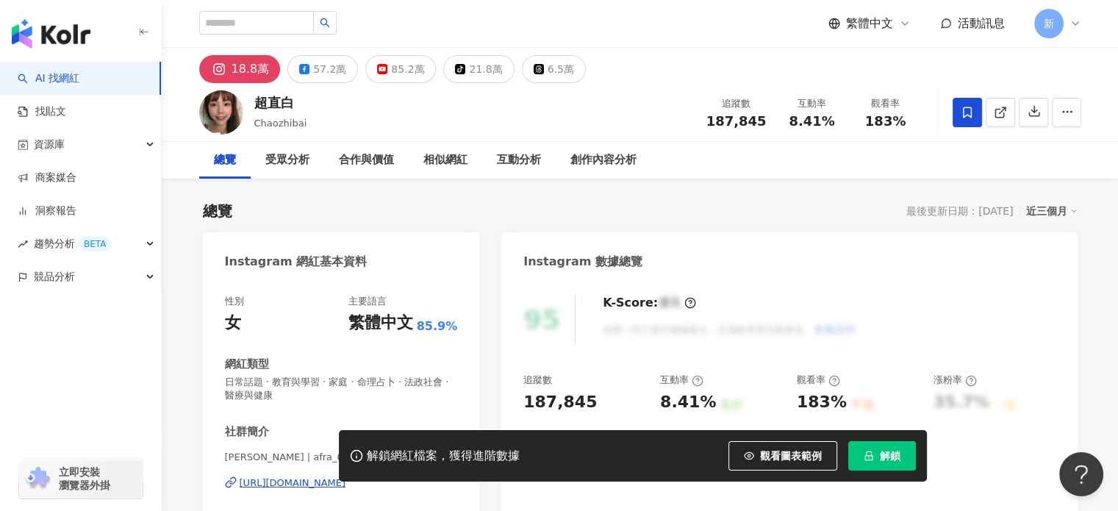
click at [394, 354] on div "性別 女 主要語言 繁體中文 85.9% 網紅類型 日常話題 · 教育與學習 · 家庭 · 命理占卜 · 法政社會 · 醫療與健康 社群簡介 Chao zhi…" at bounding box center [341, 448] width 233 height 306
click at [392, 356] on div "網紅類型" at bounding box center [341, 363] width 233 height 15
click at [346, 476] on div "https://www.instagram.com/afra_0629/" at bounding box center [293, 482] width 107 height 13
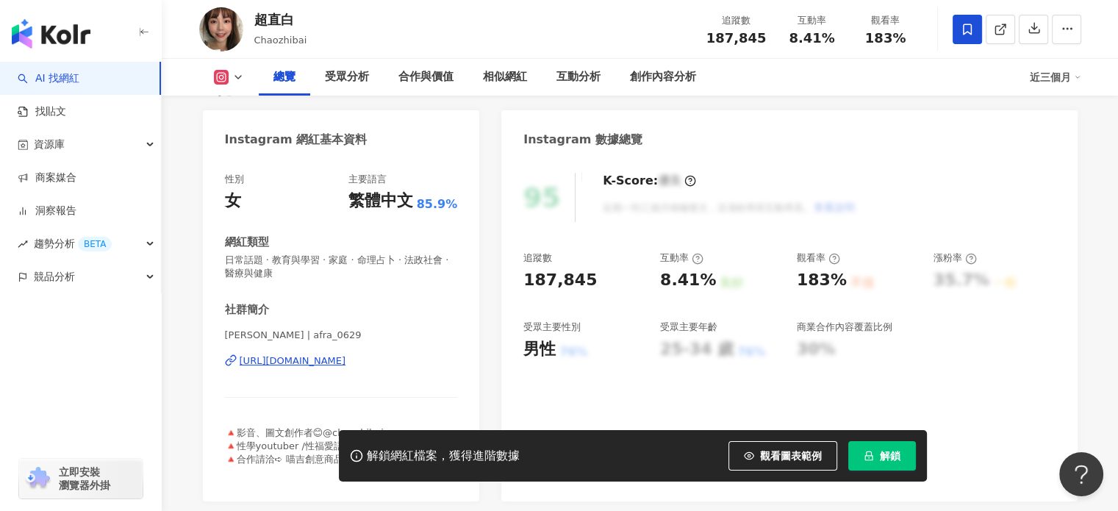
scroll to position [367, 0]
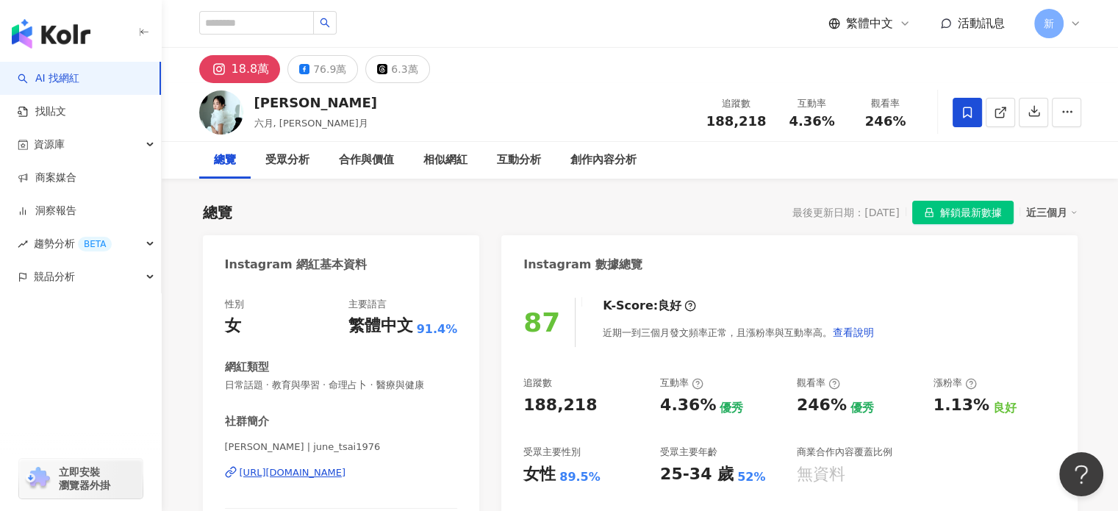
scroll to position [245, 0]
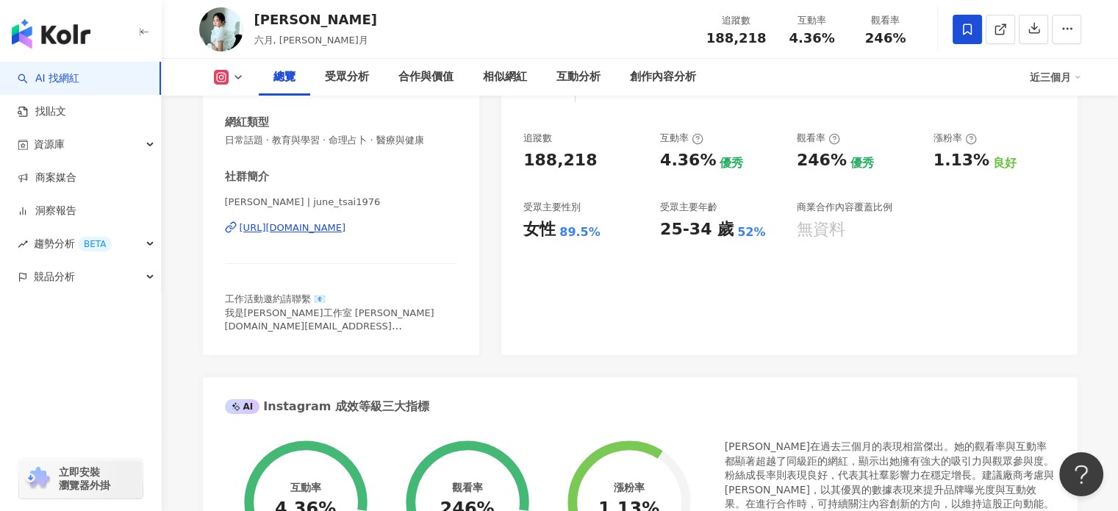
click at [346, 232] on div "https://www.instagram.com/june_tsai1976/" at bounding box center [293, 227] width 107 height 13
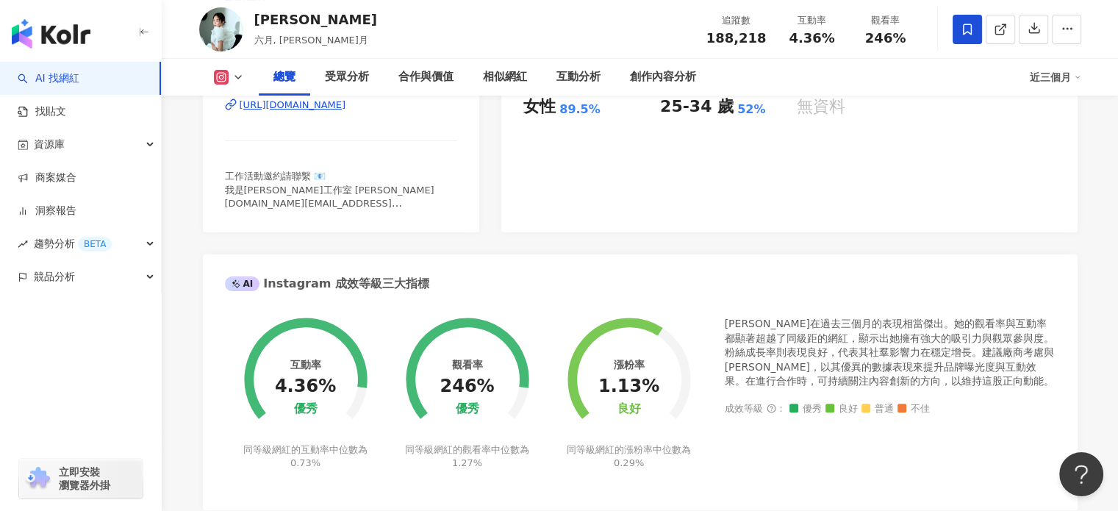
scroll to position [612, 0]
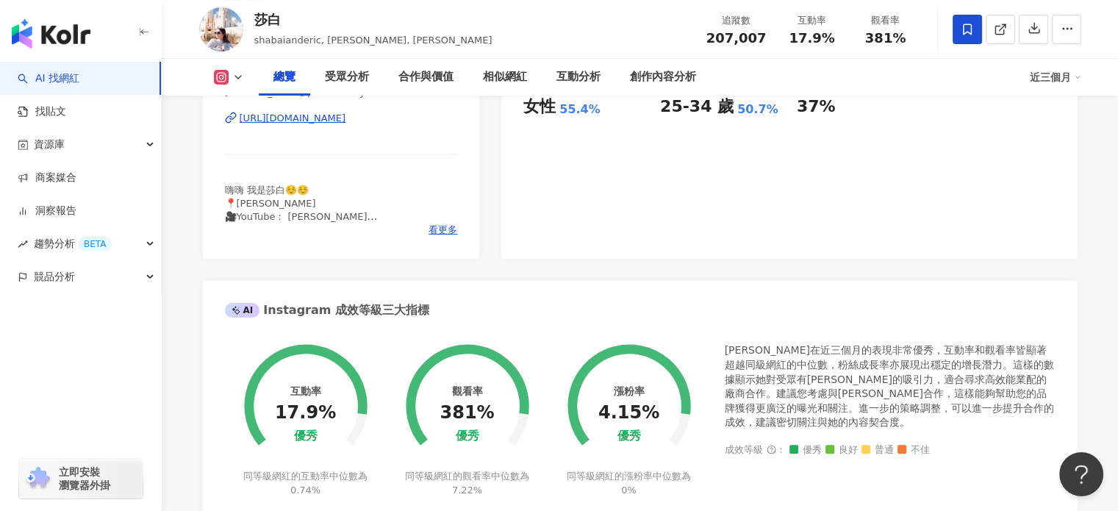
scroll to position [245, 0]
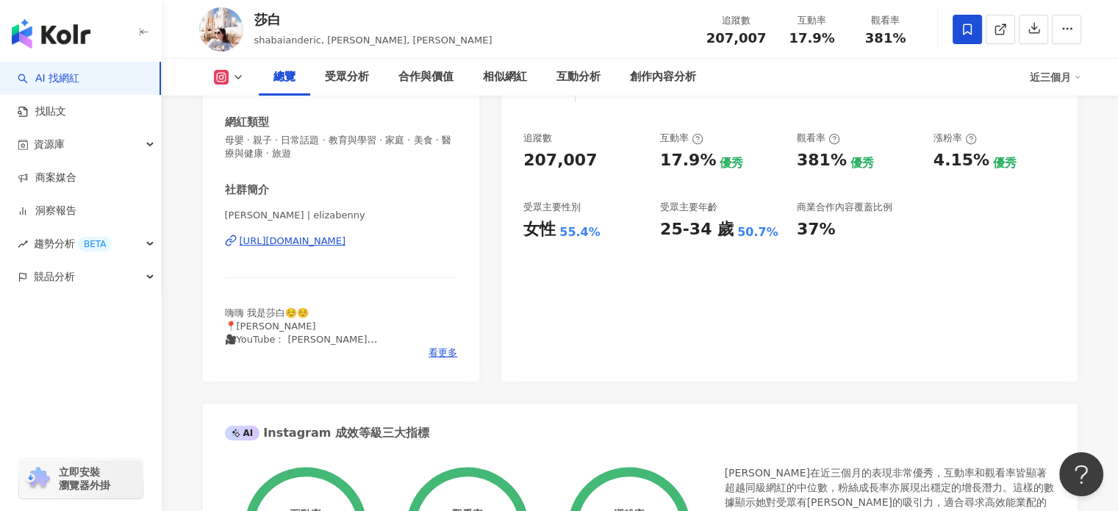
click at [346, 245] on div "[URL][DOMAIN_NAME]" at bounding box center [293, 240] width 107 height 13
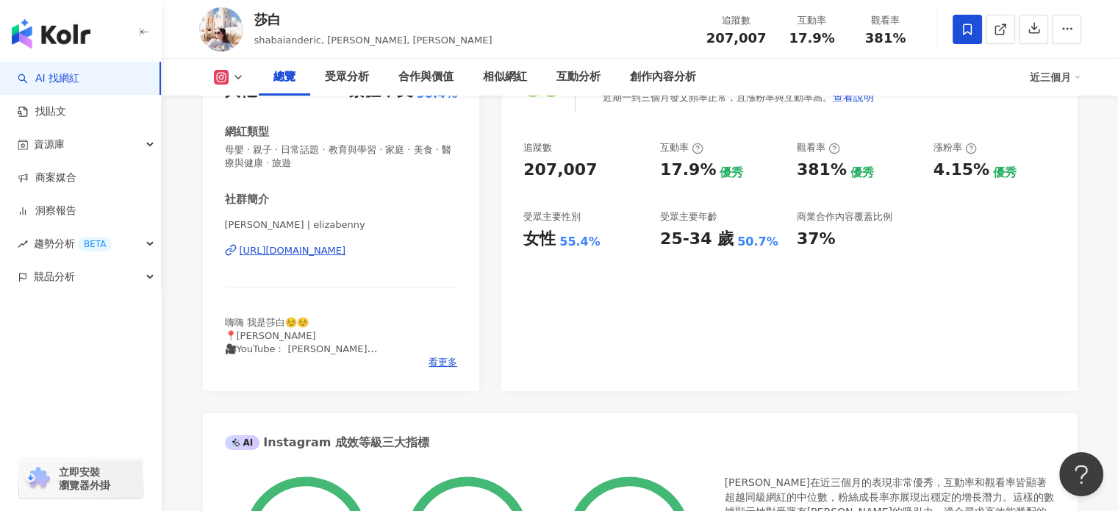
scroll to position [0, 0]
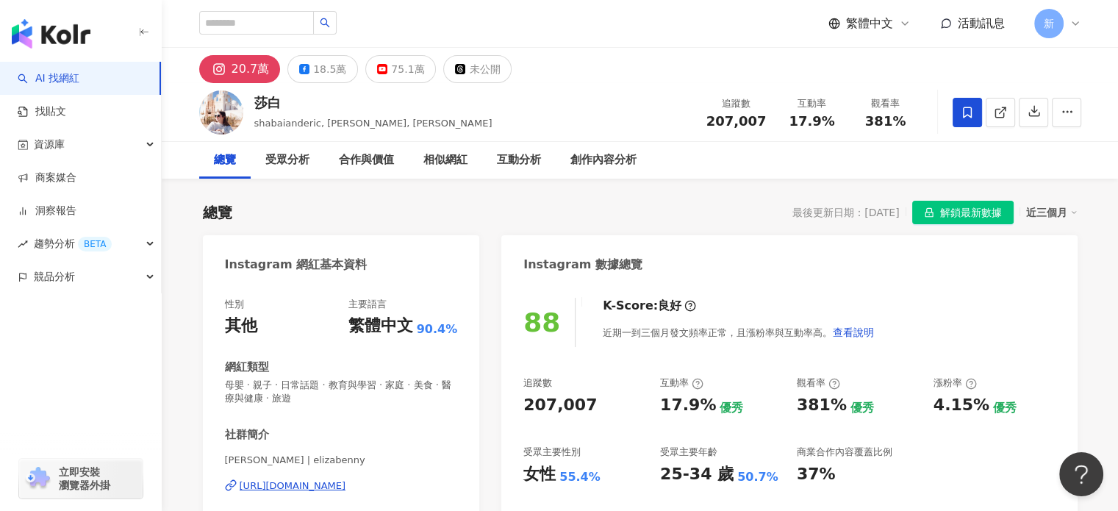
click at [564, 409] on div "207,007" at bounding box center [559, 405] width 73 height 23
copy div "207,007"
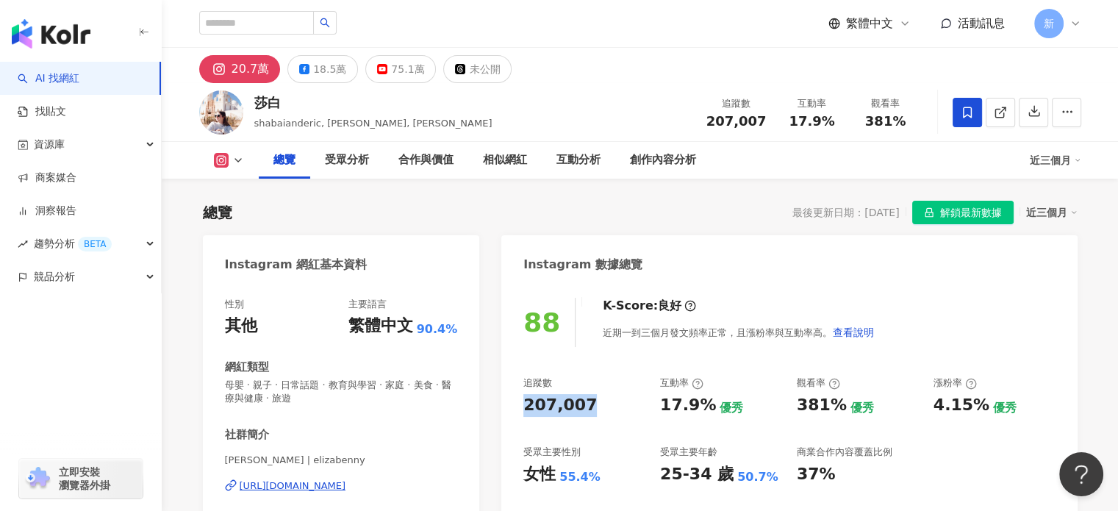
scroll to position [245, 0]
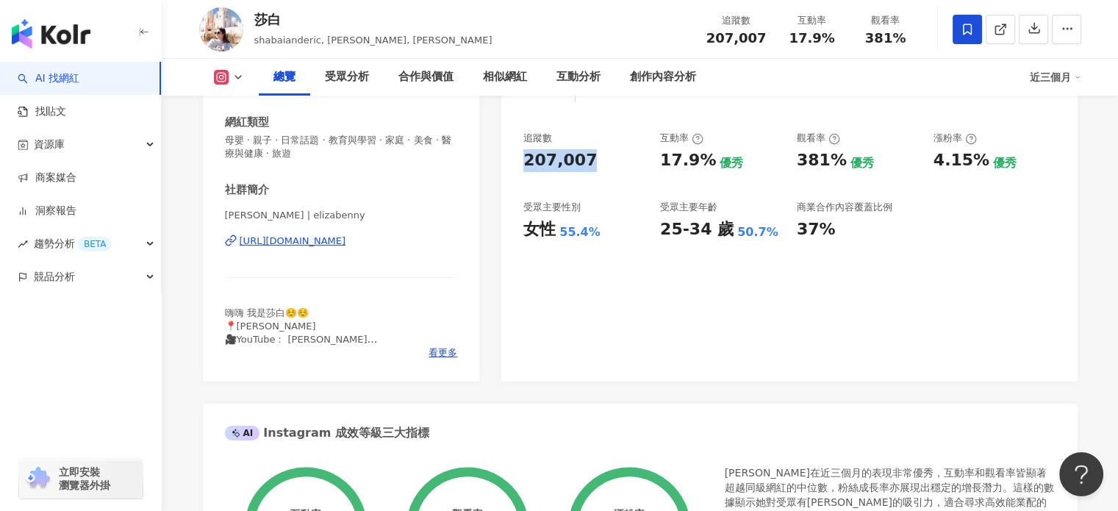
click at [820, 161] on div "381%" at bounding box center [822, 160] width 50 height 23
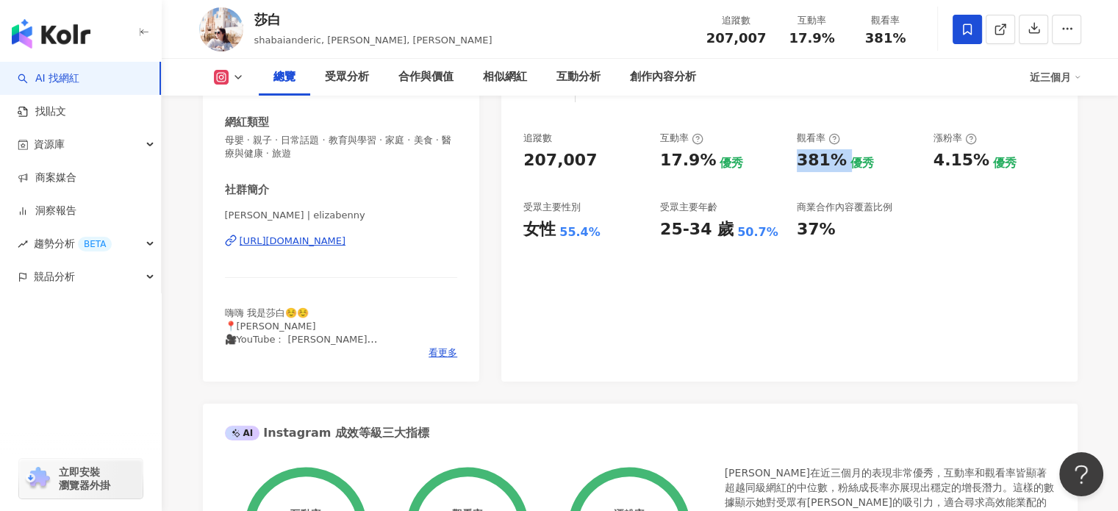
click at [820, 161] on div "381%" at bounding box center [822, 160] width 50 height 23
copy div "381%"
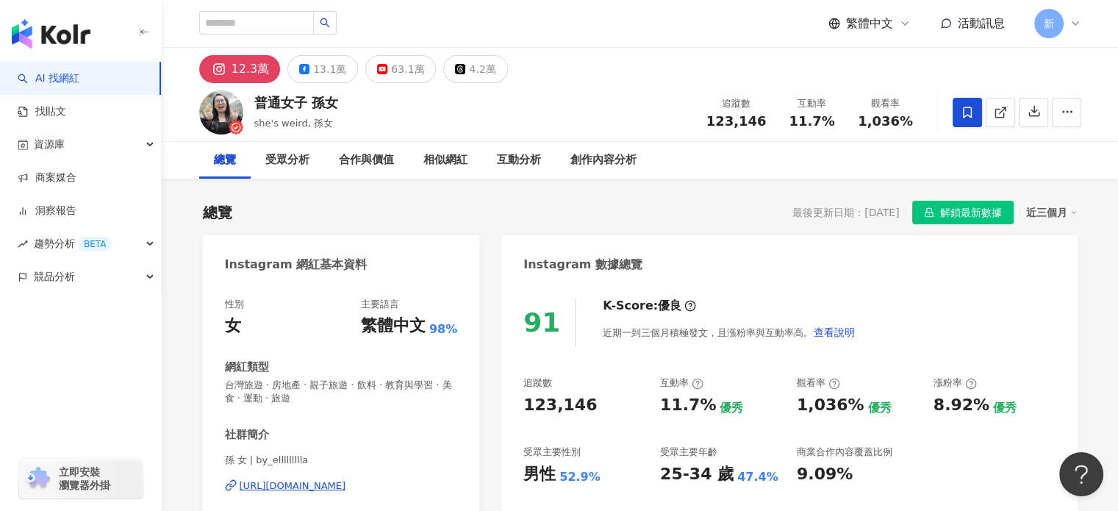
click at [346, 481] on div "[URL][DOMAIN_NAME]" at bounding box center [293, 485] width 107 height 13
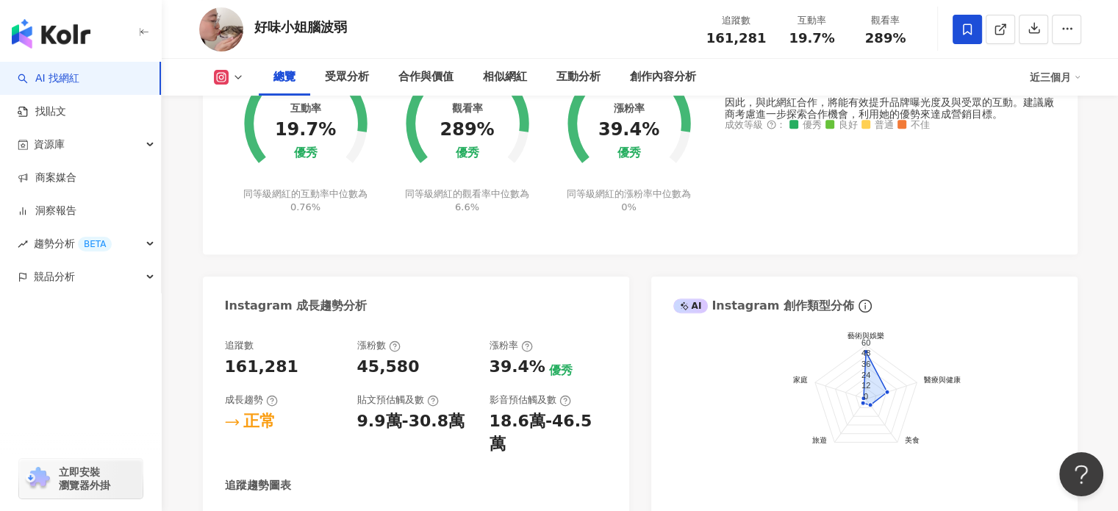
scroll to position [245, 0]
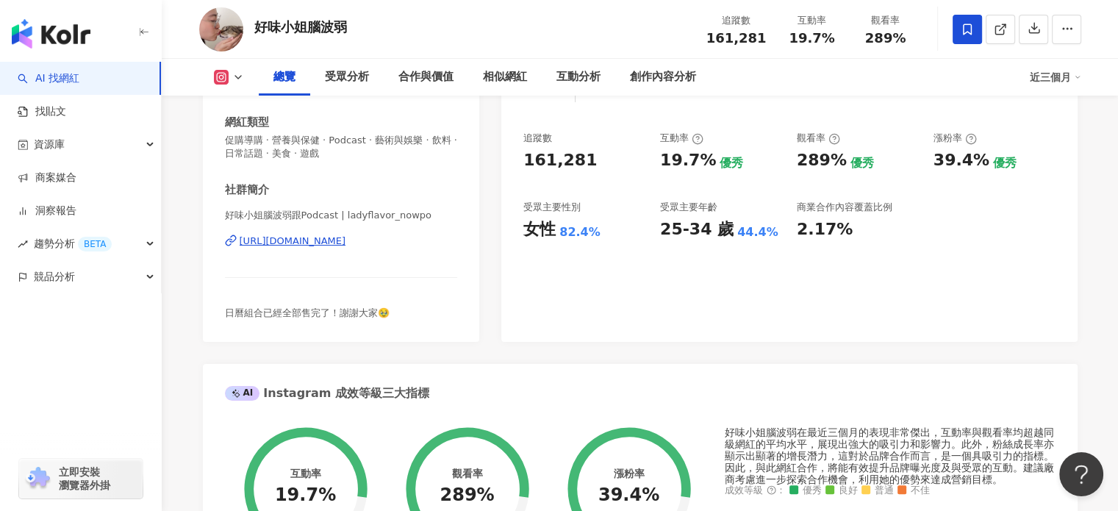
click at [346, 245] on div "[URL][DOMAIN_NAME]" at bounding box center [293, 240] width 107 height 13
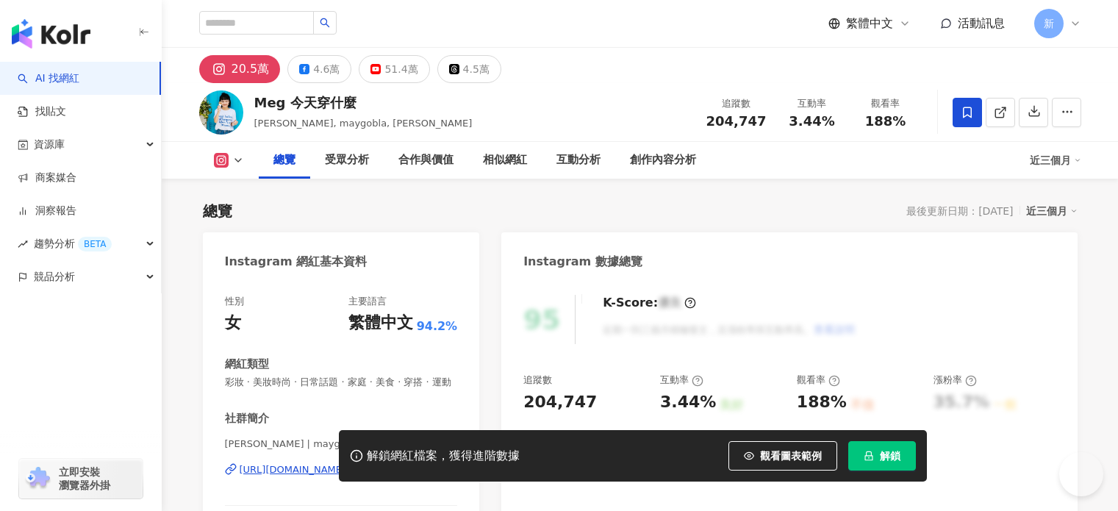
scroll to position [245, 0]
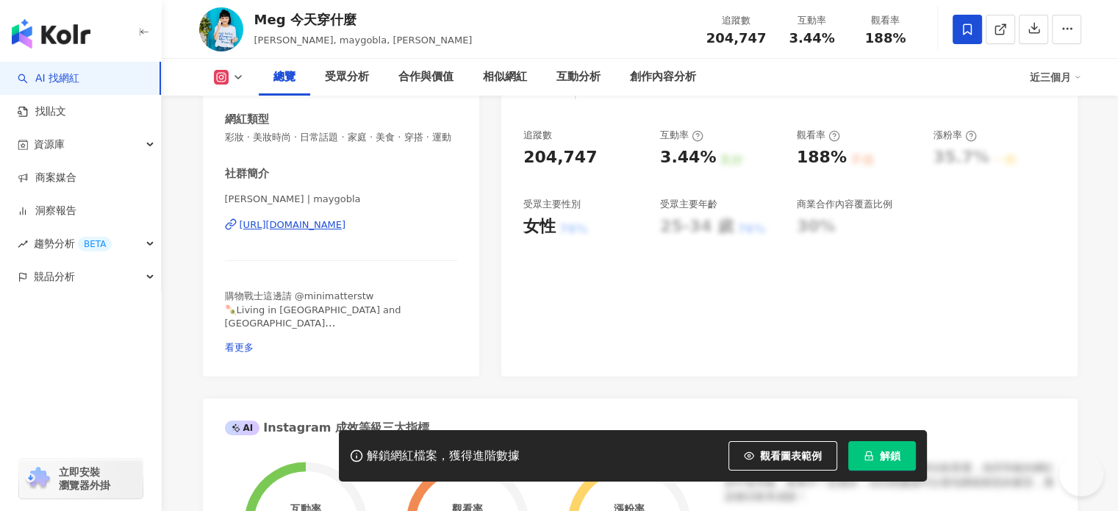
click at [346, 232] on div "[URL][DOMAIN_NAME]" at bounding box center [293, 224] width 107 height 13
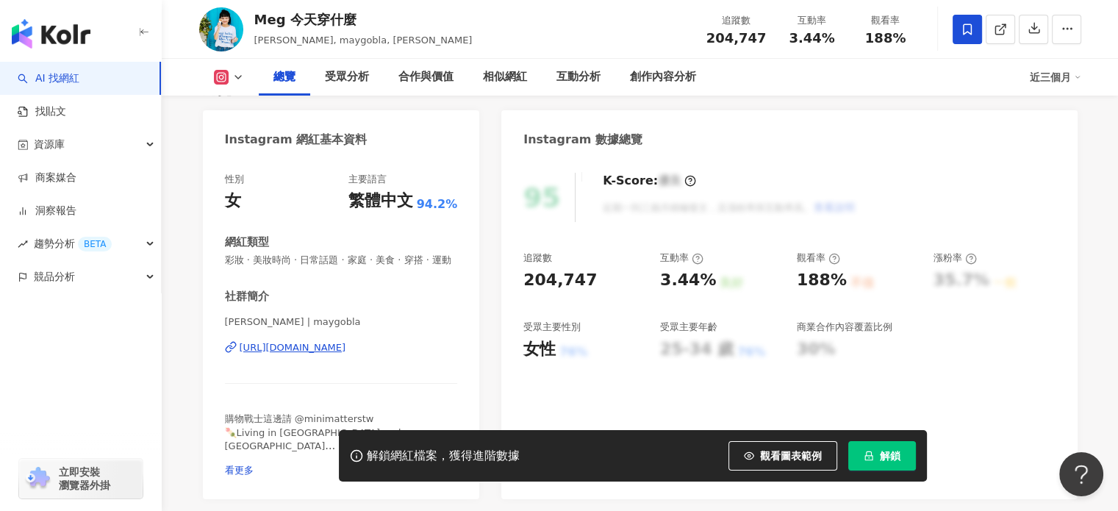
click at [870, 456] on icon "lock" at bounding box center [868, 456] width 8 height 10
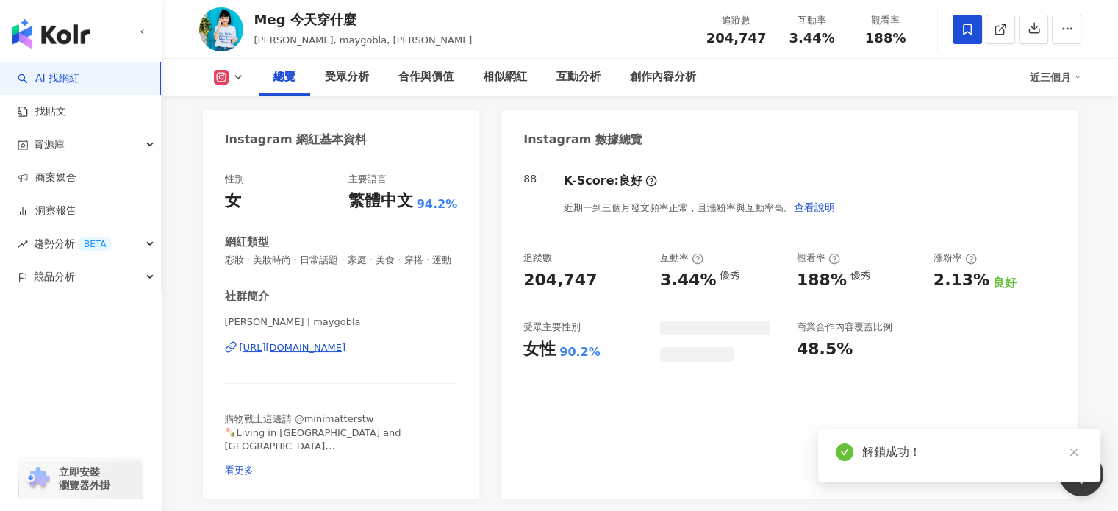
click at [556, 284] on div "204,747" at bounding box center [559, 280] width 73 height 23
click at [570, 276] on div "204,747" at bounding box center [559, 280] width 73 height 23
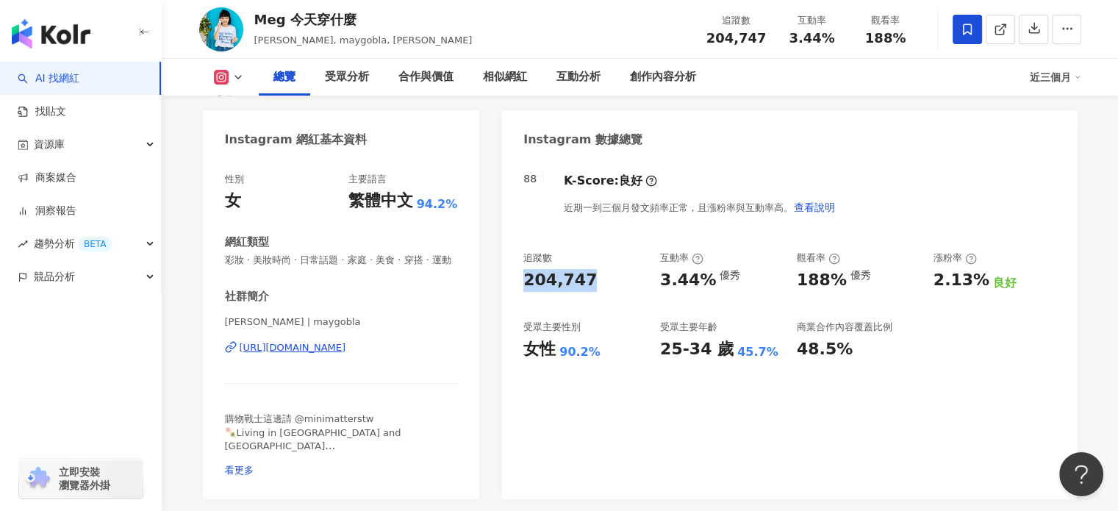
click at [813, 282] on div "188%" at bounding box center [822, 280] width 50 height 23
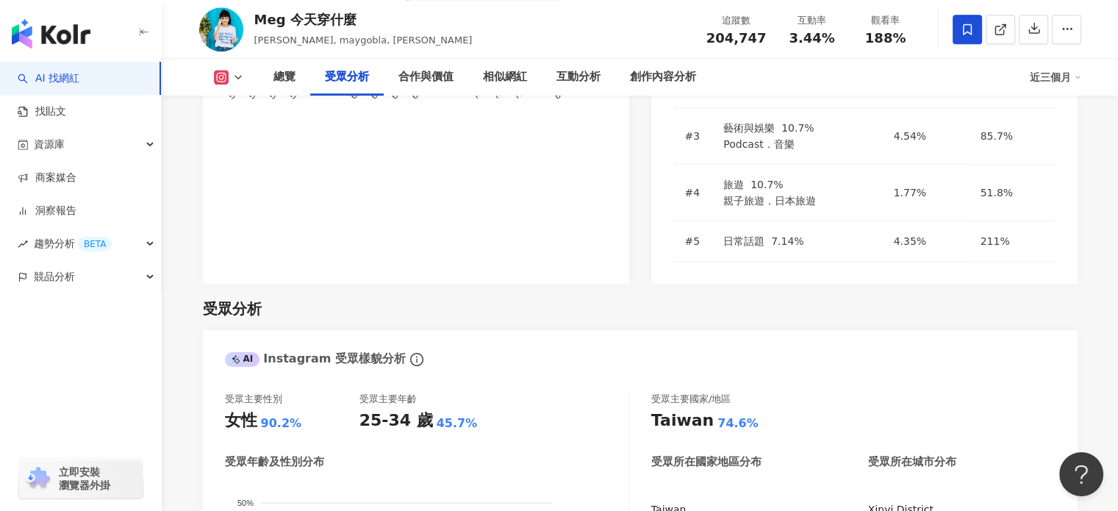
scroll to position [1470, 0]
